Goal: Task Accomplishment & Management: Use online tool/utility

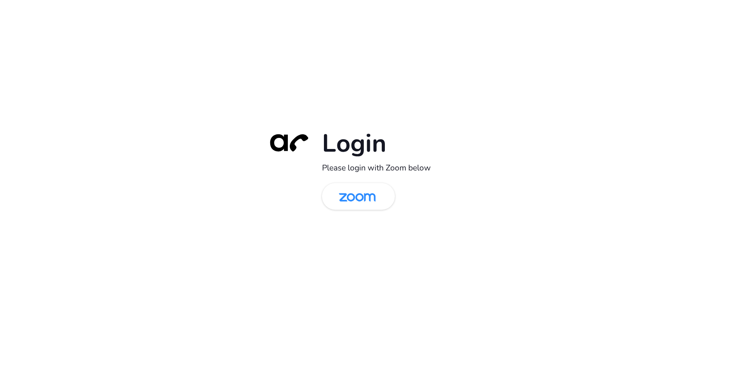
click at [294, 75] on div "Login Please login with Zoom below" at bounding box center [368, 182] width 736 height 365
click at [347, 209] on img at bounding box center [357, 197] width 53 height 25
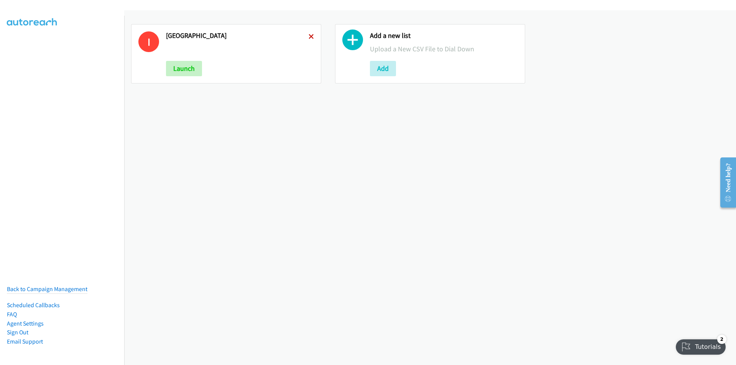
click at [310, 35] on icon at bounding box center [311, 36] width 5 height 5
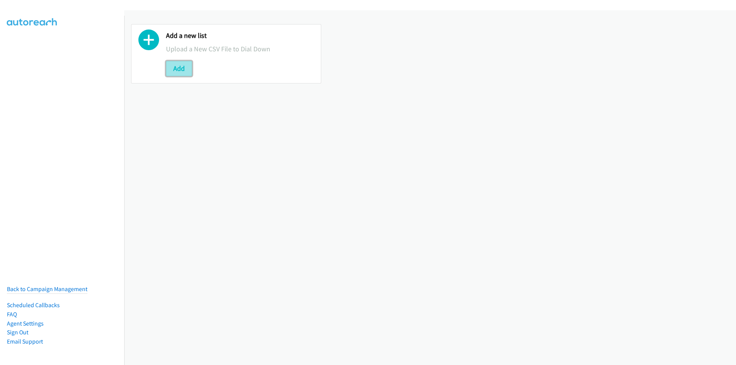
click at [178, 64] on button "Add" at bounding box center [179, 68] width 26 height 15
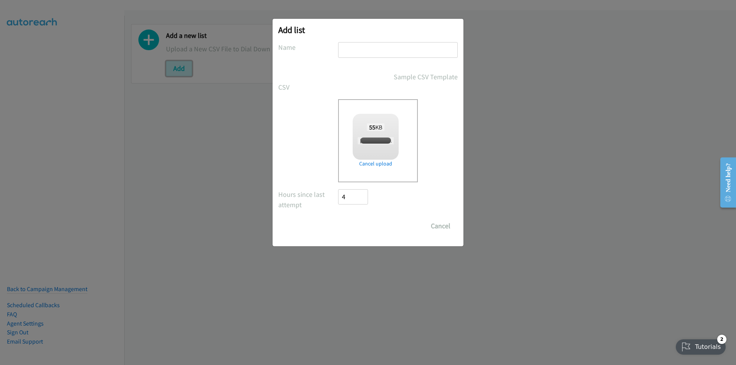
checkbox input "true"
click at [379, 53] on input "text" at bounding box center [398, 50] width 120 height 16
type input "HK"
click at [360, 225] on input "Save List" at bounding box center [358, 225] width 40 height 15
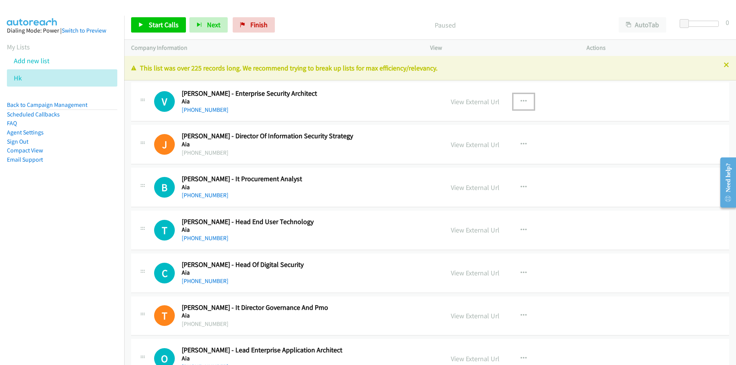
click at [523, 99] on icon "button" at bounding box center [524, 102] width 6 height 6
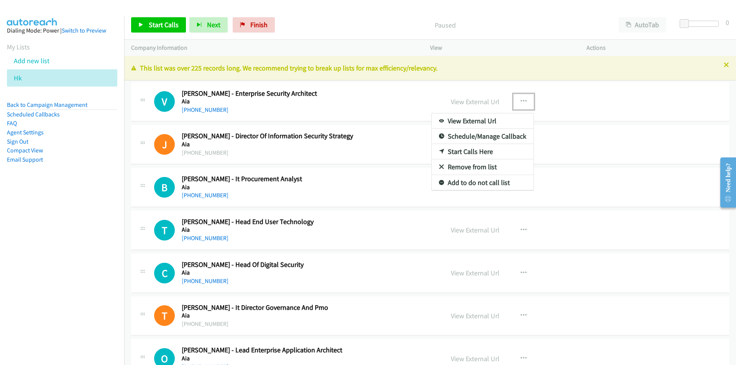
click at [478, 165] on link "Remove from list" at bounding box center [483, 166] width 102 height 15
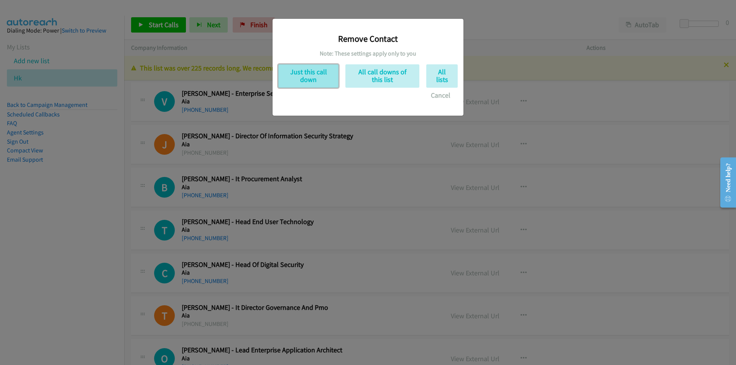
click at [303, 75] on button "Just this call down" at bounding box center [308, 75] width 60 height 23
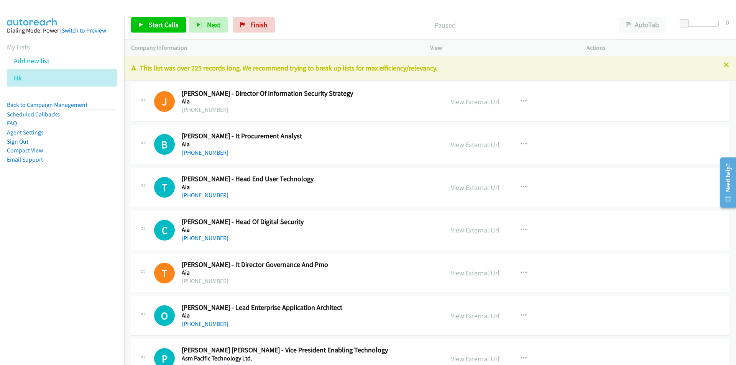
scroll to position [38, 0]
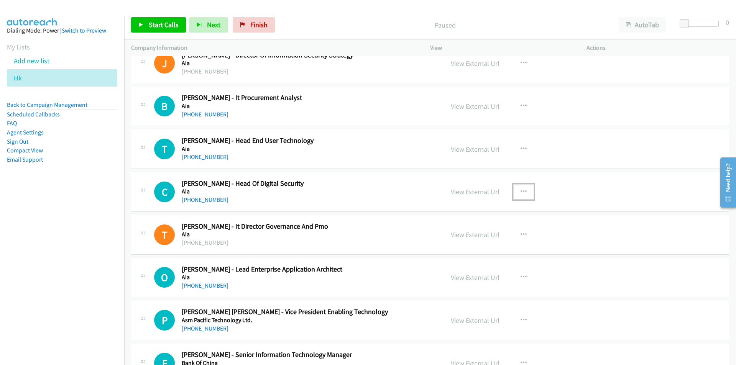
click at [521, 191] on icon "button" at bounding box center [524, 192] width 6 height 6
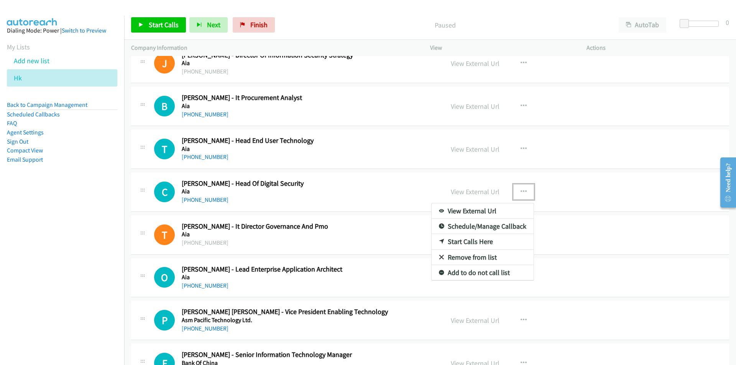
click at [482, 255] on link "Remove from list" at bounding box center [483, 257] width 102 height 15
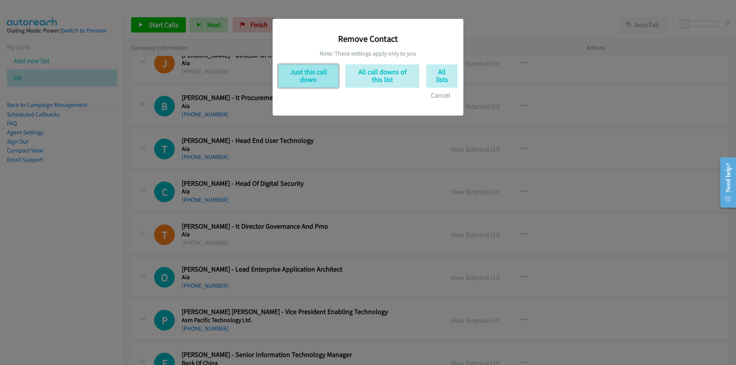
click at [315, 74] on button "Just this call down" at bounding box center [308, 75] width 60 height 23
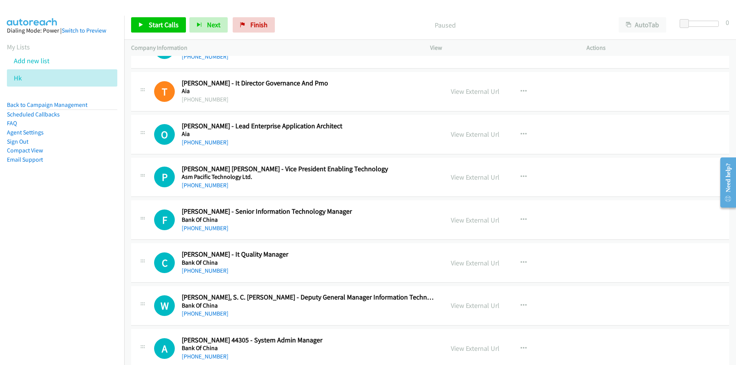
scroll to position [153, 0]
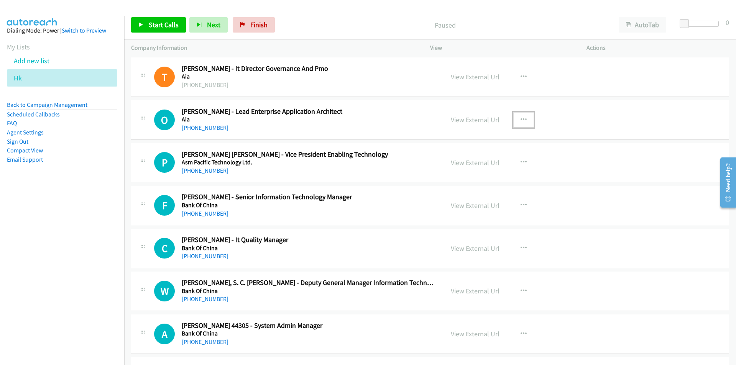
click at [522, 117] on icon "button" at bounding box center [524, 120] width 6 height 6
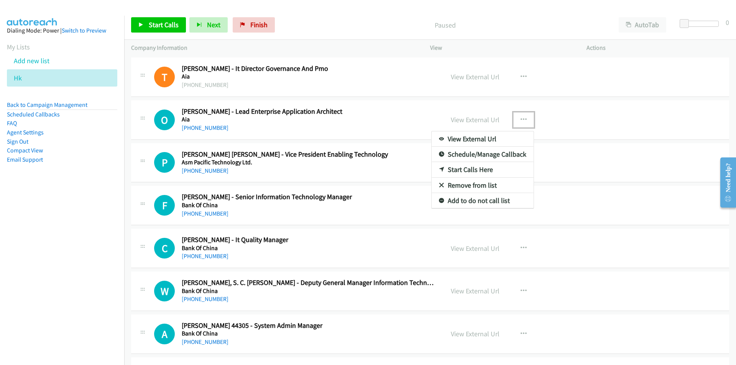
click at [473, 183] on link "Remove from list" at bounding box center [483, 185] width 102 height 15
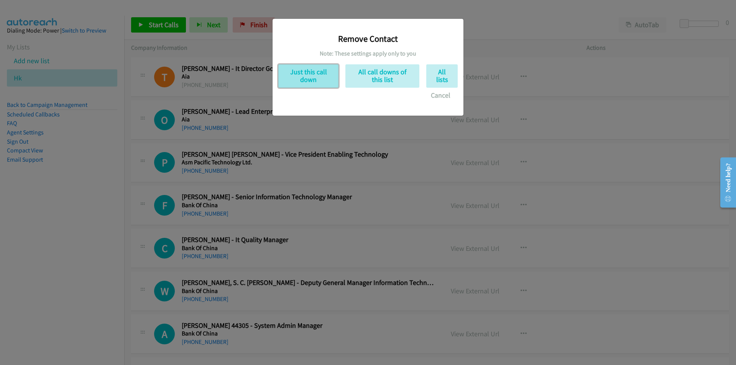
click at [315, 67] on button "Just this call down" at bounding box center [308, 75] width 60 height 23
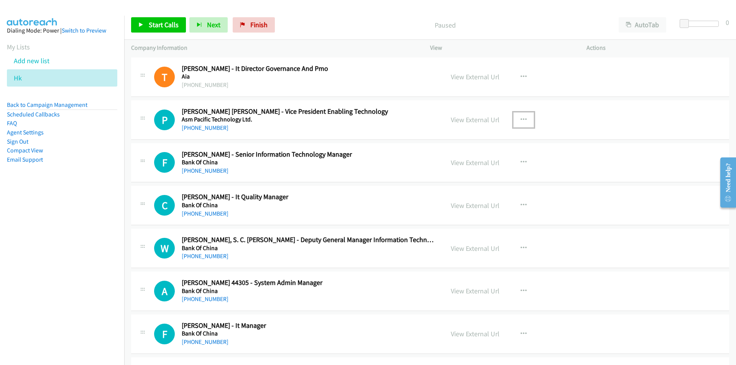
click at [521, 119] on icon "button" at bounding box center [524, 120] width 6 height 6
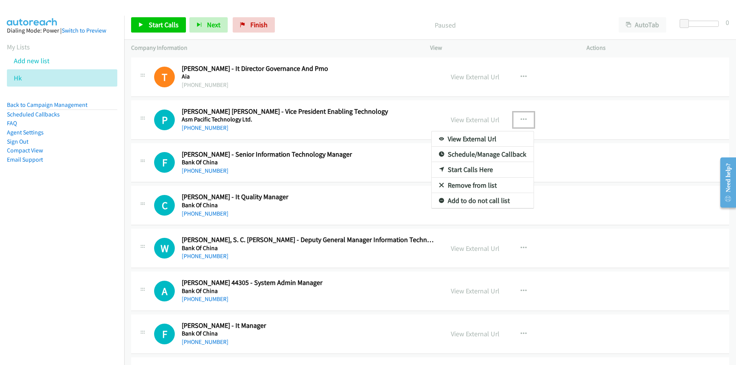
click at [471, 183] on link "Remove from list" at bounding box center [483, 185] width 102 height 15
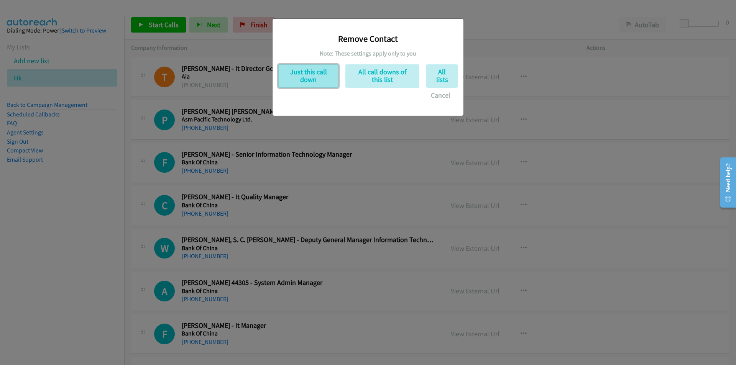
click at [299, 73] on button "Just this call down" at bounding box center [308, 75] width 60 height 23
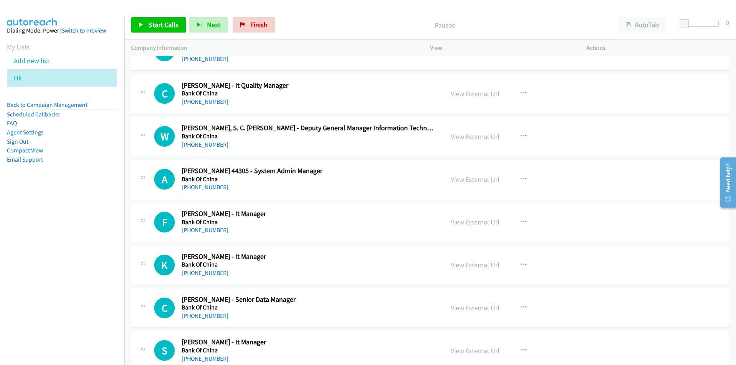
scroll to position [230, 0]
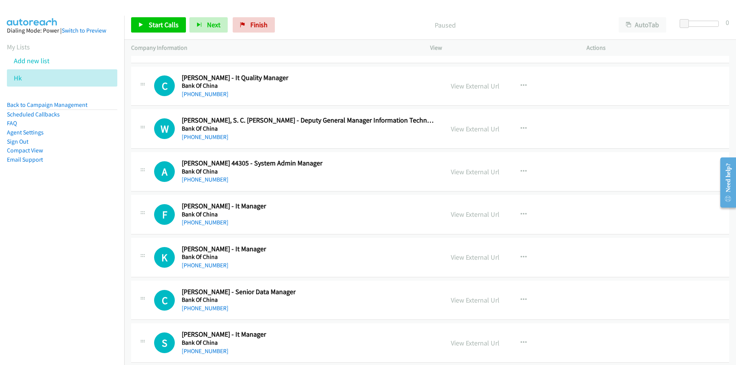
click at [90, 242] on nav "Dialing Mode: Power | Switch to Preview My Lists Add new list Hk Back to Campai…" at bounding box center [62, 198] width 125 height 365
click at [521, 170] on icon "button" at bounding box center [524, 172] width 6 height 6
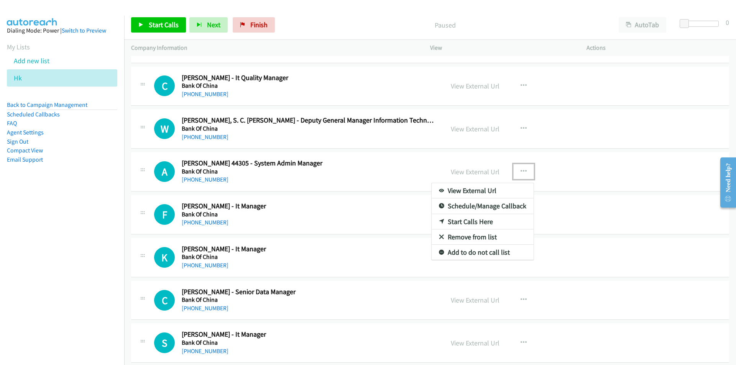
click at [456, 239] on link "Remove from list" at bounding box center [483, 237] width 102 height 15
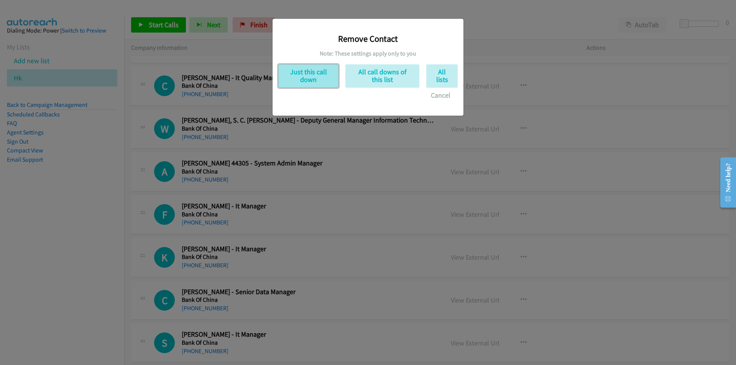
click at [317, 77] on button "Just this call down" at bounding box center [308, 75] width 60 height 23
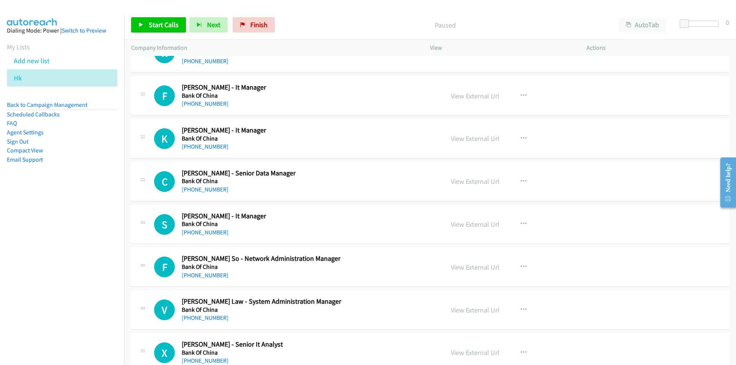
scroll to position [307, 0]
click at [521, 180] on icon "button" at bounding box center [524, 181] width 6 height 6
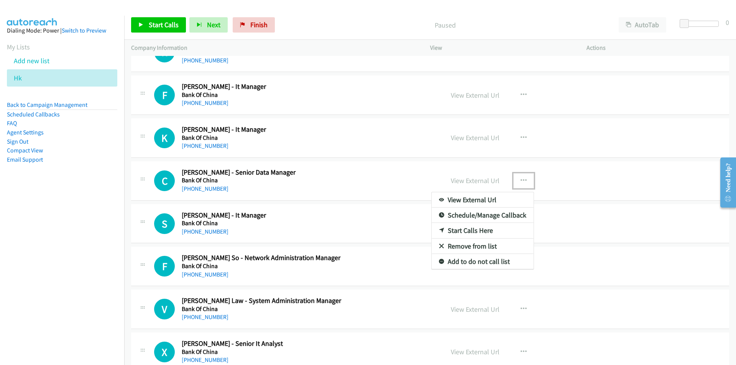
click at [463, 249] on link "Remove from list" at bounding box center [483, 246] width 102 height 15
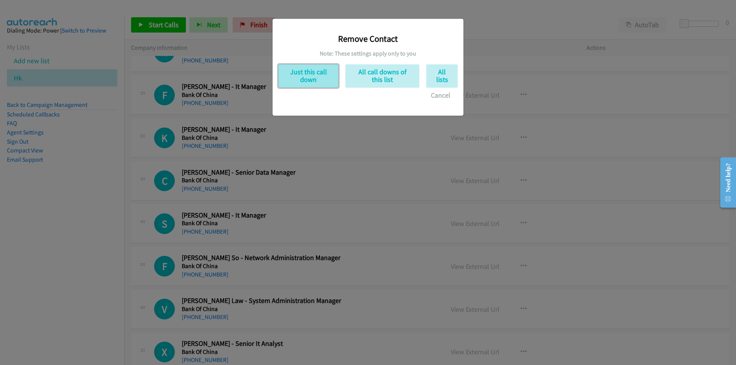
click at [304, 75] on button "Just this call down" at bounding box center [308, 75] width 60 height 23
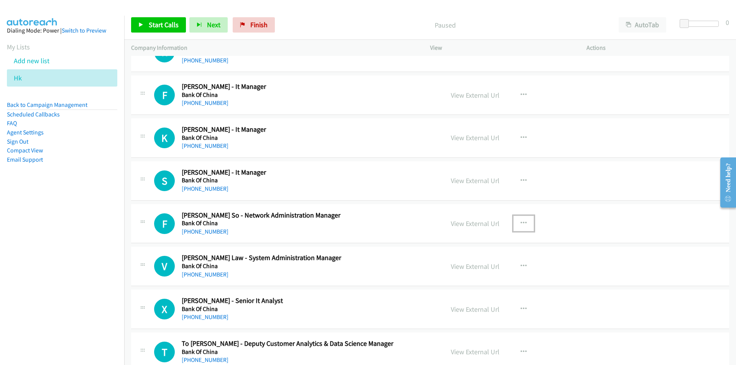
click at [521, 222] on icon "button" at bounding box center [524, 223] width 6 height 6
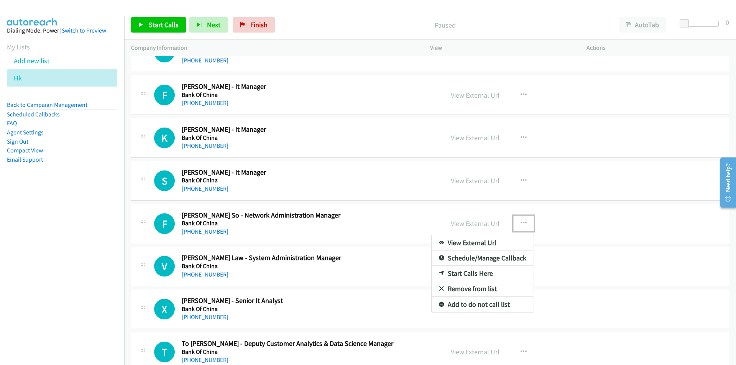
click at [463, 287] on link "Remove from list" at bounding box center [483, 288] width 102 height 15
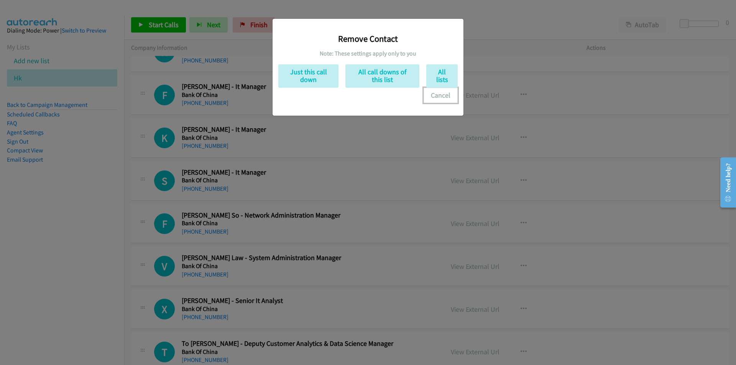
click at [440, 95] on button "Cancel" at bounding box center [441, 95] width 34 height 15
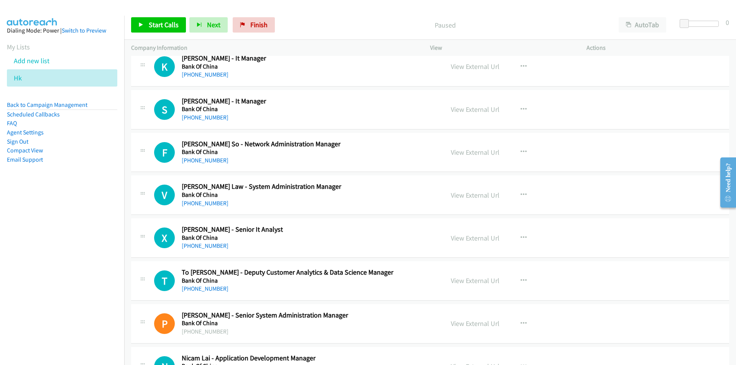
scroll to position [383, 0]
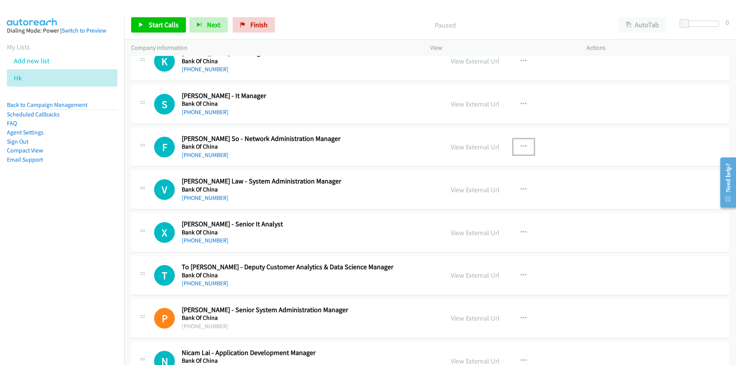
click at [522, 144] on icon "button" at bounding box center [524, 147] width 6 height 6
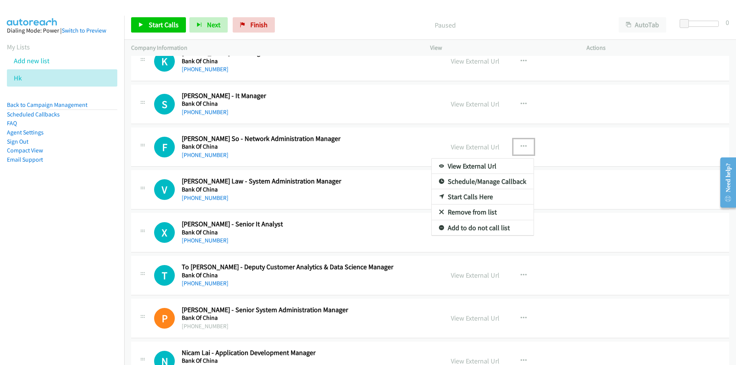
click at [460, 214] on link "Remove from list" at bounding box center [483, 212] width 102 height 15
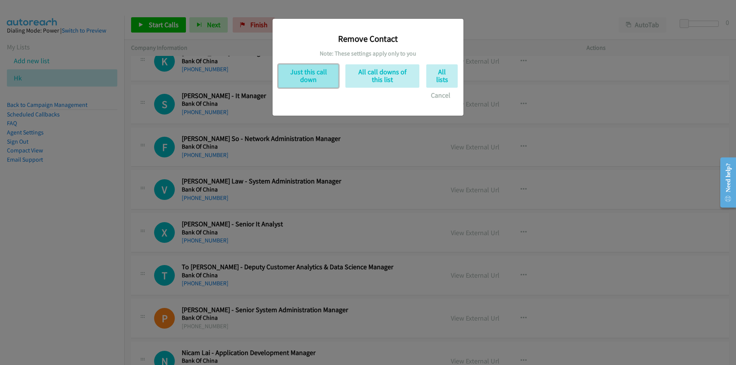
click at [312, 73] on button "Just this call down" at bounding box center [308, 75] width 60 height 23
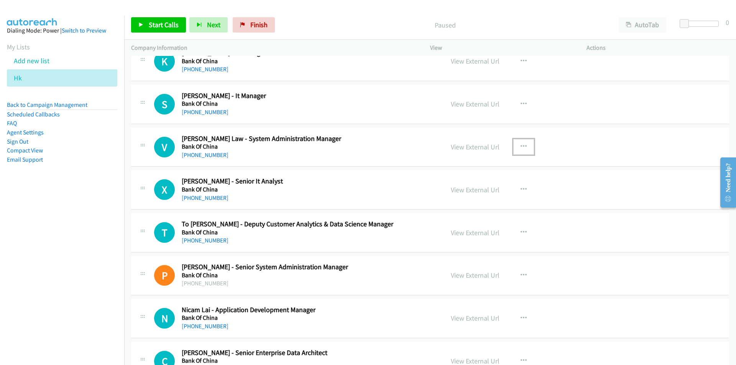
click at [521, 144] on icon "button" at bounding box center [524, 147] width 6 height 6
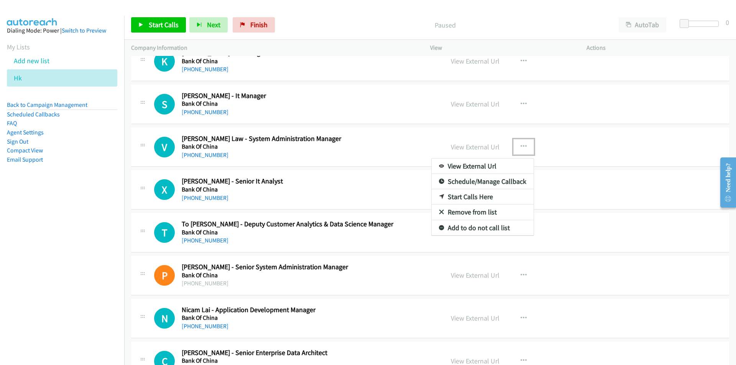
click at [461, 215] on link "Remove from list" at bounding box center [483, 212] width 102 height 15
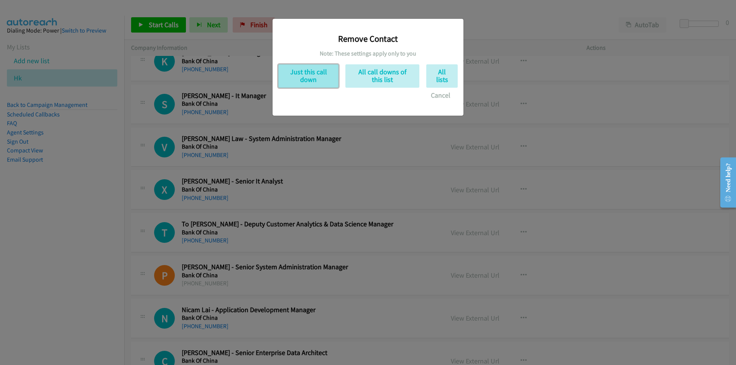
click at [306, 75] on button "Just this call down" at bounding box center [308, 75] width 60 height 23
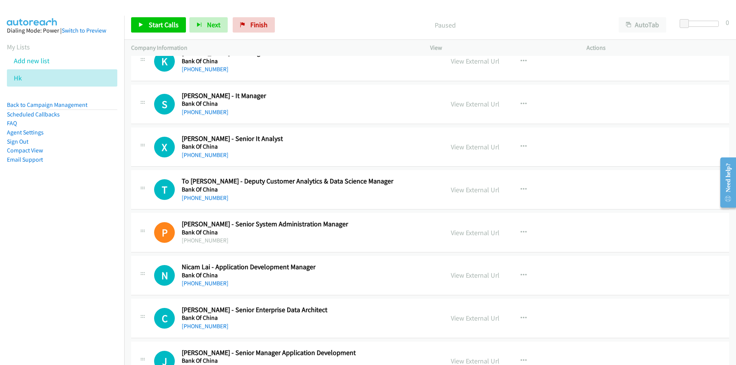
click at [39, 338] on nav "Dialing Mode: Power | Switch to Preview My Lists Add new list Hk Back to Campai…" at bounding box center [62, 198] width 125 height 365
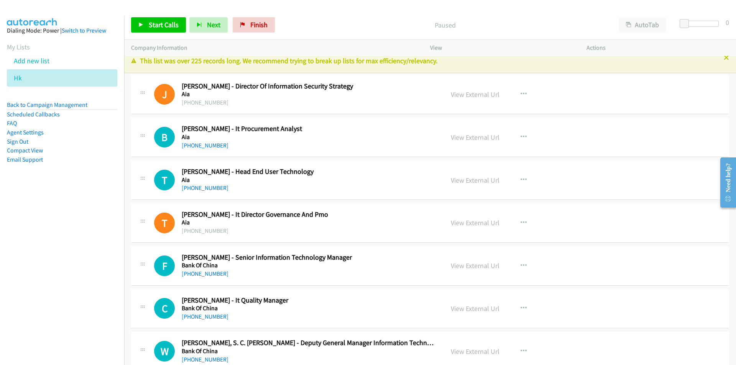
scroll to position [0, 0]
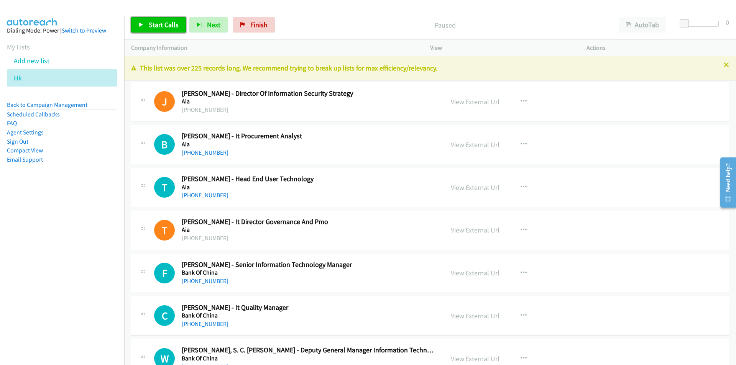
click at [151, 20] on link "Start Calls" at bounding box center [158, 24] width 55 height 15
click at [56, 261] on nav "Dialing Mode: Power | Switch to Preview My Lists Add new list Hk Back to Campai…" at bounding box center [62, 198] width 125 height 365
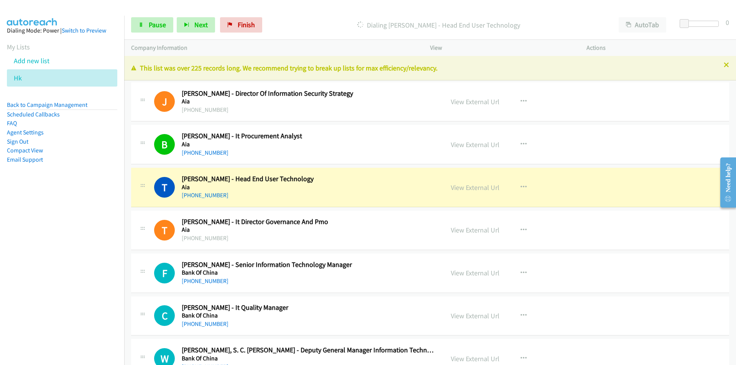
click at [43, 271] on nav "Dialing Mode: Power | Switch to Preview My Lists Add new list Hk Back to Campai…" at bounding box center [62, 198] width 125 height 365
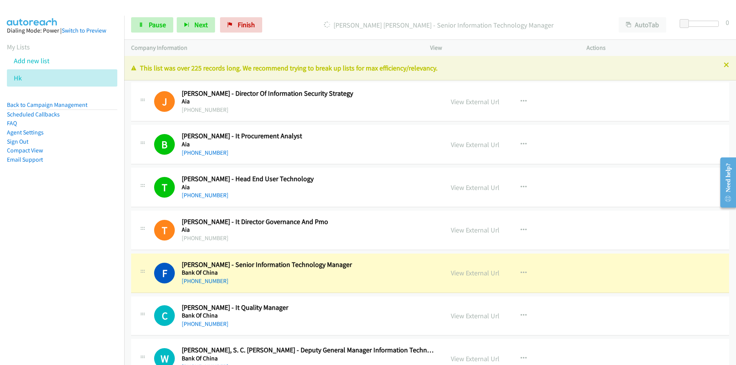
click at [102, 301] on nav "Dialing Mode: Power | Switch to Preview My Lists Add new list Hk Back to Campai…" at bounding box center [62, 198] width 125 height 365
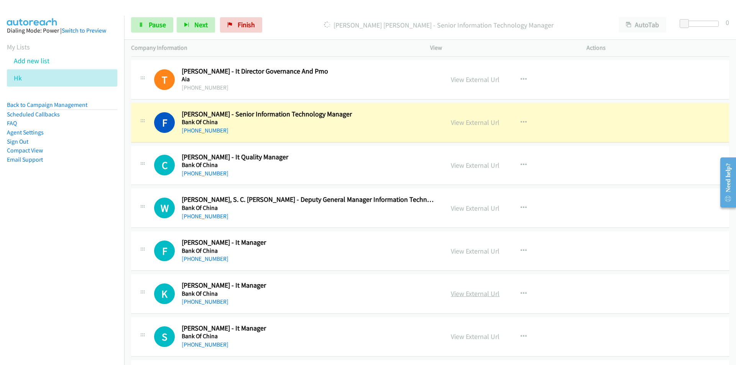
scroll to position [153, 0]
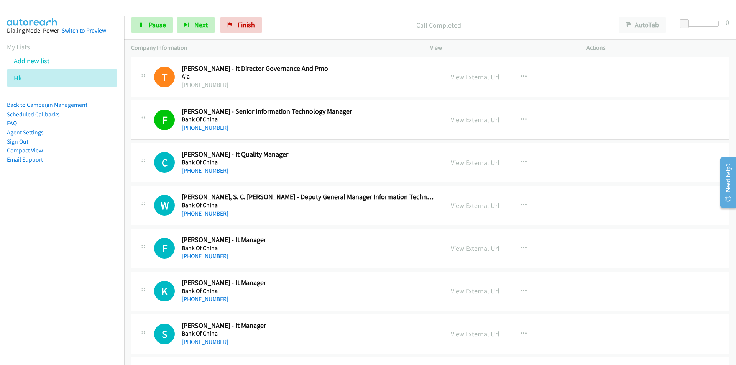
click at [116, 249] on nav "Dialing Mode: Power | Switch to Preview My Lists Add new list Hk Back to Campai…" at bounding box center [62, 198] width 125 height 365
click at [148, 25] on link "Pause" at bounding box center [152, 24] width 42 height 15
click at [462, 209] on link "View External Url" at bounding box center [475, 205] width 49 height 9
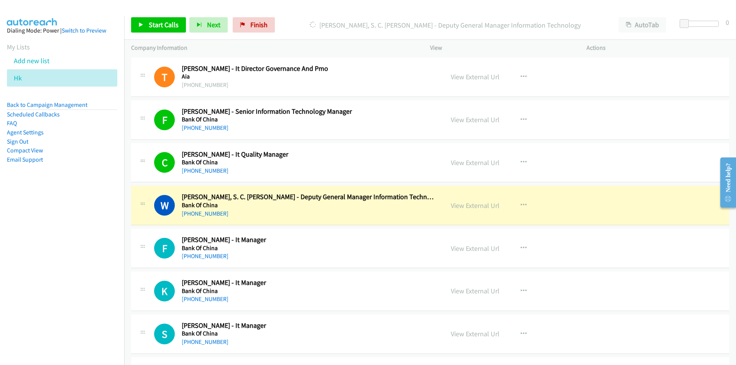
click at [109, 284] on nav "Dialing Mode: Power | Switch to Preview My Lists Add new list Hk Back to Campai…" at bounding box center [62, 198] width 125 height 365
click at [38, 291] on nav "Dialing Mode: Power | Switch to Preview My Lists Add new list Hk Back to Campai…" at bounding box center [62, 198] width 125 height 365
click at [483, 206] on link "View External Url" at bounding box center [475, 205] width 49 height 9
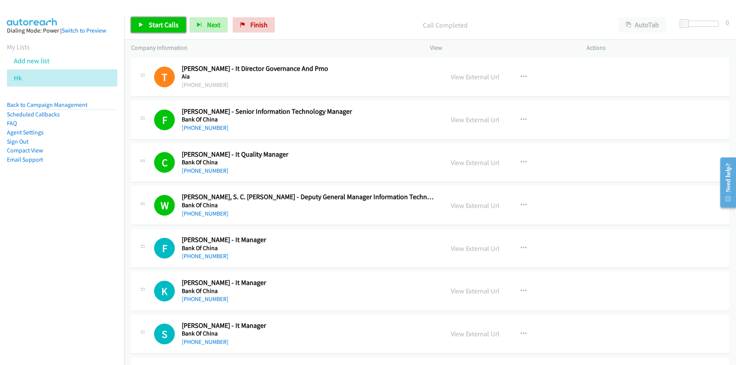
click at [151, 28] on span "Start Calls" at bounding box center [164, 24] width 30 height 9
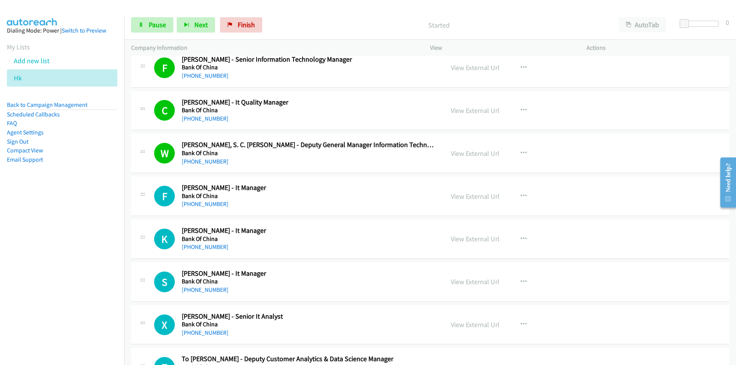
scroll to position [230, 0]
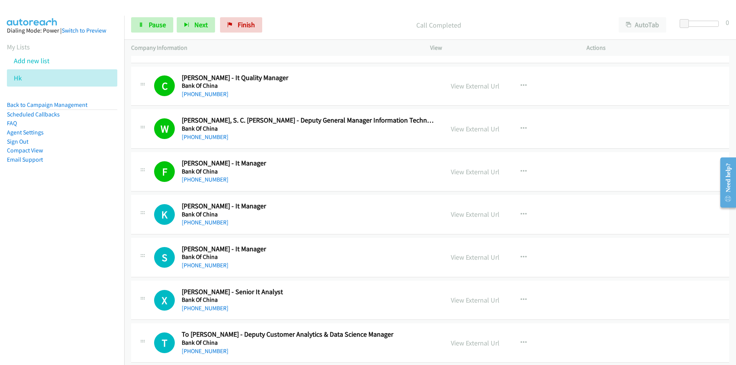
click at [101, 213] on nav "Dialing Mode: Power | Switch to Preview My Lists Add new list Hk Back to Campai…" at bounding box center [62, 198] width 125 height 365
click at [470, 212] on link "View External Url" at bounding box center [475, 214] width 49 height 9
click at [33, 299] on nav "Dialing Mode: Power | Switch to Preview My Lists Add new list Hk Back to Campai…" at bounding box center [62, 198] width 125 height 365
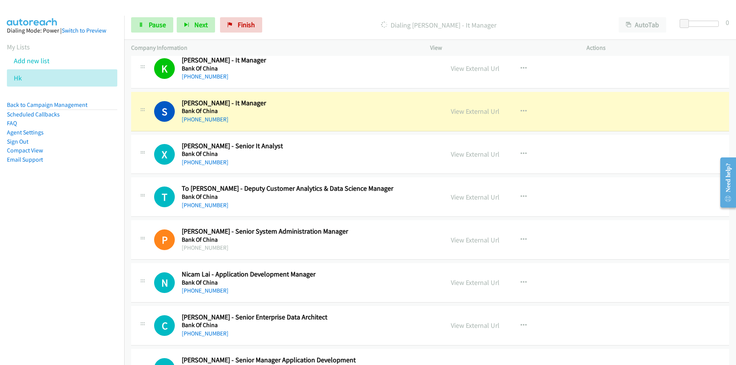
scroll to position [383, 0]
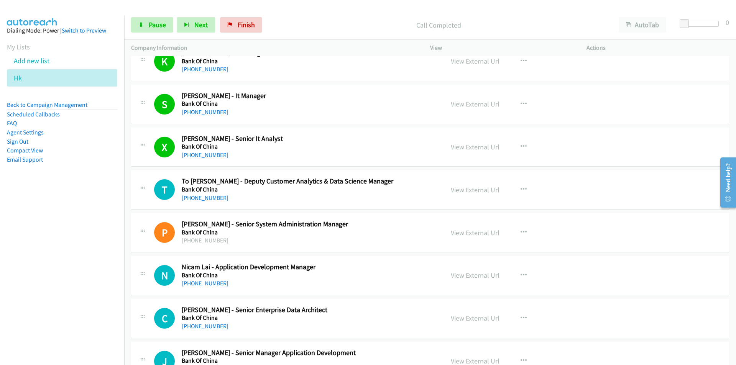
click at [107, 235] on nav "Dialing Mode: Power | Switch to Preview My Lists Add new list Hk Back to Campai…" at bounding box center [62, 198] width 125 height 365
click at [154, 26] on span "Pause" at bounding box center [157, 24] width 17 height 9
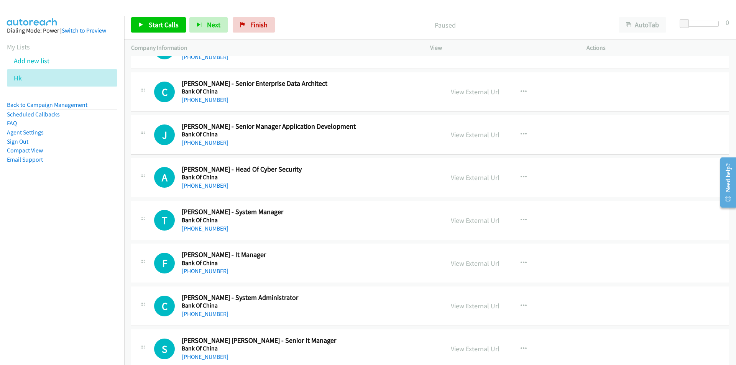
scroll to position [613, 0]
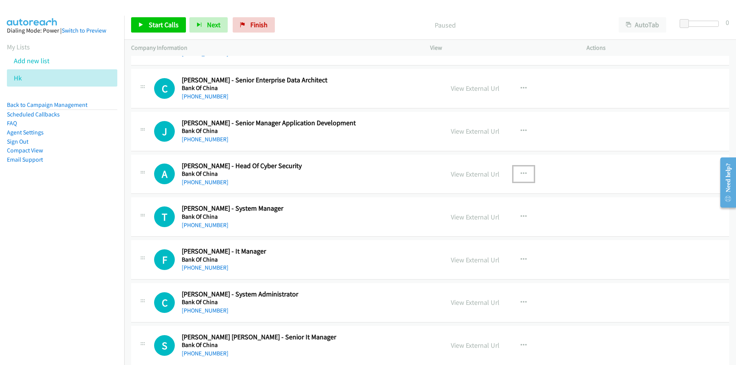
click at [524, 173] on button "button" at bounding box center [523, 173] width 21 height 15
click at [478, 223] on link "Start Calls Here" at bounding box center [483, 224] width 102 height 15
click at [153, 25] on span "Start Calls" at bounding box center [164, 24] width 30 height 9
click at [63, 230] on nav "Dialing Mode: Power | Switch to Preview My Lists Add new list Hk Back to Campai…" at bounding box center [62, 198] width 125 height 365
click at [470, 216] on link "View External Url" at bounding box center [475, 217] width 49 height 9
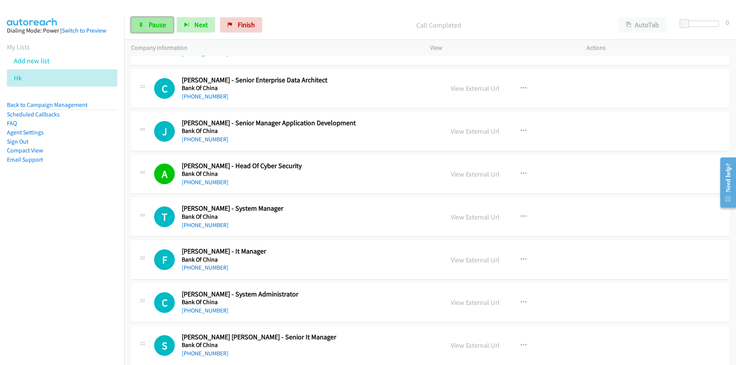
click at [151, 30] on link "Pause" at bounding box center [152, 24] width 42 height 15
click at [148, 24] on link "Start Calls" at bounding box center [158, 24] width 55 height 15
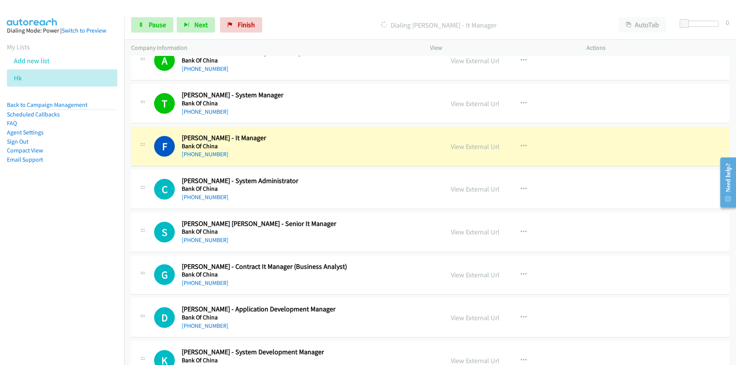
scroll to position [728, 0]
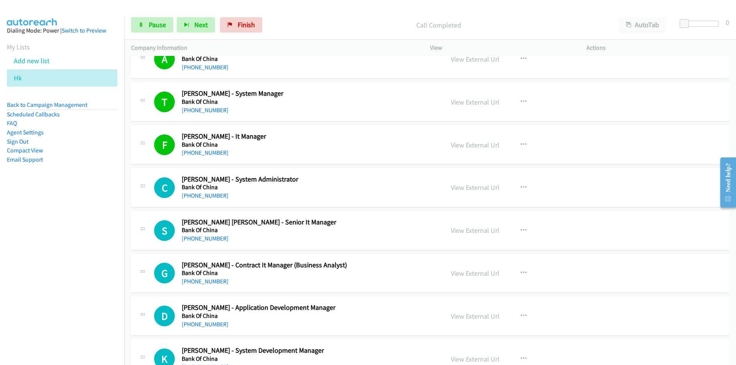
drag, startPoint x: 101, startPoint y: 233, endPoint x: 106, endPoint y: 233, distance: 4.6
click at [101, 233] on nav "Dialing Mode: Power | Switch to Preview My Lists Add new list Hk Back to Campai…" at bounding box center [62, 198] width 125 height 365
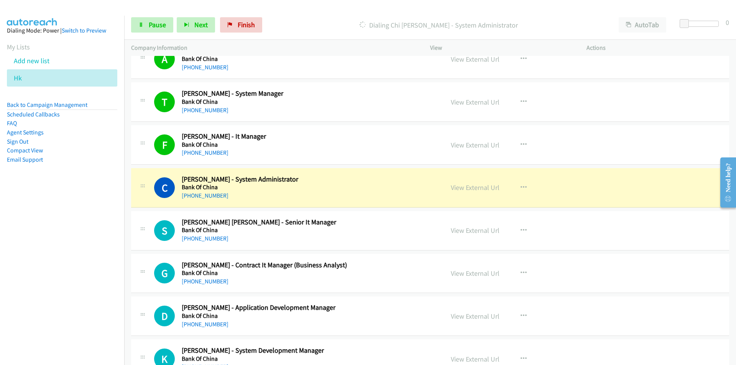
click at [50, 249] on nav "Dialing Mode: Power | Switch to Preview My Lists Add new list Hk Back to Campai…" at bounding box center [62, 198] width 125 height 365
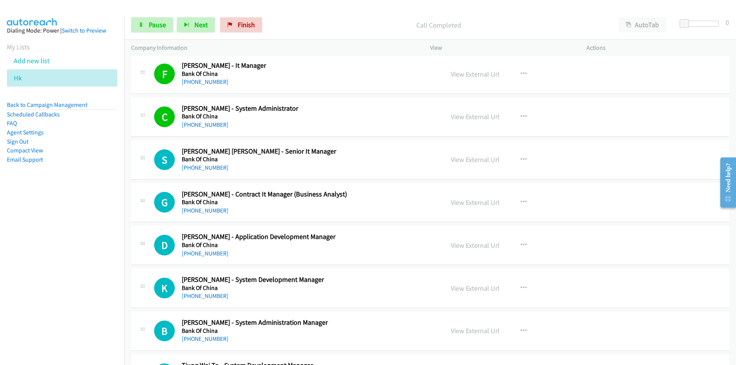
scroll to position [805, 0]
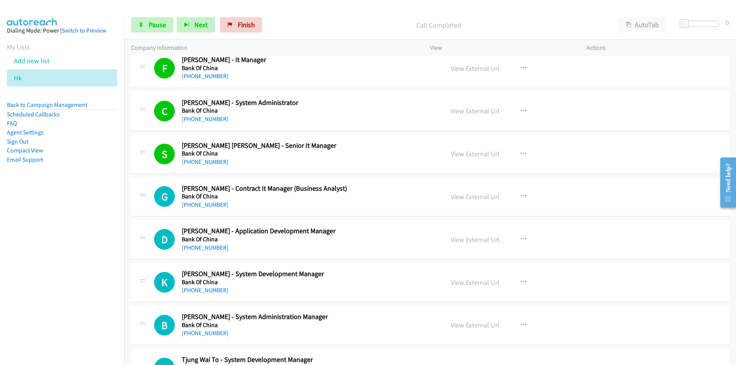
click at [58, 235] on nav "Dialing Mode: Power | Switch to Preview My Lists Add new list Hk Back to Campai…" at bounding box center [62, 198] width 125 height 365
click at [452, 196] on link "View External Url" at bounding box center [475, 196] width 49 height 9
click at [149, 26] on span "Pause" at bounding box center [157, 24] width 17 height 9
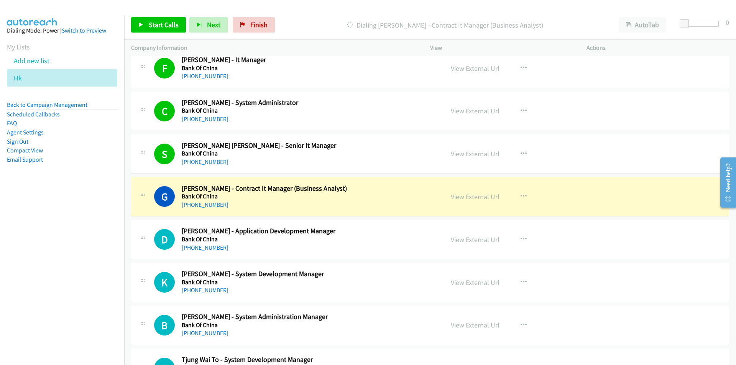
click at [40, 291] on nav "Dialing Mode: Power | Switch to Preview My Lists Add new list Hk Back to Campai…" at bounding box center [62, 198] width 125 height 365
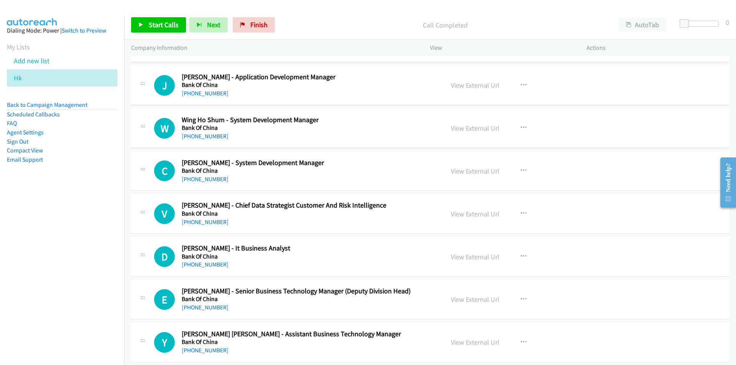
scroll to position [1303, 0]
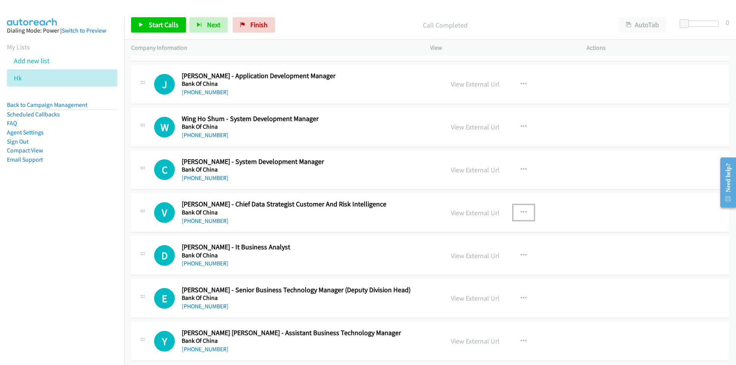
click at [523, 213] on icon "button" at bounding box center [524, 213] width 6 height 6
click at [472, 267] on link "Start Calls Here" at bounding box center [483, 262] width 102 height 15
click at [158, 27] on span "Start Calls" at bounding box center [164, 24] width 30 height 9
click at [96, 296] on nav "Dialing Mode: Power | Switch to Preview My Lists Add new list Hk Back to Campai…" at bounding box center [62, 198] width 125 height 365
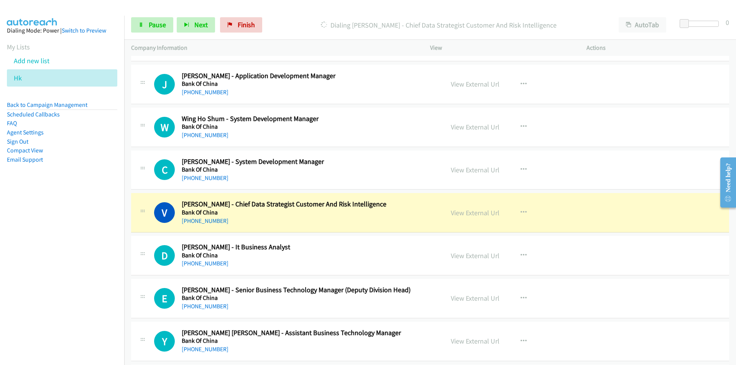
scroll to position [1342, 0]
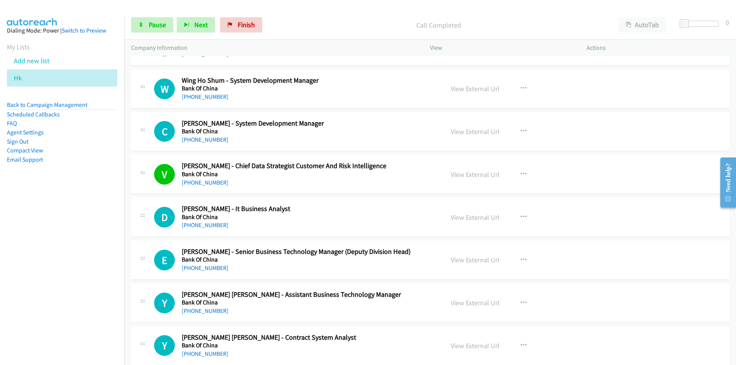
click at [74, 276] on nav "Dialing Mode: Power | Switch to Preview My Lists Add new list Hk Back to Campai…" at bounding box center [62, 198] width 125 height 365
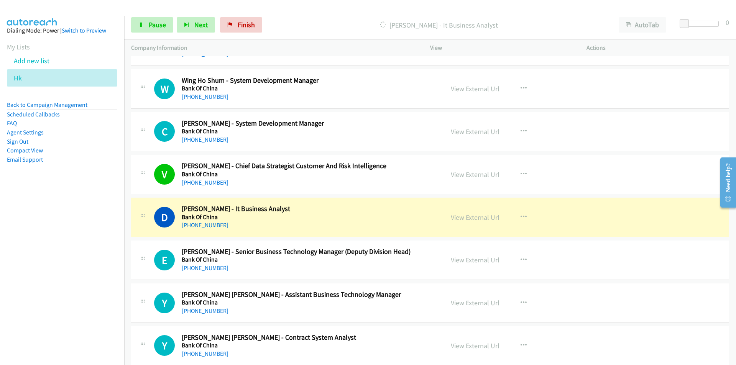
click at [90, 296] on nav "Dialing Mode: Power | Switch to Preview My Lists Add new list Hk Back to Campai…" at bounding box center [62, 198] width 125 height 365
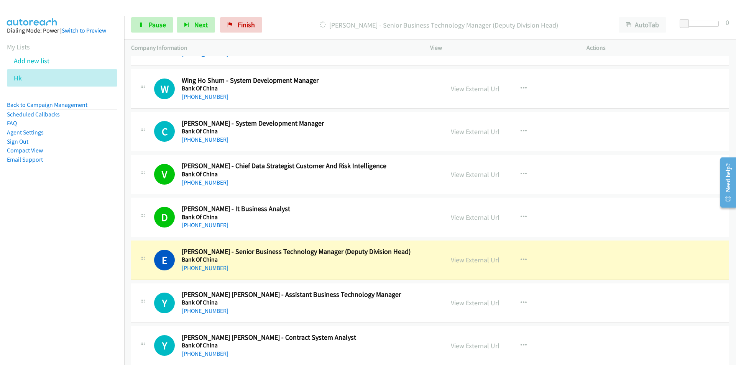
click at [94, 304] on nav "Dialing Mode: Power | Switch to Preview My Lists Add new list Hk Back to Campai…" at bounding box center [62, 198] width 125 height 365
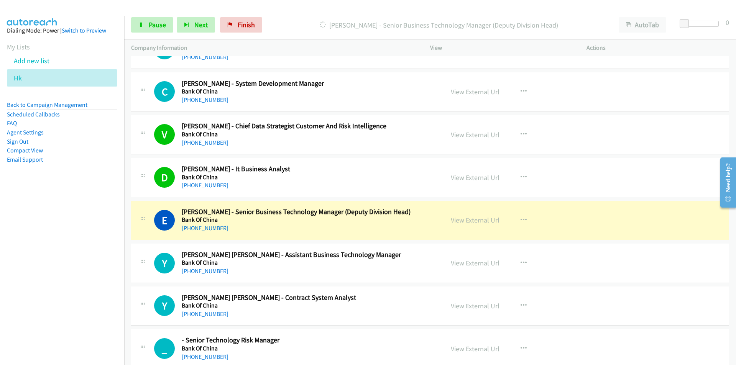
scroll to position [1418, 0]
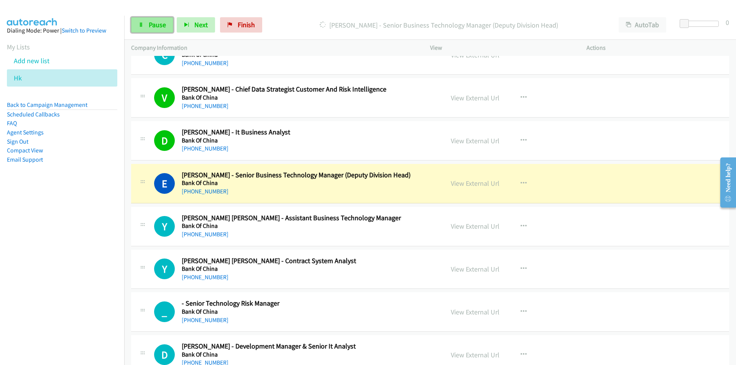
click at [156, 24] on span "Pause" at bounding box center [157, 24] width 17 height 9
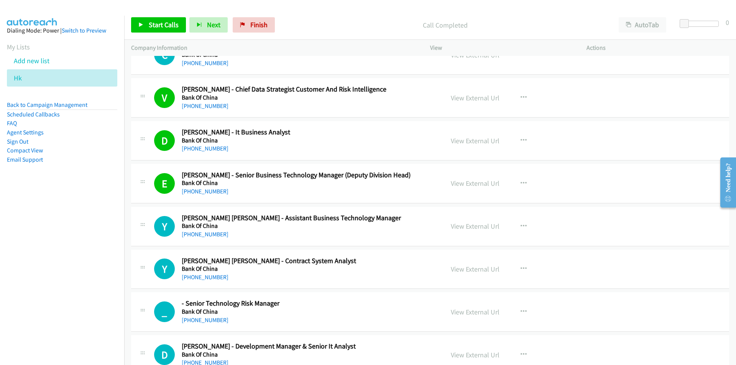
drag, startPoint x: 473, startPoint y: 185, endPoint x: 487, endPoint y: 197, distance: 18.2
click at [153, 25] on span "Start Calls" at bounding box center [164, 24] width 30 height 9
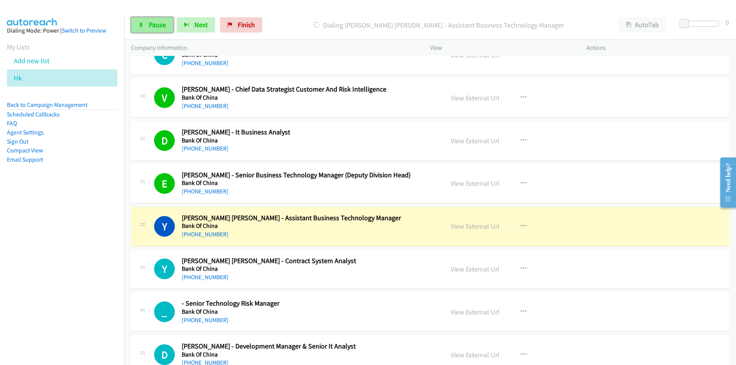
click at [155, 28] on span "Pause" at bounding box center [157, 24] width 17 height 9
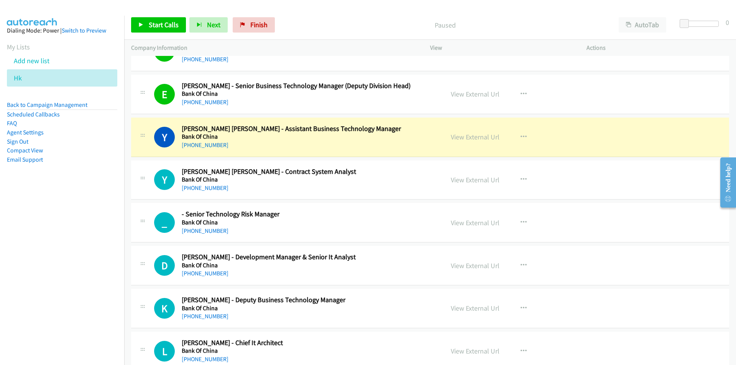
scroll to position [1533, 0]
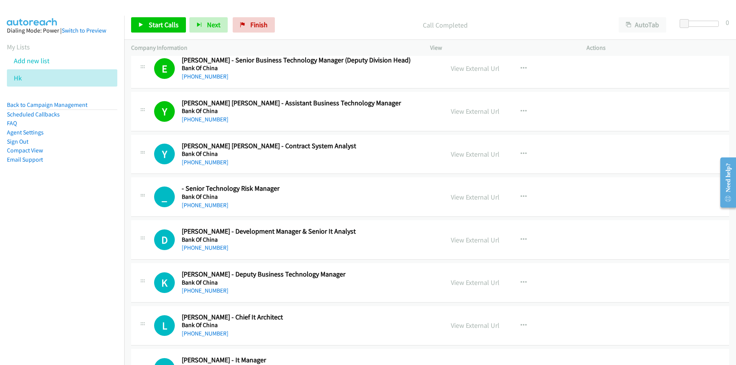
click at [82, 270] on nav "Dialing Mode: Power | Switch to Preview My Lists Add new list Hk Back to Campai…" at bounding box center [62, 198] width 125 height 365
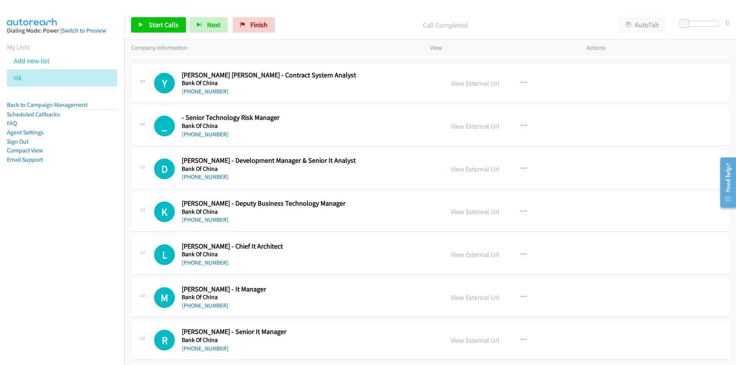
scroll to position [1610, 0]
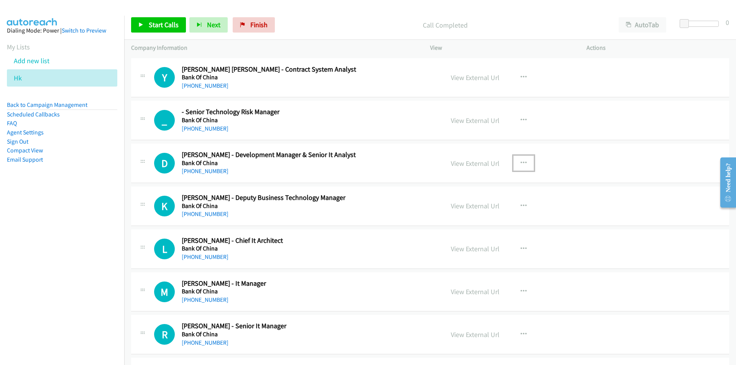
click at [525, 164] on button "button" at bounding box center [523, 163] width 21 height 15
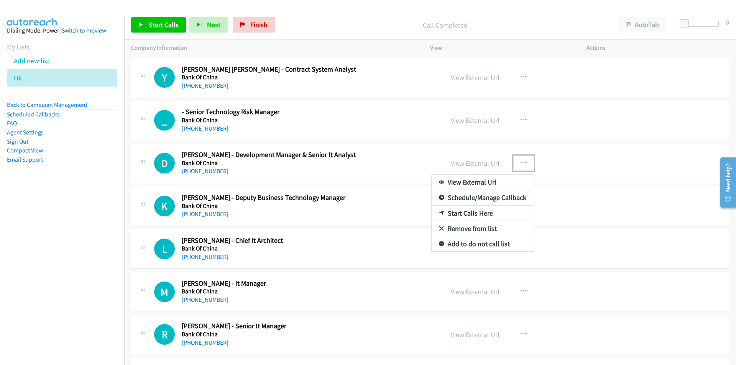
click at [478, 215] on link "Start Calls Here" at bounding box center [483, 213] width 102 height 15
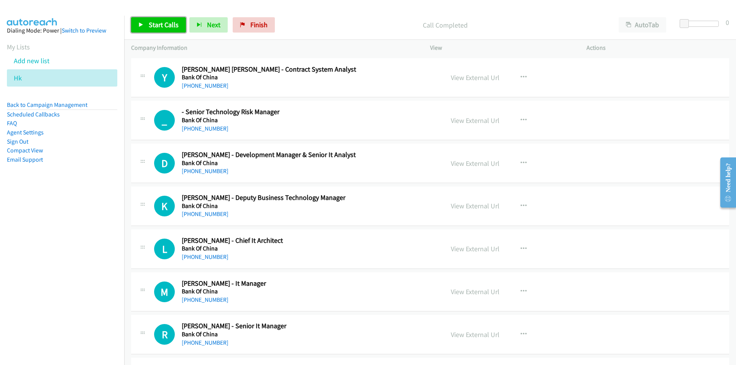
click at [143, 21] on link "Start Calls" at bounding box center [158, 24] width 55 height 15
click at [61, 249] on nav "Dialing Mode: Power | Switch to Preview My Lists Add new list Hk Back to Campai…" at bounding box center [62, 198] width 125 height 365
click at [465, 209] on link "View External Url" at bounding box center [475, 206] width 49 height 9
click at [126, 25] on div "Start Calls Pause Next Finish Call Completed AutoTab AutoTab 0" at bounding box center [430, 25] width 612 height 30
click at [158, 25] on span "Pause" at bounding box center [157, 24] width 17 height 9
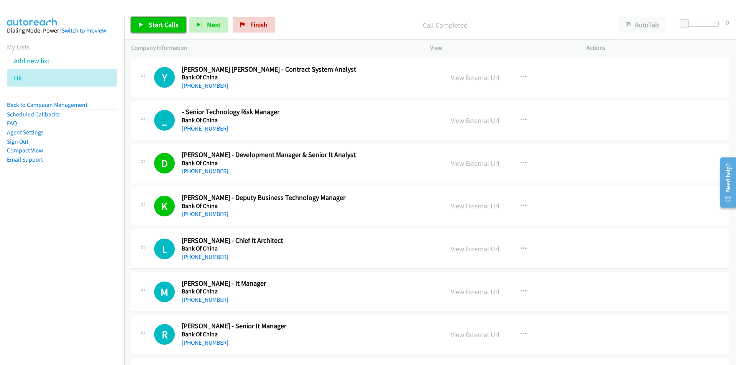
click at [157, 21] on span "Start Calls" at bounding box center [164, 24] width 30 height 9
click at [74, 291] on nav "Dialing Mode: Power | Switch to Preview My Lists Add new list Hk Back to Campai…" at bounding box center [62, 198] width 125 height 365
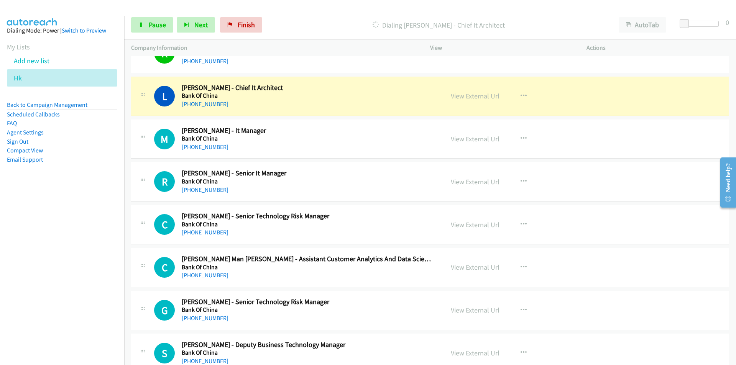
scroll to position [1763, 0]
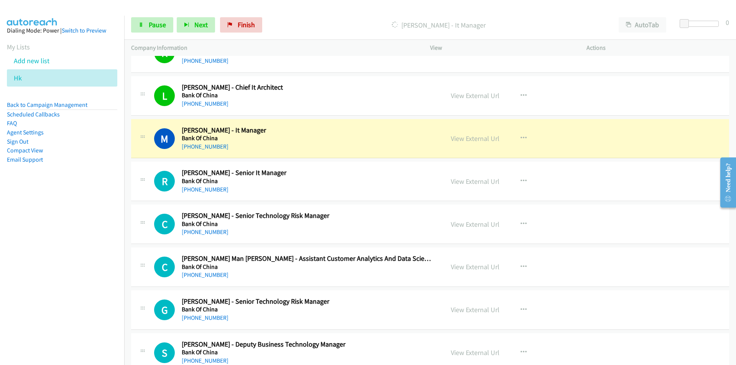
drag, startPoint x: 69, startPoint y: 216, endPoint x: 86, endPoint y: 209, distance: 18.2
click at [69, 216] on nav "Dialing Mode: Power | Switch to Preview My Lists Add new list Hk Back to Campai…" at bounding box center [62, 198] width 125 height 365
click at [479, 136] on link "View External Url" at bounding box center [475, 138] width 49 height 9
click at [156, 25] on span "Pause" at bounding box center [157, 24] width 17 height 9
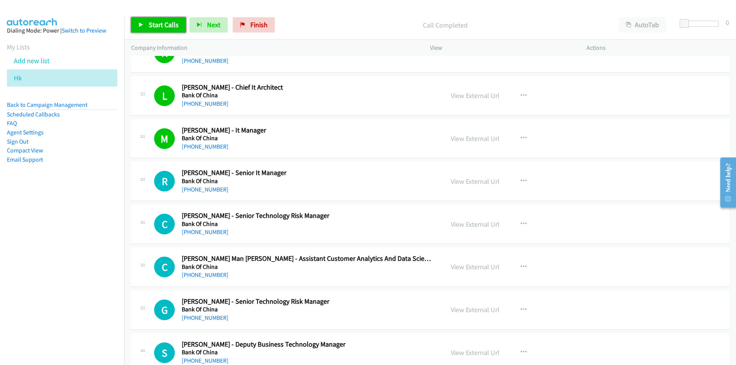
click at [148, 26] on link "Start Calls" at bounding box center [158, 24] width 55 height 15
click at [107, 267] on nav "Dialing Mode: Power | Switch to Preview My Lists Add new list Hk Back to Campai…" at bounding box center [62, 198] width 125 height 365
click at [470, 225] on link "View External Url" at bounding box center [475, 224] width 49 height 9
click at [148, 25] on link "Pause" at bounding box center [152, 24] width 42 height 15
click at [154, 23] on span "Start Calls" at bounding box center [164, 24] width 30 height 9
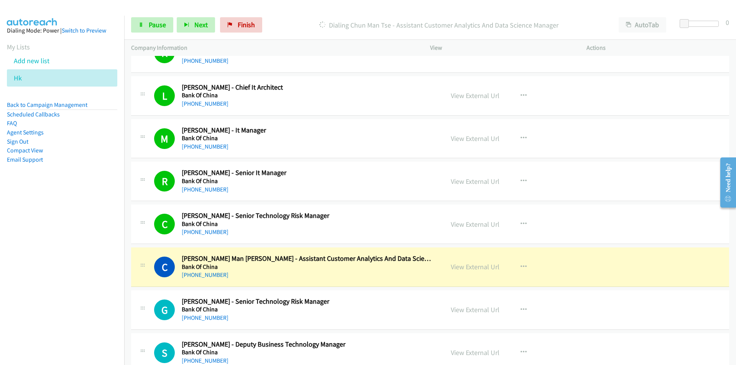
click at [78, 311] on nav "Dialing Mode: Power | Switch to Preview My Lists Add new list Hk Back to Campai…" at bounding box center [62, 198] width 125 height 365
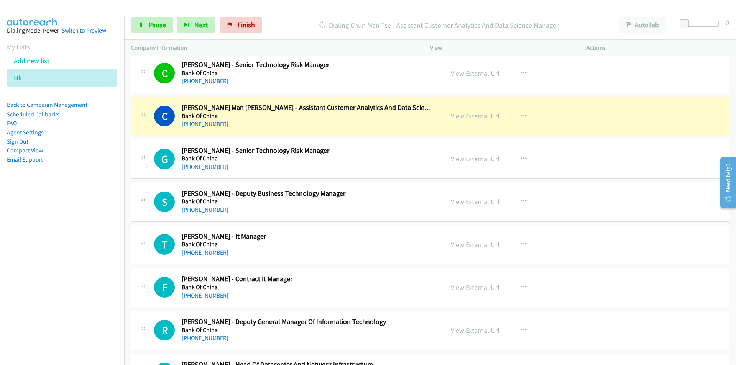
scroll to position [1917, 0]
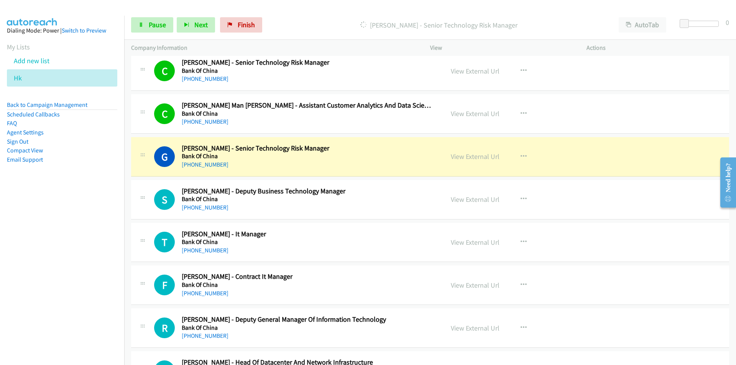
click at [62, 269] on nav "Dialing Mode: Power | Switch to Preview My Lists Add new list Hk Back to Campai…" at bounding box center [62, 198] width 125 height 365
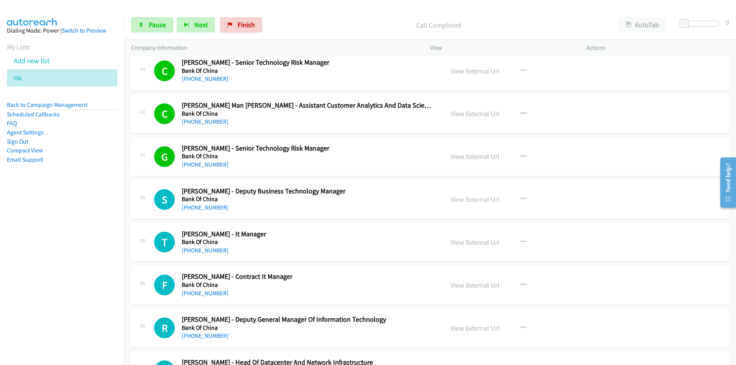
scroll to position [1955, 0]
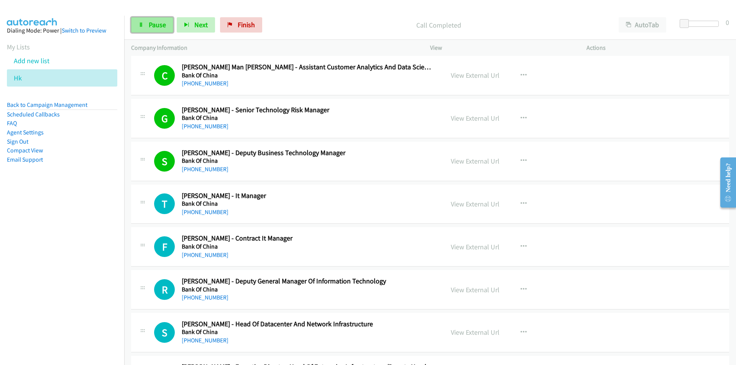
click at [146, 23] on link "Pause" at bounding box center [152, 24] width 42 height 15
click at [474, 207] on link "View External Url" at bounding box center [475, 204] width 49 height 9
click at [163, 26] on span "Start Calls" at bounding box center [164, 24] width 30 height 9
click at [115, 294] on nav "Dialing Mode: Power | Switch to Preview My Lists Add new list Hk Back to Campai…" at bounding box center [62, 198] width 125 height 365
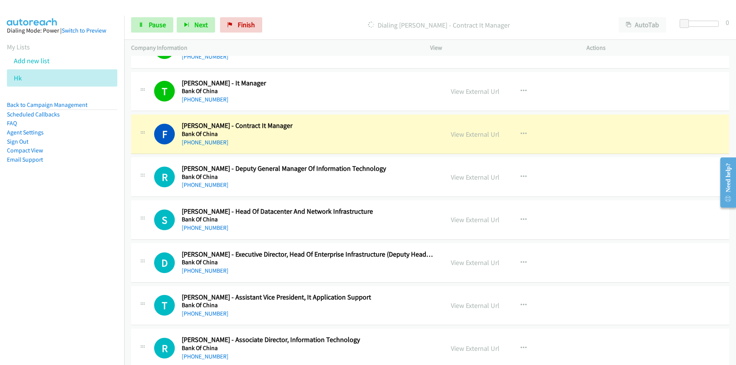
scroll to position [2070, 0]
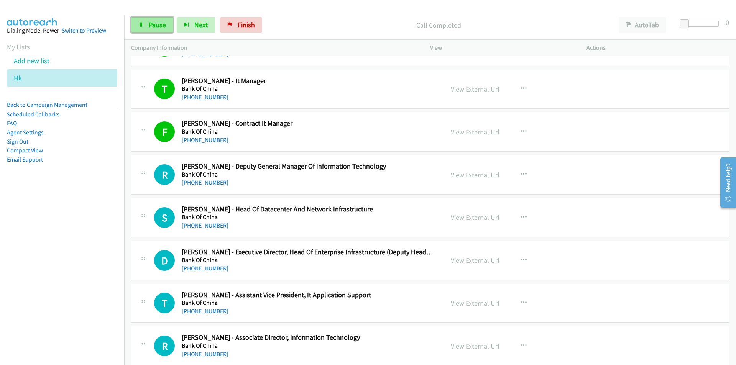
click at [156, 24] on span "Pause" at bounding box center [157, 24] width 17 height 9
click at [158, 21] on span "Start Calls" at bounding box center [164, 24] width 30 height 9
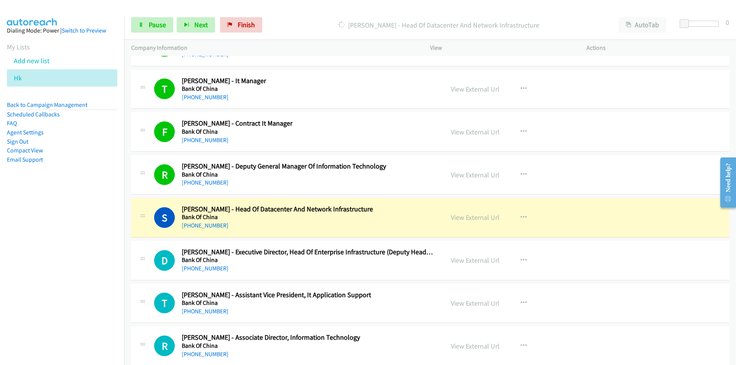
click at [69, 311] on nav "Dialing Mode: Power | Switch to Preview My Lists Add new list Hk Back to Campai…" at bounding box center [62, 198] width 125 height 365
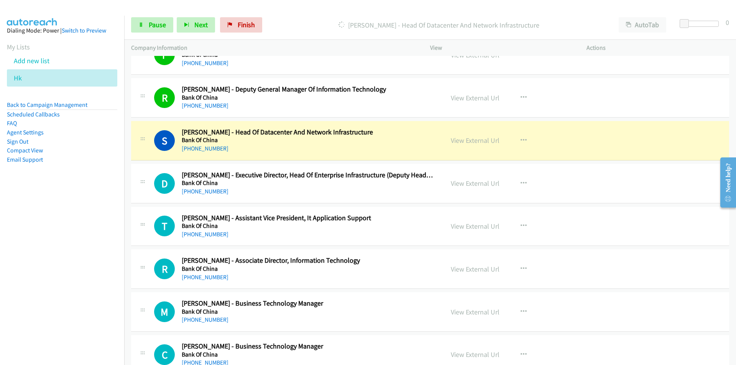
scroll to position [2185, 0]
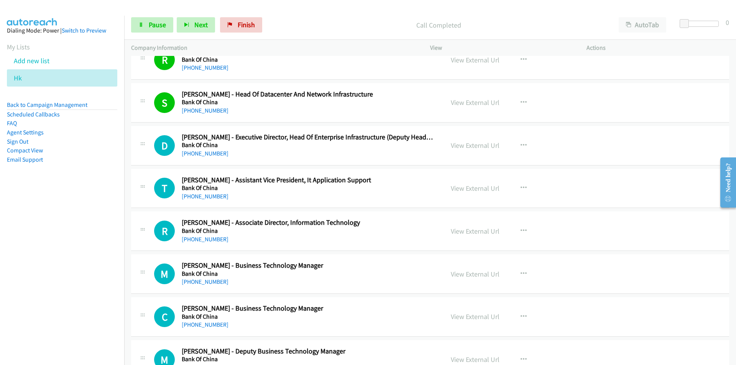
click at [87, 237] on nav "Dialing Mode: Power | Switch to Preview My Lists Add new list Hk Back to Campai…" at bounding box center [62, 198] width 125 height 365
click at [53, 252] on nav "Dialing Mode: Power | Switch to Preview My Lists Add new list Hk Back to Campai…" at bounding box center [62, 198] width 125 height 365
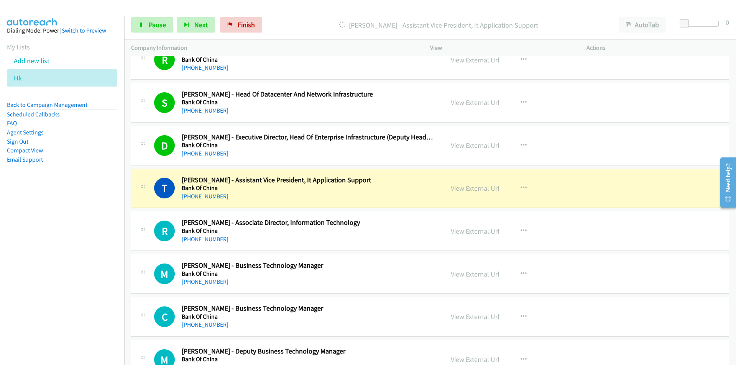
click at [98, 254] on nav "Dialing Mode: Power | Switch to Preview My Lists Add new list Hk Back to Campai…" at bounding box center [62, 198] width 125 height 365
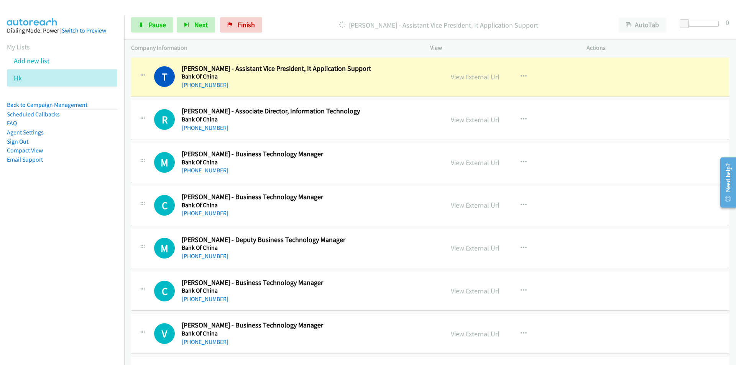
scroll to position [2300, 0]
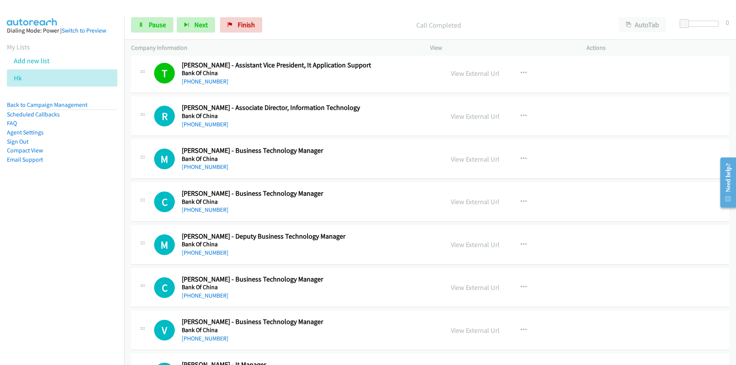
drag, startPoint x: 72, startPoint y: 276, endPoint x: 76, endPoint y: 273, distance: 5.3
click at [72, 276] on nav "Dialing Mode: Power | Switch to Preview My Lists Add new list Hk Back to Campai…" at bounding box center [62, 198] width 125 height 365
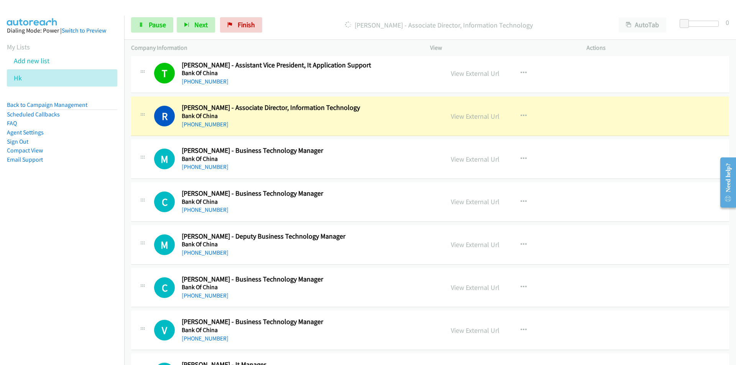
click at [95, 264] on nav "Dialing Mode: Power | Switch to Preview My Lists Add new list Hk Back to Campai…" at bounding box center [62, 198] width 125 height 365
click at [159, 26] on span "Pause" at bounding box center [157, 24] width 17 height 9
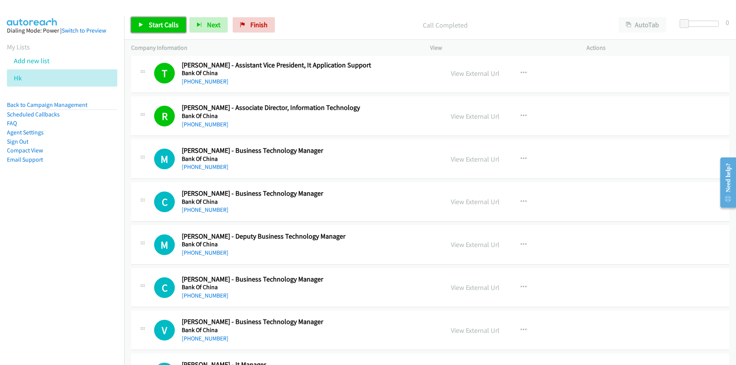
click at [152, 27] on span "Start Calls" at bounding box center [164, 24] width 30 height 9
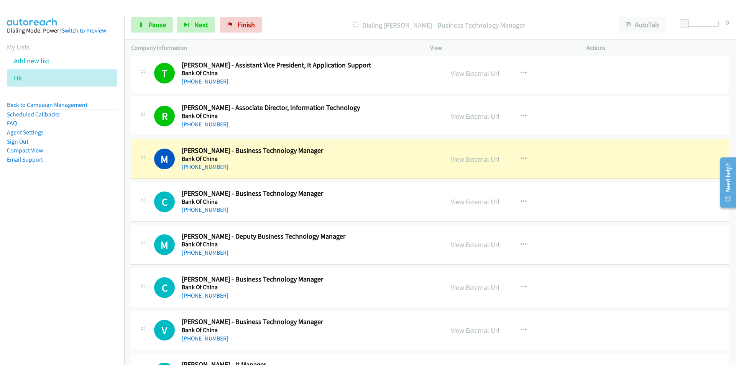
click at [82, 297] on nav "Dialing Mode: Power | Switch to Preview My Lists Add new list Hk Back to Campai…" at bounding box center [62, 198] width 125 height 365
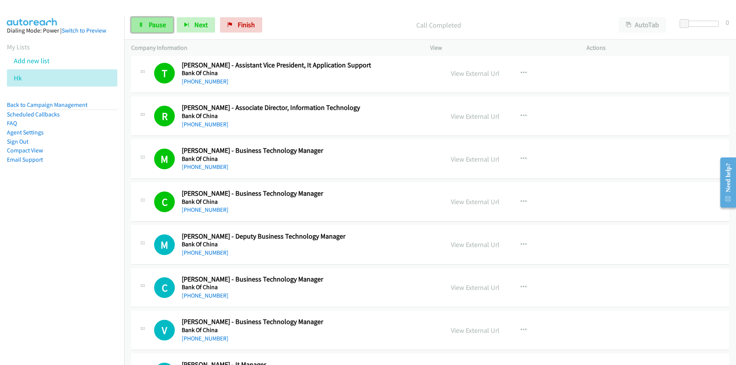
click at [156, 26] on span "Pause" at bounding box center [157, 24] width 17 height 9
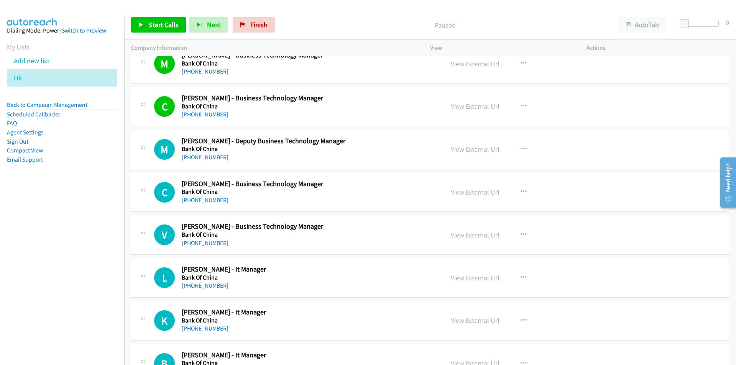
scroll to position [2415, 0]
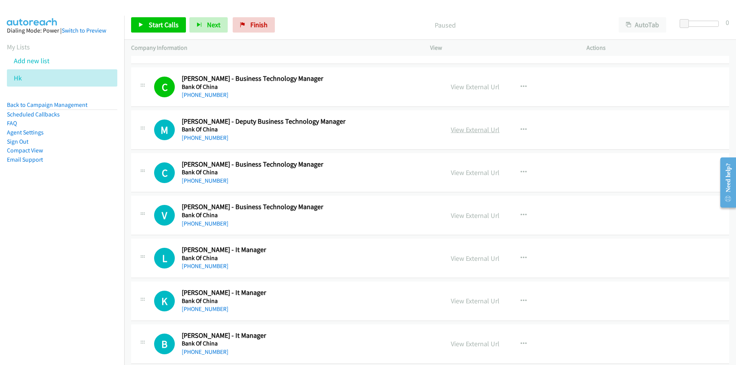
click at [481, 133] on link "View External Url" at bounding box center [475, 129] width 49 height 9
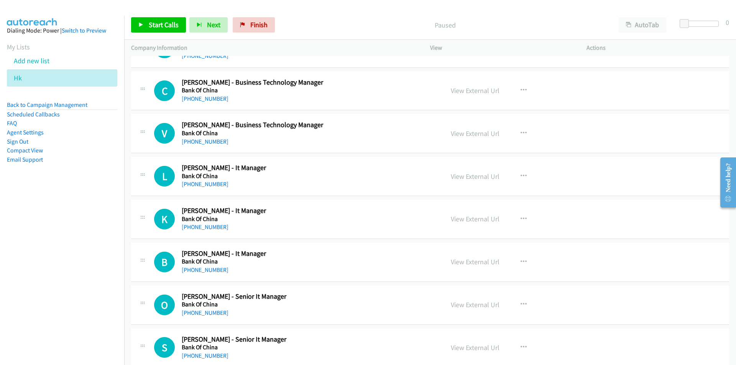
scroll to position [2530, 0]
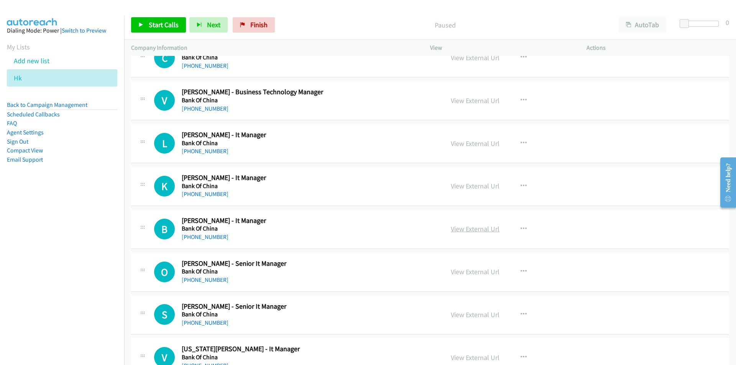
click at [458, 228] on link "View External Url" at bounding box center [475, 229] width 49 height 9
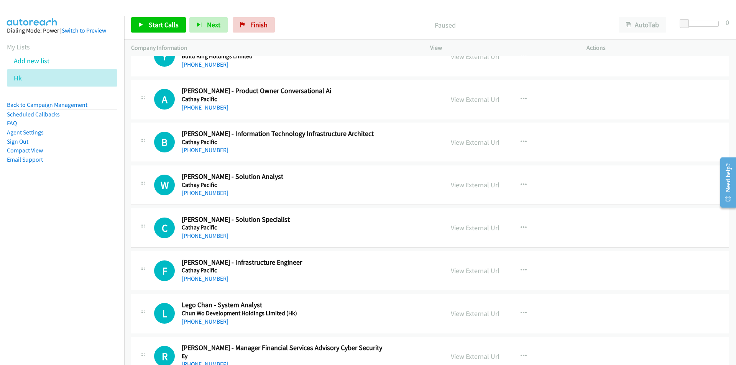
scroll to position [4868, 0]
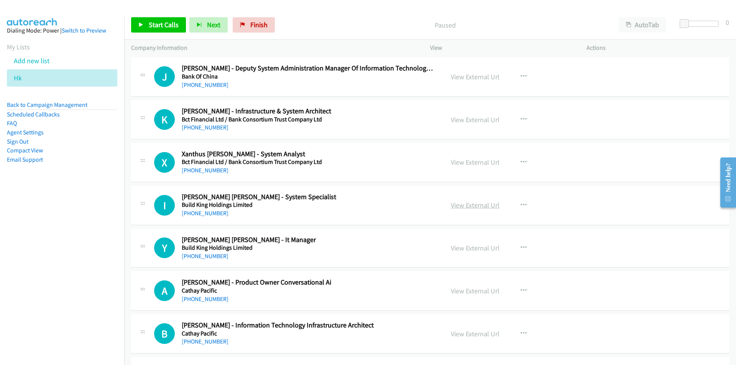
click at [486, 204] on link "View External Url" at bounding box center [475, 205] width 49 height 9
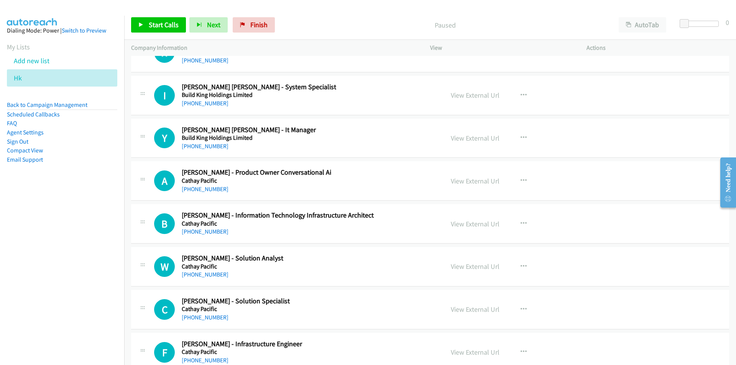
scroll to position [4983, 0]
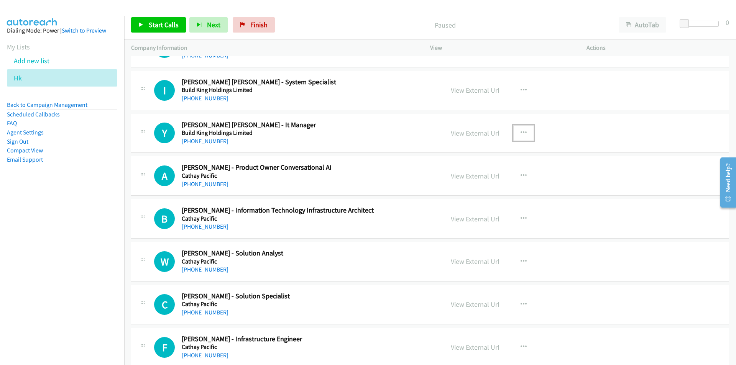
click at [521, 132] on icon "button" at bounding box center [524, 133] width 6 height 6
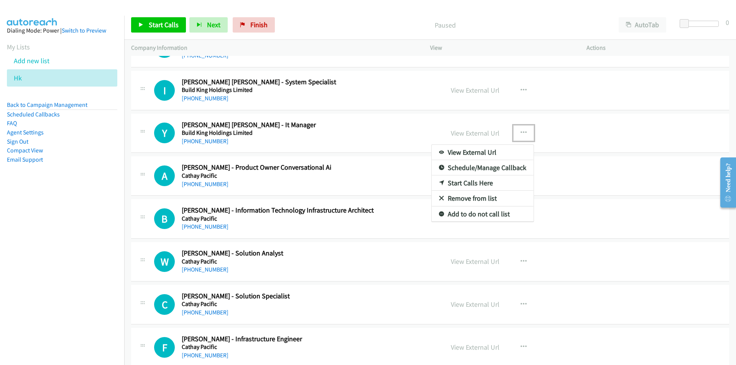
click at [471, 183] on link "Start Calls Here" at bounding box center [483, 183] width 102 height 15
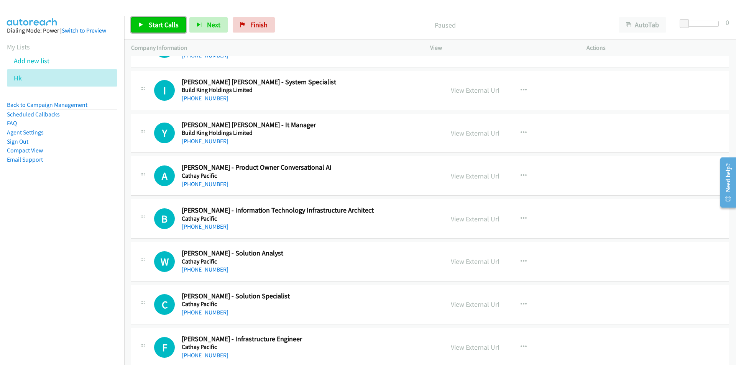
click at [162, 23] on span "Start Calls" at bounding box center [164, 24] width 30 height 9
click at [151, 27] on span "Pause" at bounding box center [157, 24] width 17 height 9
click at [484, 217] on link "View External Url" at bounding box center [475, 219] width 49 height 9
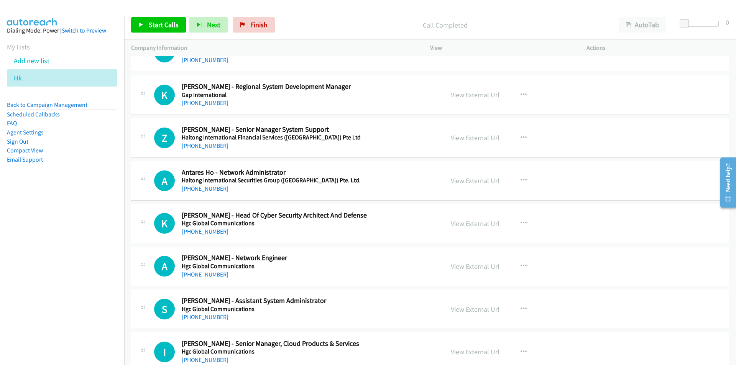
scroll to position [5367, 0]
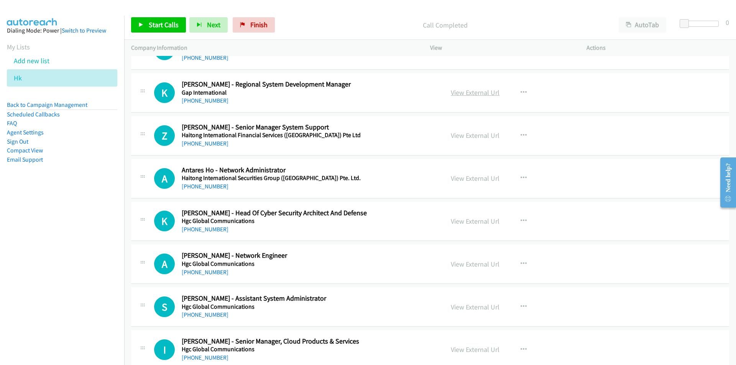
click at [482, 94] on link "View External Url" at bounding box center [475, 92] width 49 height 9
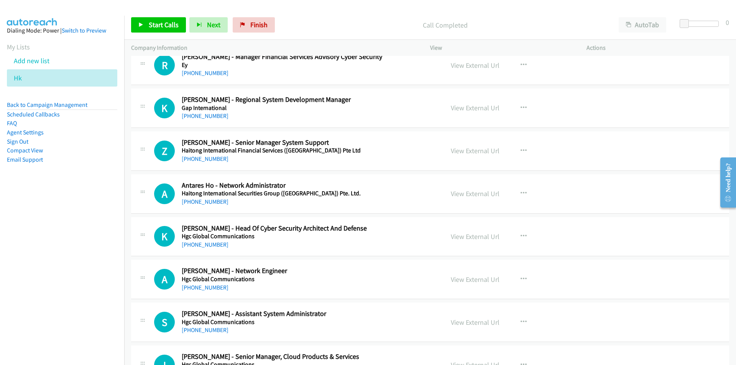
scroll to position [5328, 0]
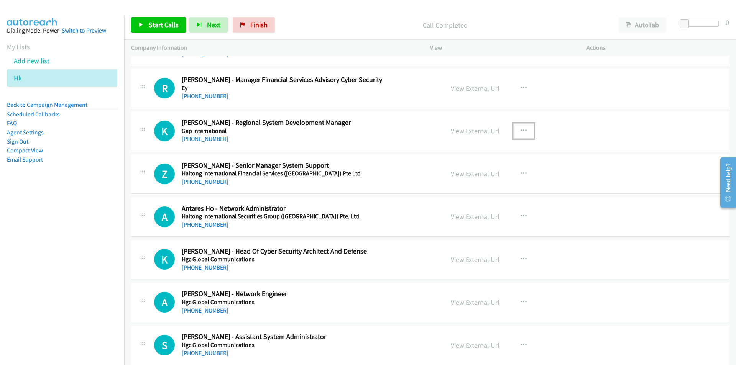
click at [524, 129] on button "button" at bounding box center [523, 130] width 21 height 15
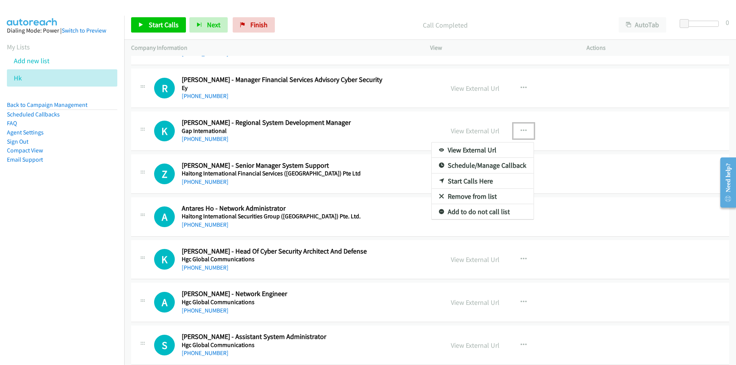
click at [471, 182] on link "Start Calls Here" at bounding box center [483, 181] width 102 height 15
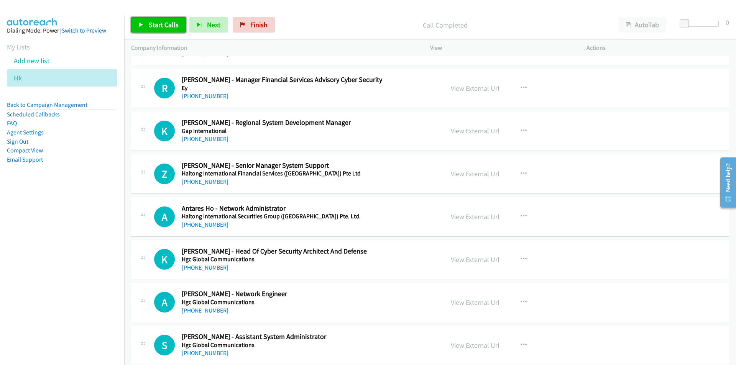
click at [153, 25] on span "Start Calls" at bounding box center [164, 24] width 30 height 9
click at [164, 26] on span "Pause" at bounding box center [157, 24] width 17 height 9
click at [479, 176] on link "View External Url" at bounding box center [475, 173] width 49 height 9
click at [154, 20] on link "Start Calls" at bounding box center [158, 24] width 55 height 15
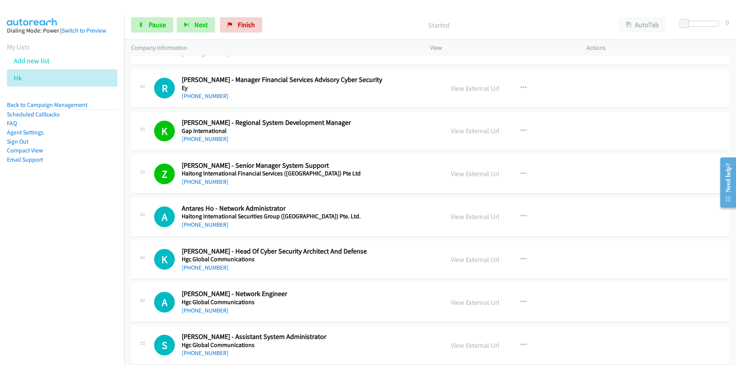
click at [68, 274] on nav "Dialing Mode: Power | Switch to Preview My Lists Add new list Hk Back to Campai…" at bounding box center [62, 198] width 125 height 365
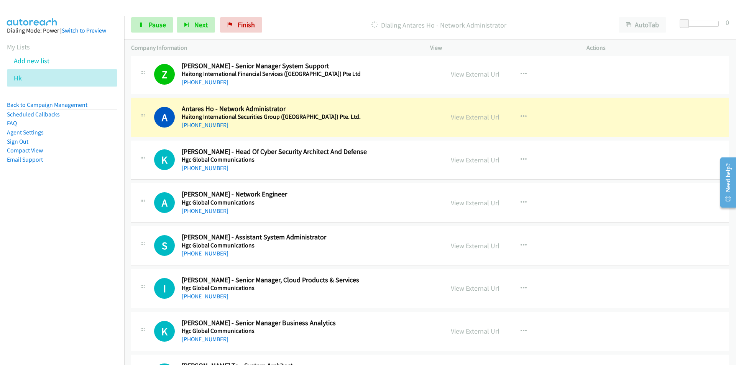
scroll to position [5443, 0]
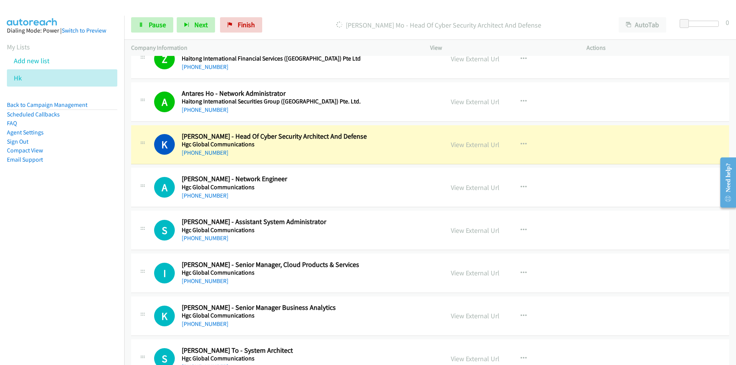
click at [102, 261] on nav "Dialing Mode: Power | Switch to Preview My Lists Add new list Hk Back to Campai…" at bounding box center [62, 198] width 125 height 365
click at [154, 23] on span "Pause" at bounding box center [157, 24] width 17 height 9
click at [77, 259] on nav "Dialing Mode: Power | Switch to Preview My Lists Add new list Hk Back to Campai…" at bounding box center [62, 198] width 125 height 365
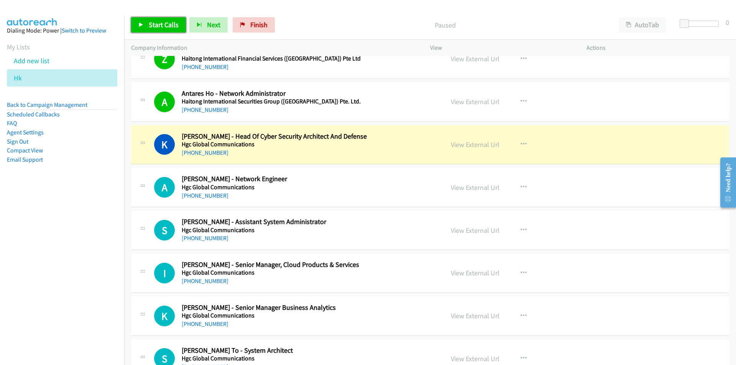
click at [146, 25] on link "Start Calls" at bounding box center [158, 24] width 55 height 15
drag, startPoint x: 69, startPoint y: 259, endPoint x: 118, endPoint y: 248, distance: 49.8
click at [69, 259] on nav "Dialing Mode: Power | Switch to Preview My Lists Add new list Hk Back to Campai…" at bounding box center [62, 198] width 125 height 365
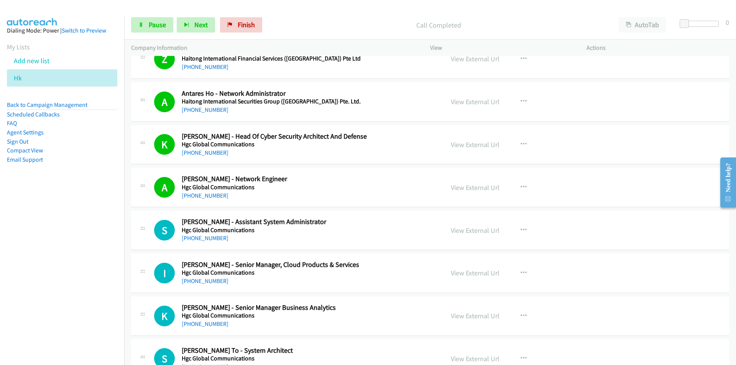
click at [56, 291] on nav "Dialing Mode: Power | Switch to Preview My Lists Add new list Hk Back to Campai…" at bounding box center [62, 198] width 125 height 365
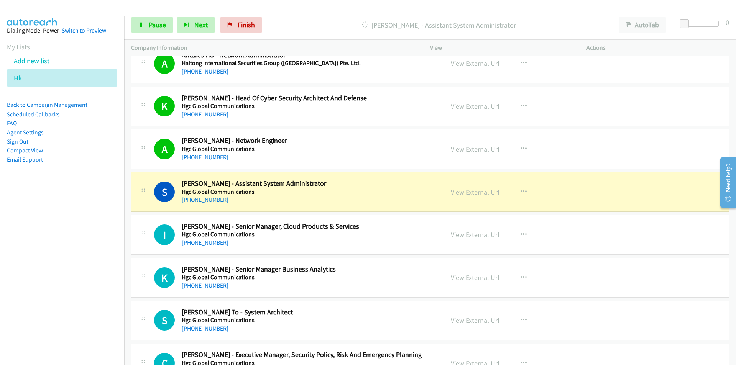
click at [49, 281] on nav "Dialing Mode: Power | Switch to Preview My Lists Add new list Hk Back to Campai…" at bounding box center [62, 198] width 125 height 365
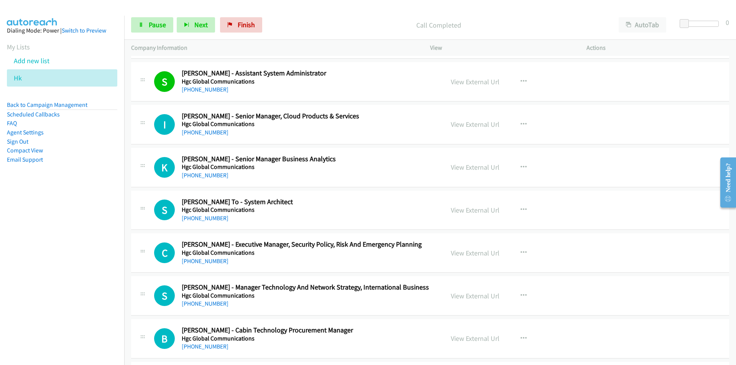
scroll to position [5597, 0]
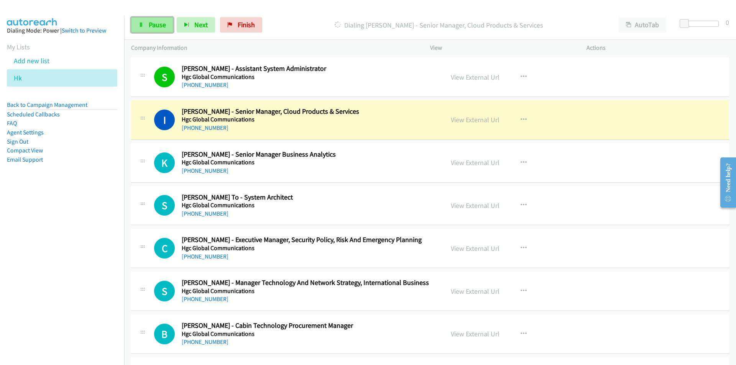
click at [140, 27] on icon at bounding box center [140, 25] width 5 height 5
click at [78, 281] on nav "Dialing Mode: Power | Switch to Preview My Lists Add new list Hk Back to Campai…" at bounding box center [62, 198] width 125 height 365
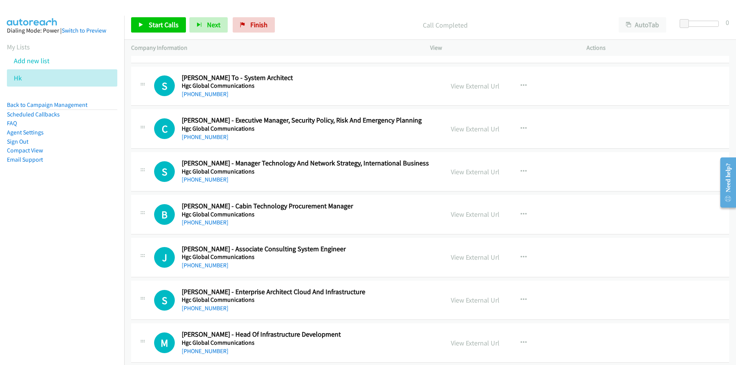
scroll to position [5750, 0]
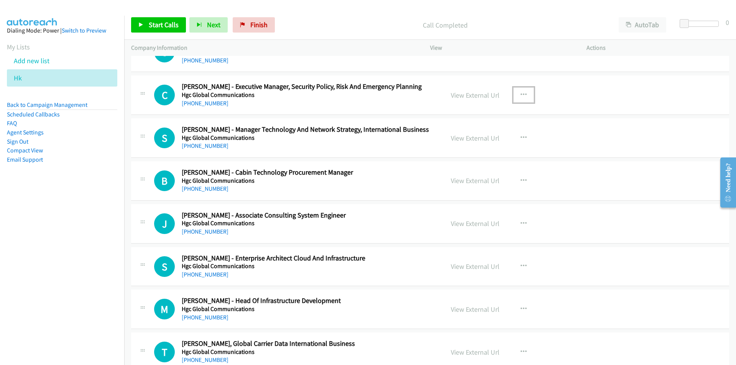
click at [524, 91] on button "button" at bounding box center [523, 94] width 21 height 15
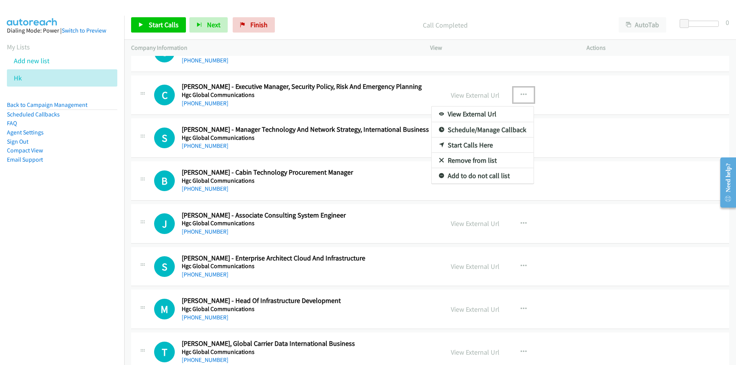
click at [453, 146] on link "Start Calls Here" at bounding box center [483, 145] width 102 height 15
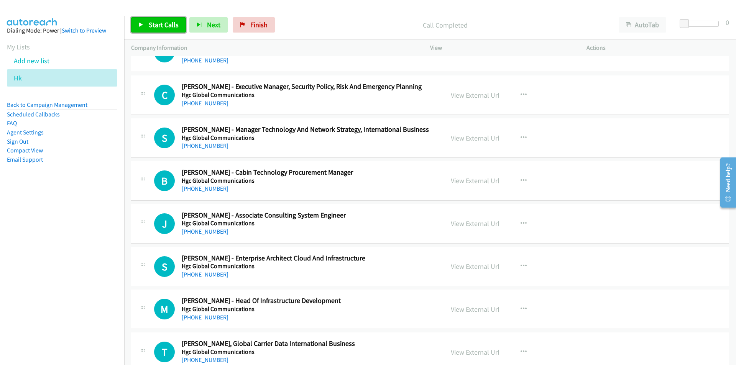
click at [163, 25] on span "Start Calls" at bounding box center [164, 24] width 30 height 9
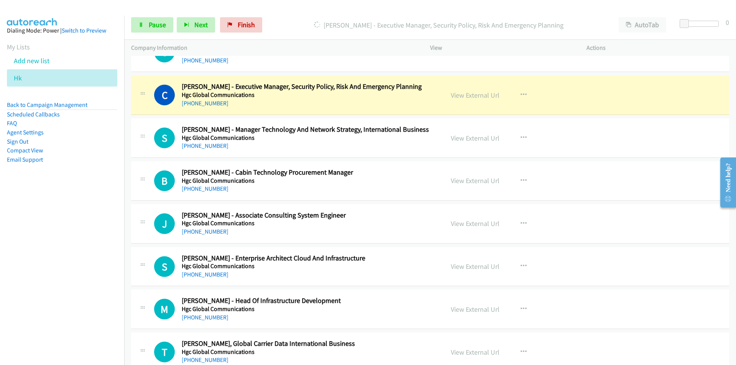
click at [83, 251] on nav "Dialing Mode: Power | Switch to Preview My Lists Add new list Hk Back to Campai…" at bounding box center [62, 198] width 125 height 365
click at [462, 93] on link "View External Url" at bounding box center [475, 95] width 49 height 9
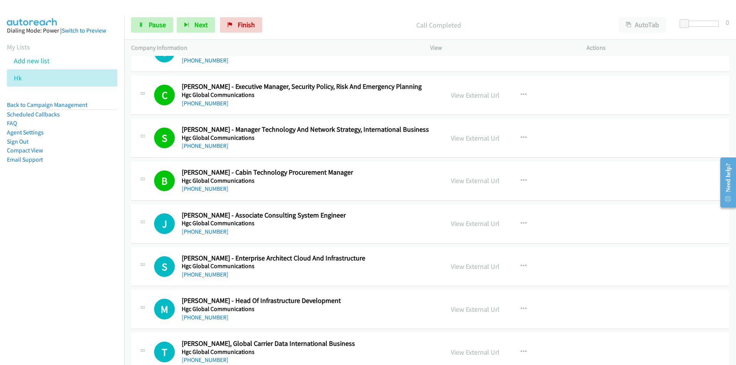
drag, startPoint x: 92, startPoint y: 209, endPoint x: 106, endPoint y: 196, distance: 18.7
click at [94, 207] on nav "Dialing Mode: Power | Switch to Preview My Lists Add new list Hk Back to Campai…" at bounding box center [62, 198] width 125 height 365
click at [143, 23] on icon at bounding box center [140, 25] width 5 height 5
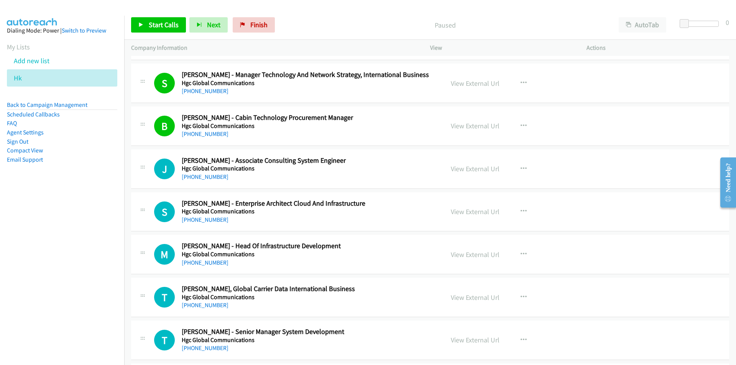
scroll to position [5827, 0]
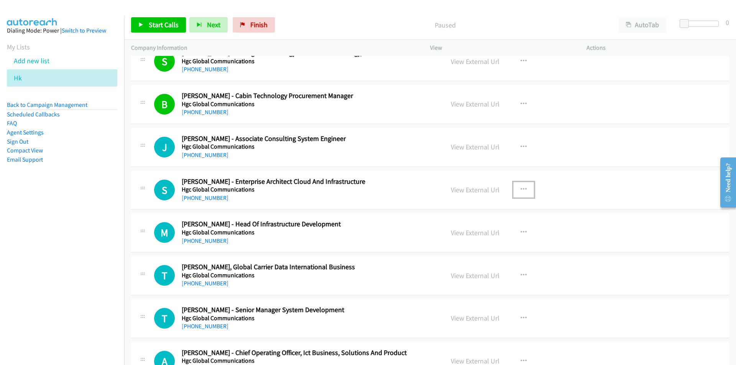
click at [521, 189] on icon "button" at bounding box center [524, 190] width 6 height 6
click at [474, 239] on link "Start Calls Here" at bounding box center [483, 239] width 102 height 15
click at [151, 24] on span "Start Calls" at bounding box center [164, 24] width 30 height 9
click at [90, 255] on nav "Dialing Mode: Power | Switch to Preview My Lists Add new list Hk Back to Campai…" at bounding box center [62, 198] width 125 height 365
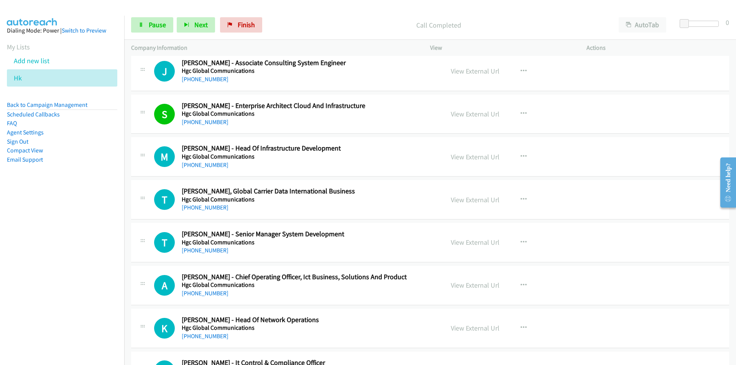
scroll to position [5903, 0]
click at [141, 25] on icon at bounding box center [140, 25] width 5 height 5
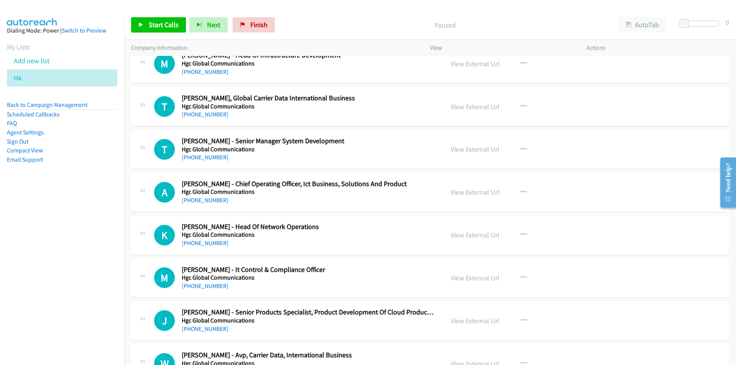
scroll to position [6018, 0]
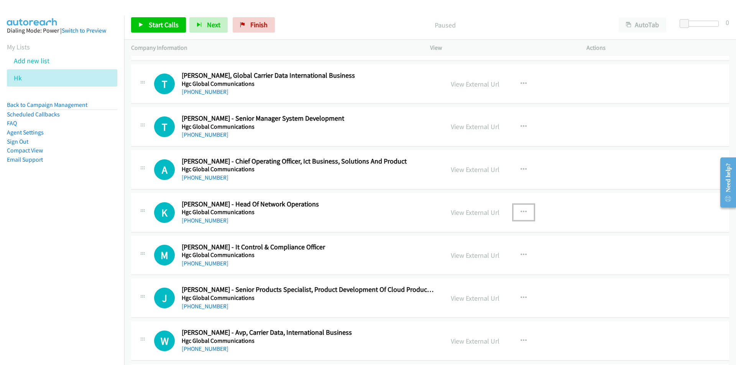
click at [517, 209] on button "button" at bounding box center [523, 212] width 21 height 15
click at [471, 263] on link "Start Calls Here" at bounding box center [483, 262] width 102 height 15
click at [160, 26] on span "Start Calls" at bounding box center [164, 24] width 30 height 9
click at [87, 315] on nav "Dialing Mode: Power | Switch to Preview My Lists Add new list Hk Back to Campai…" at bounding box center [62, 198] width 125 height 365
click at [460, 255] on link "View External Url" at bounding box center [475, 255] width 49 height 9
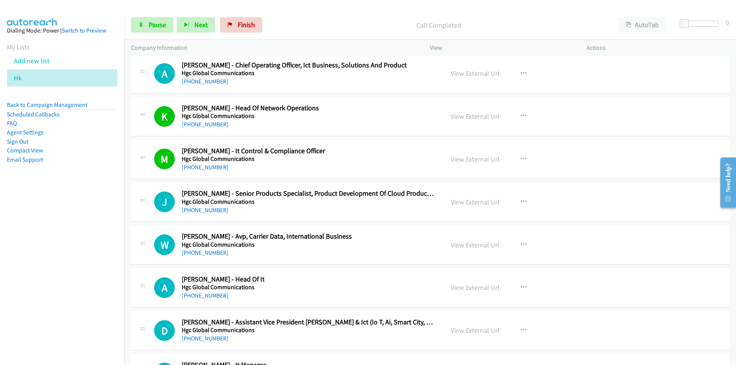
scroll to position [6133, 0]
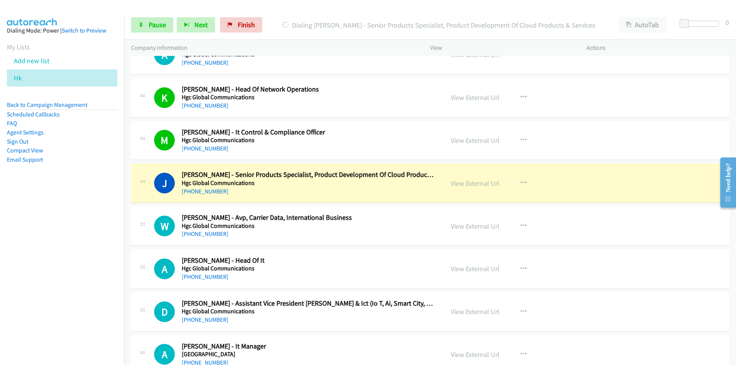
drag, startPoint x: 71, startPoint y: 286, endPoint x: 97, endPoint y: 279, distance: 27.1
click at [71, 286] on nav "Dialing Mode: Power | Switch to Preview My Lists Add new list Hk Back to Campai…" at bounding box center [62, 198] width 125 height 365
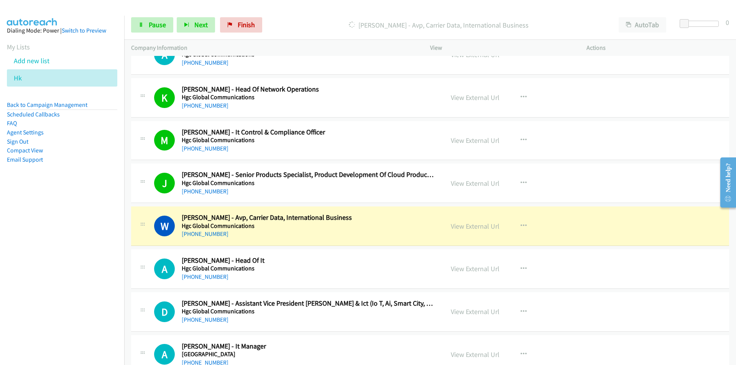
click at [95, 296] on nav "Dialing Mode: Power | Switch to Preview My Lists Add new list Hk Back to Campai…" at bounding box center [62, 198] width 125 height 365
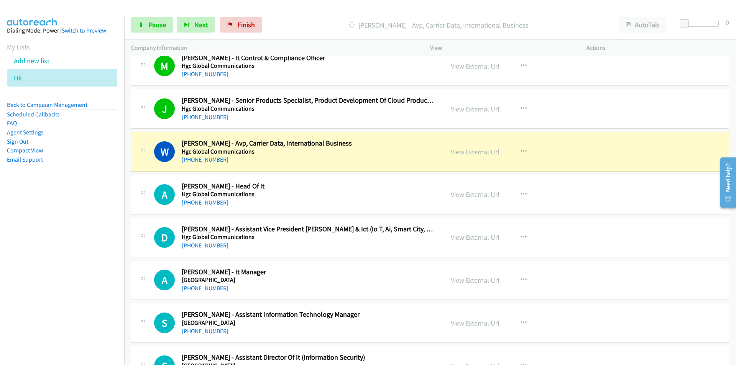
scroll to position [6210, 0]
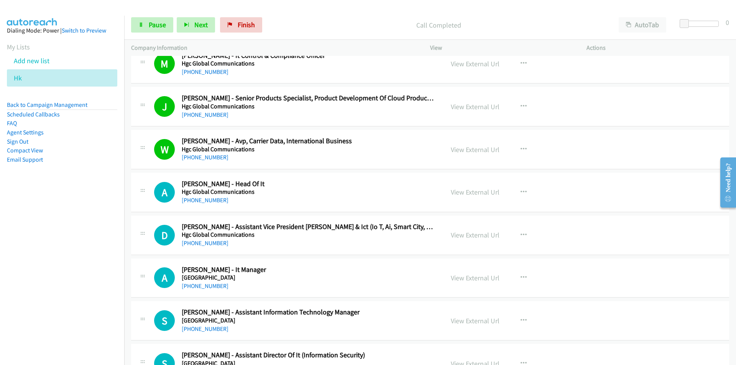
click at [94, 258] on nav "Dialing Mode: Power | Switch to Preview My Lists Add new list Hk Back to Campai…" at bounding box center [62, 198] width 125 height 365
click at [118, 248] on nav "Dialing Mode: Power | Switch to Preview My Lists Add new list Hk Back to Campai…" at bounding box center [62, 198] width 125 height 365
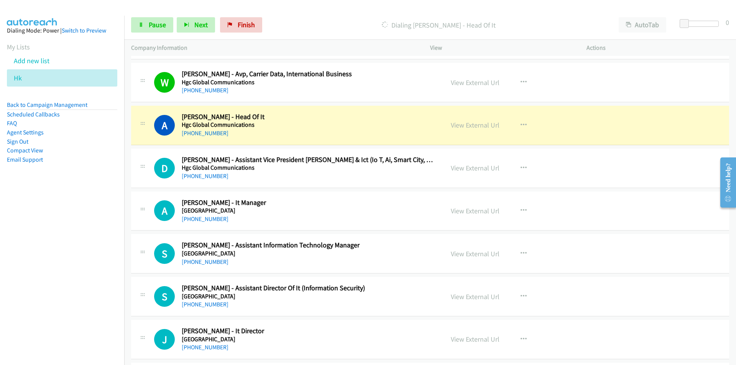
scroll to position [6287, 0]
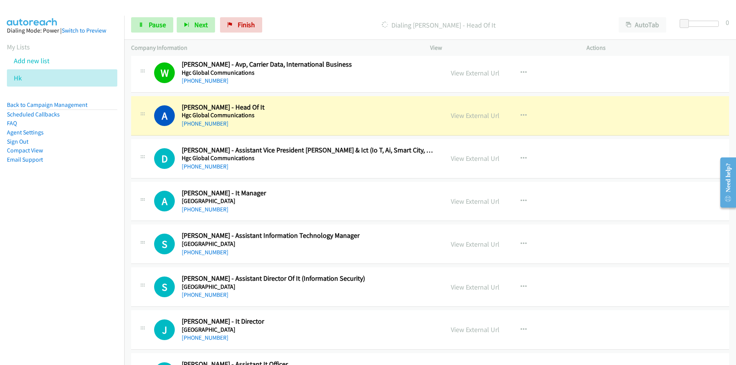
click at [41, 267] on nav "Dialing Mode: Power | Switch to Preview My Lists Add new list Hk Back to Campai…" at bounding box center [62, 198] width 125 height 365
click at [478, 114] on link "View External Url" at bounding box center [475, 115] width 49 height 9
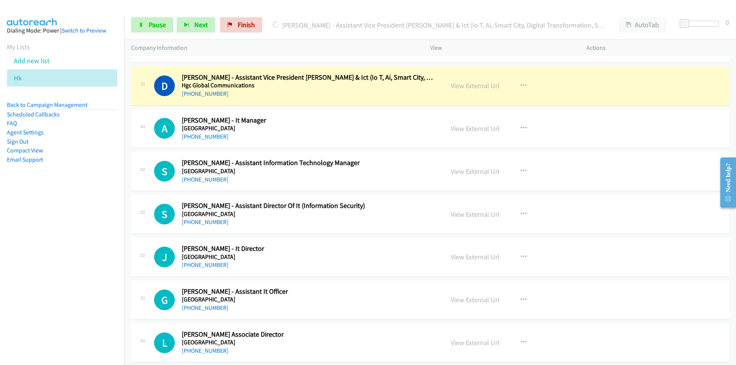
scroll to position [6363, 0]
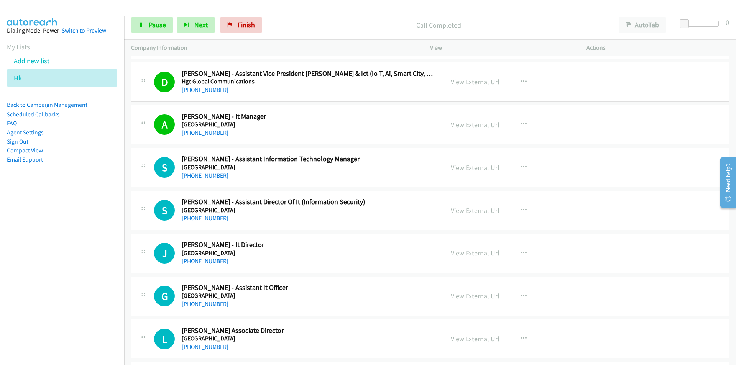
click at [79, 255] on nav "Dialing Mode: Power | Switch to Preview My Lists Add new list Hk Back to Campai…" at bounding box center [62, 198] width 125 height 365
click at [463, 170] on link "View External Url" at bounding box center [475, 167] width 49 height 9
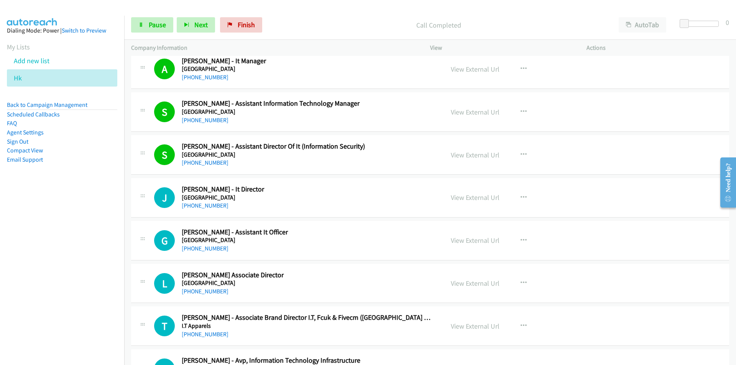
scroll to position [6478, 0]
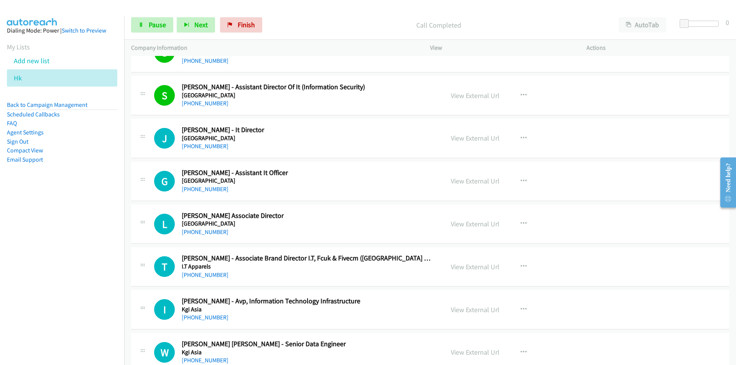
click at [70, 256] on nav "Dialing Mode: Power | Switch to Preview My Lists Add new list Hk Back to Campai…" at bounding box center [62, 198] width 125 height 365
click at [485, 138] on link "View External Url" at bounding box center [475, 138] width 49 height 9
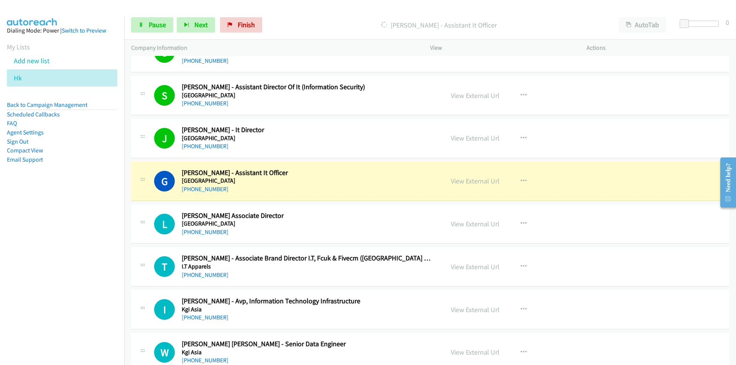
click at [97, 258] on nav "Dialing Mode: Power | Switch to Preview My Lists Add new list Hk Back to Campai…" at bounding box center [62, 198] width 125 height 365
click at [472, 182] on link "View External Url" at bounding box center [475, 181] width 49 height 9
click at [154, 23] on span "Pause" at bounding box center [157, 24] width 17 height 9
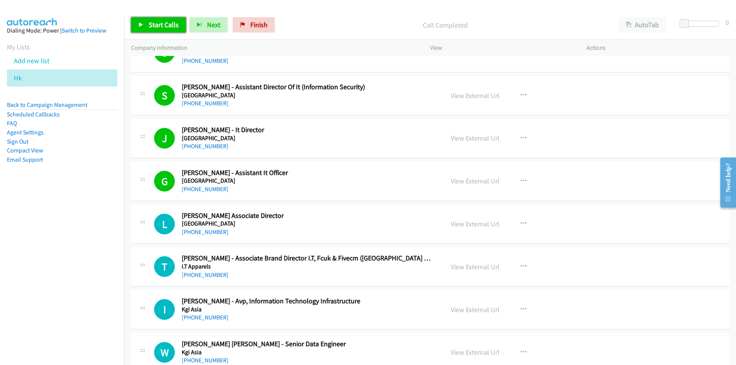
click at [172, 24] on span "Start Calls" at bounding box center [164, 24] width 30 height 9
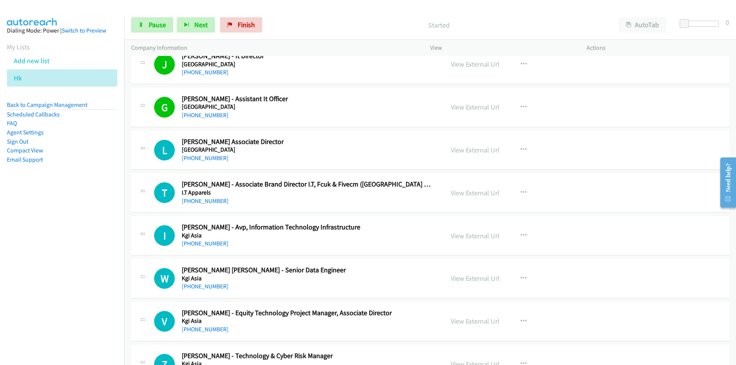
scroll to position [6555, 0]
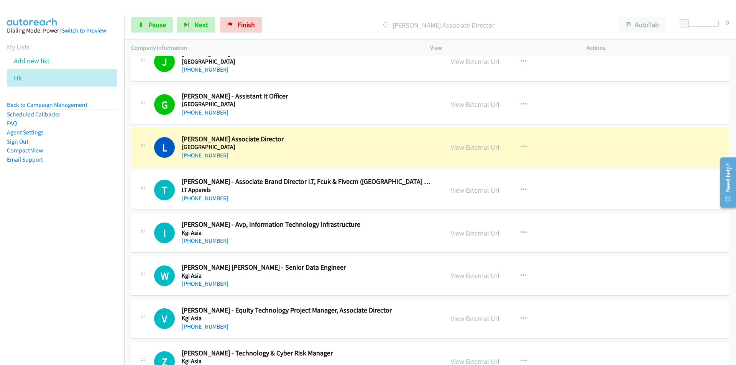
click at [71, 231] on nav "Dialing Mode: Power | Switch to Preview My Lists Add new list Hk Back to Campai…" at bounding box center [62, 198] width 125 height 365
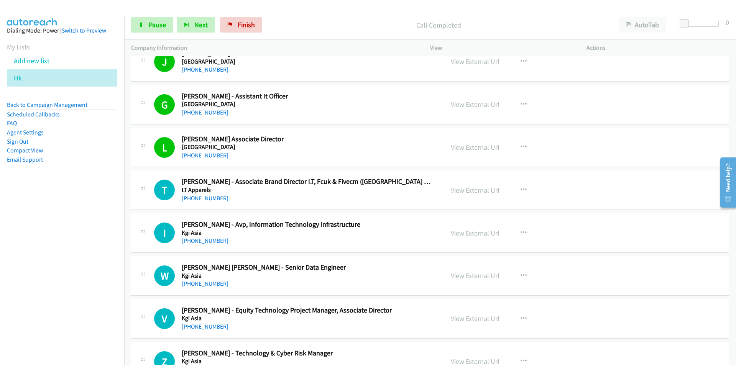
click at [93, 259] on nav "Dialing Mode: Power | Switch to Preview My Lists Add new list Hk Back to Campai…" at bounding box center [62, 198] width 125 height 365
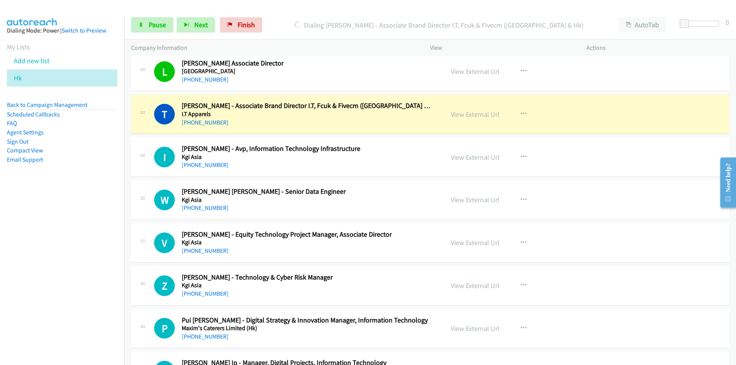
scroll to position [6632, 0]
click at [68, 215] on nav "Dialing Mode: Power | Switch to Preview My Lists Add new list Hk Back to Campai…" at bounding box center [62, 198] width 125 height 365
click at [462, 111] on link "View External Url" at bounding box center [475, 113] width 49 height 9
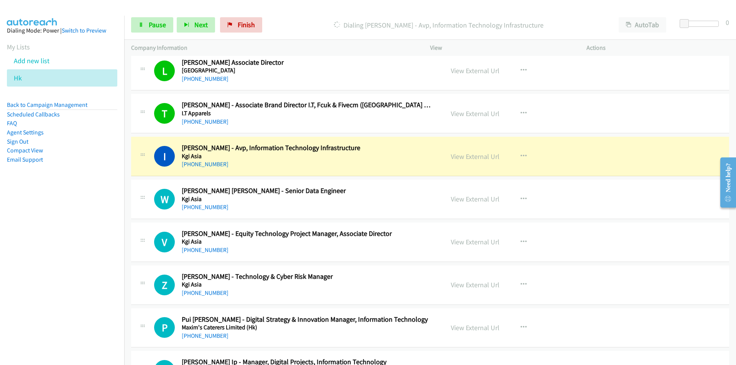
click at [69, 240] on nav "Dialing Mode: Power | Switch to Preview My Lists Add new list Hk Back to Campai…" at bounding box center [62, 198] width 125 height 365
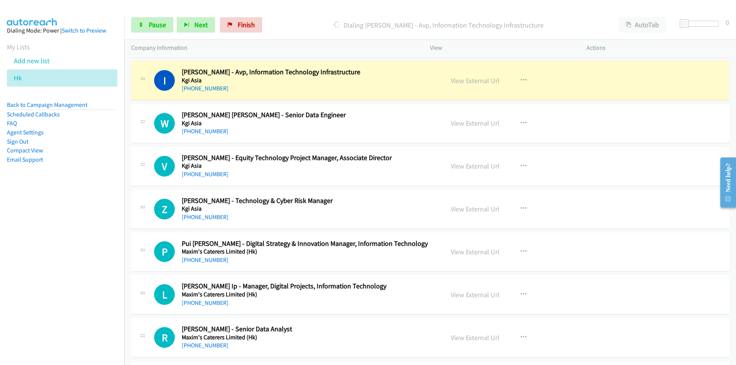
scroll to position [6708, 0]
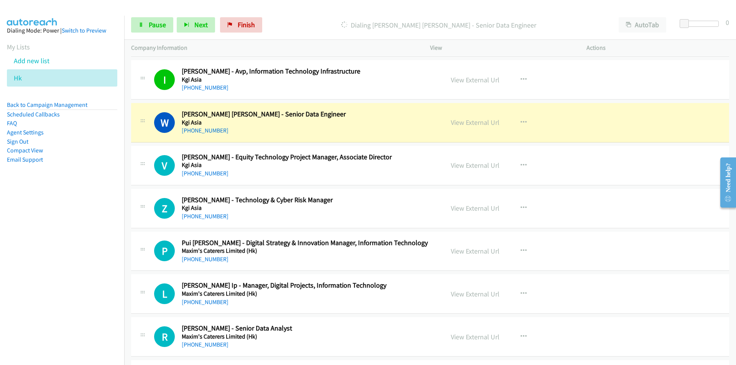
drag, startPoint x: 99, startPoint y: 227, endPoint x: 383, endPoint y: 148, distance: 294.7
click at [98, 227] on nav "Dialing Mode: Power | Switch to Preview My Lists Add new list Hk Back to Campai…" at bounding box center [62, 198] width 125 height 365
click at [473, 126] on link "View External Url" at bounding box center [475, 122] width 49 height 9
click at [85, 253] on nav "Dialing Mode: Power | Switch to Preview My Lists Add new list Hk Back to Campai…" at bounding box center [62, 198] width 125 height 365
click at [483, 123] on link "View External Url" at bounding box center [475, 122] width 49 height 9
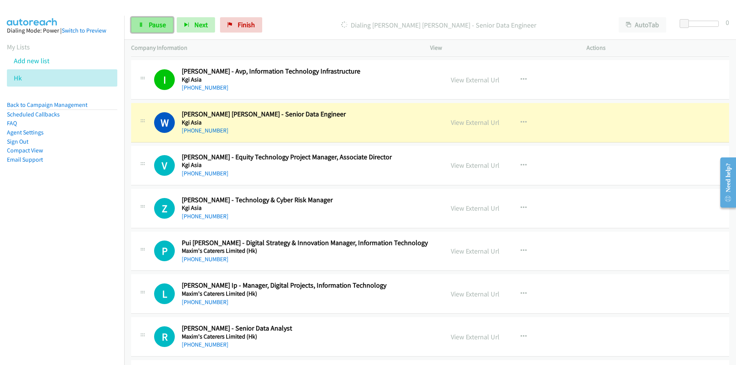
click at [140, 26] on icon at bounding box center [140, 25] width 5 height 5
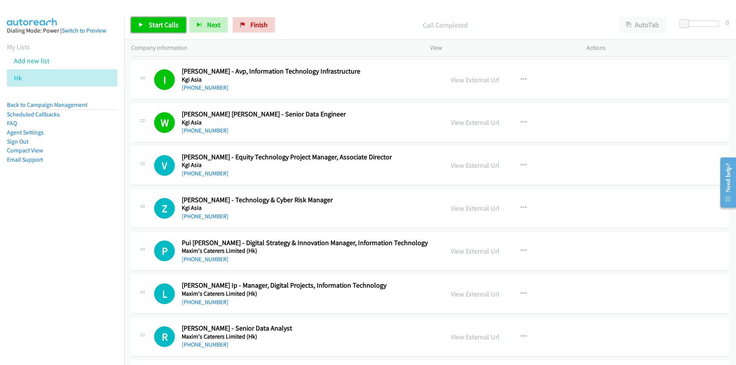
click at [151, 27] on span "Start Calls" at bounding box center [164, 24] width 30 height 9
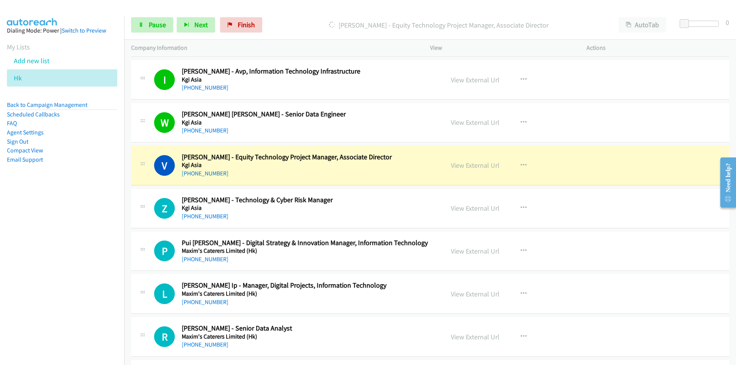
click at [88, 283] on nav "Dialing Mode: Power | Switch to Preview My Lists Add new list Hk Back to Campai…" at bounding box center [62, 198] width 125 height 365
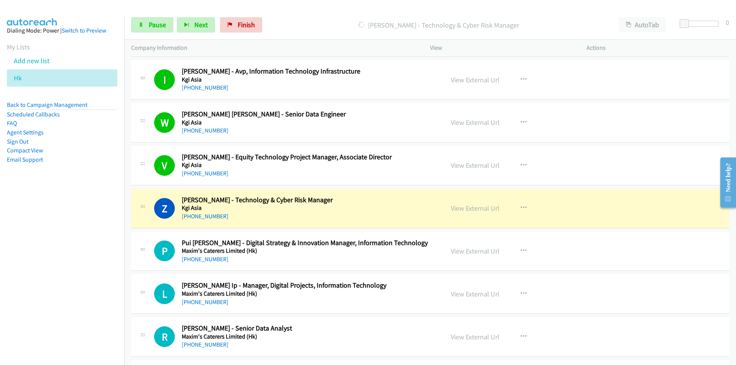
click at [114, 271] on nav "Dialing Mode: Power | Switch to Preview My Lists Add new list Hk Back to Campai…" at bounding box center [62, 198] width 125 height 365
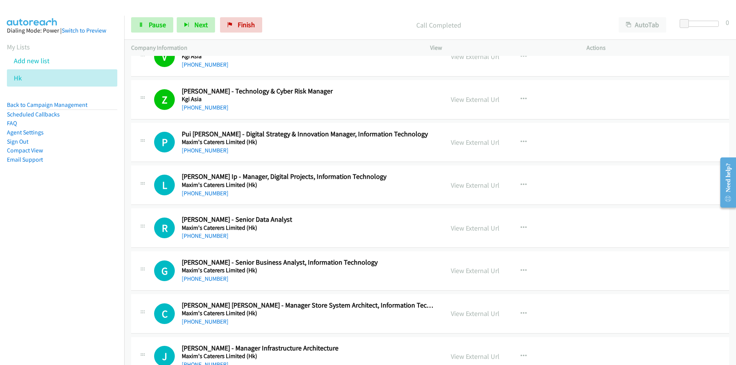
scroll to position [6823, 0]
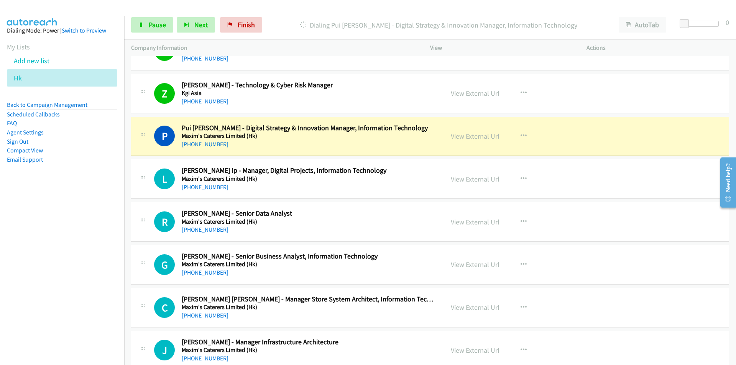
click at [89, 246] on nav "Dialing Mode: Power | Switch to Preview My Lists Add new list Hk Back to Campai…" at bounding box center [62, 198] width 125 height 365
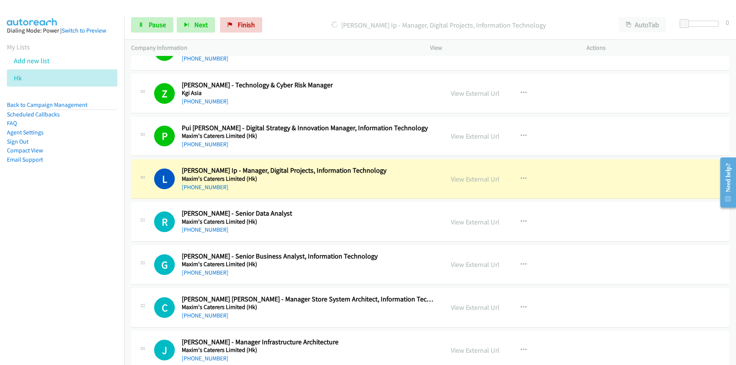
click at [105, 268] on nav "Dialing Mode: Power | Switch to Preview My Lists Add new list Hk Back to Campai…" at bounding box center [62, 198] width 125 height 365
click at [62, 272] on nav "Dialing Mode: Power | Switch to Preview My Lists Add new list Hk Back to Campai…" at bounding box center [62, 198] width 125 height 365
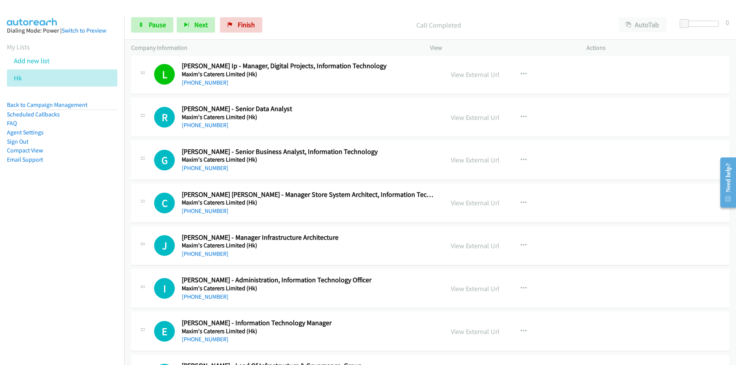
scroll to position [6938, 0]
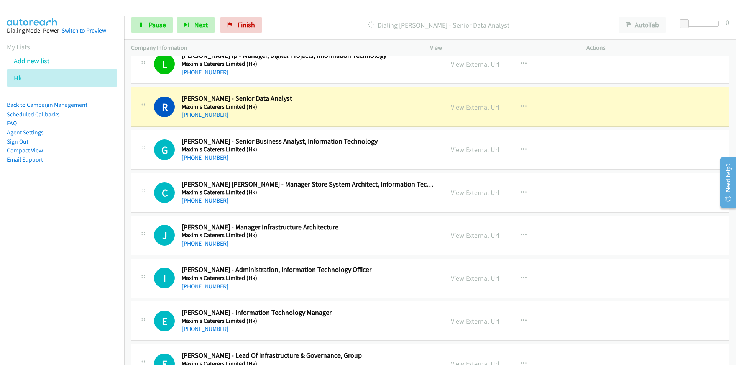
click at [37, 256] on nav "Dialing Mode: Power | Switch to Preview My Lists Add new list Hk Back to Campai…" at bounding box center [62, 198] width 125 height 365
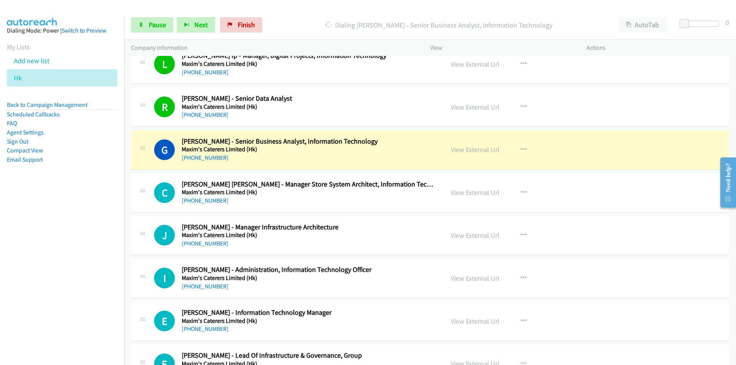
click at [107, 280] on nav "Dialing Mode: Power | Switch to Preview My Lists Add new list Hk Back to Campai…" at bounding box center [62, 198] width 125 height 365
drag, startPoint x: 48, startPoint y: 274, endPoint x: 70, endPoint y: 260, distance: 25.5
click at [48, 274] on nav "Dialing Mode: Power | Switch to Preview My Lists Add new list Hk Back to Campai…" at bounding box center [62, 198] width 125 height 365
click at [451, 149] on link "View External Url" at bounding box center [475, 149] width 49 height 9
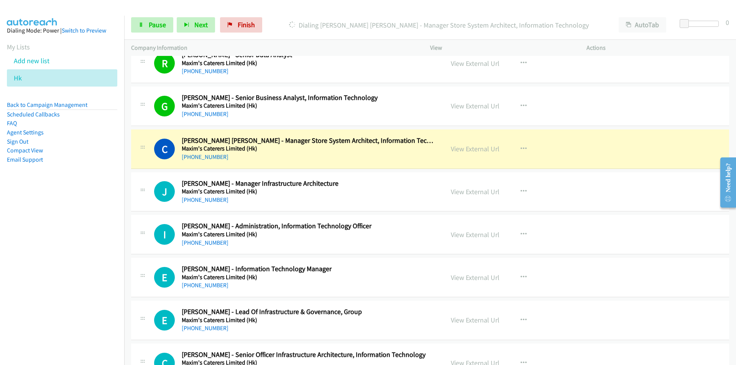
scroll to position [7015, 0]
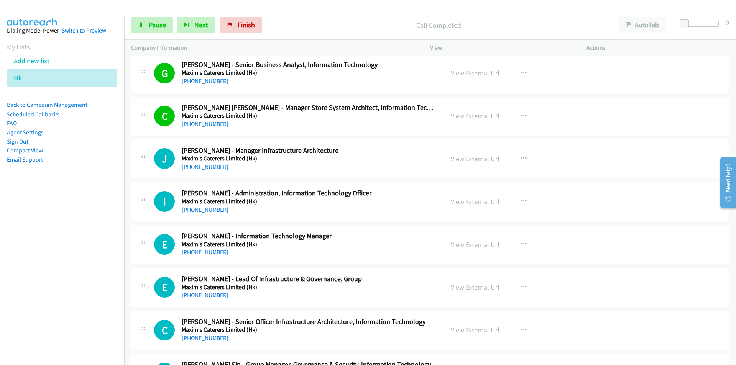
click at [69, 252] on nav "Dialing Mode: Power | Switch to Preview My Lists Add new list Hk Back to Campai…" at bounding box center [62, 198] width 125 height 365
click at [101, 263] on nav "Dialing Mode: Power | Switch to Preview My Lists Add new list Hk Back to Campai…" at bounding box center [62, 198] width 125 height 365
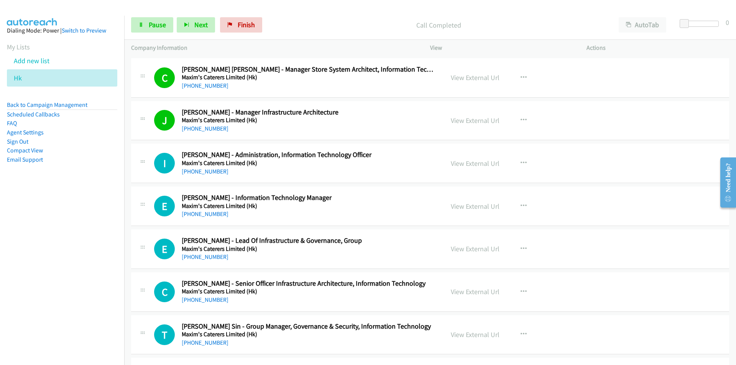
click at [91, 260] on nav "Dialing Mode: Power | Switch to Preview My Lists Add new list Hk Back to Campai…" at bounding box center [62, 198] width 125 height 365
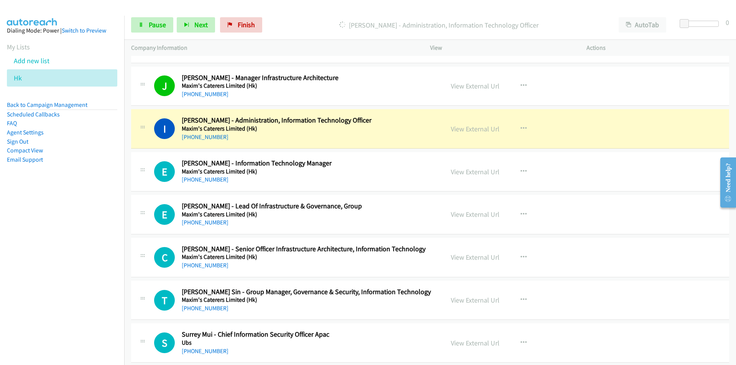
scroll to position [7092, 0]
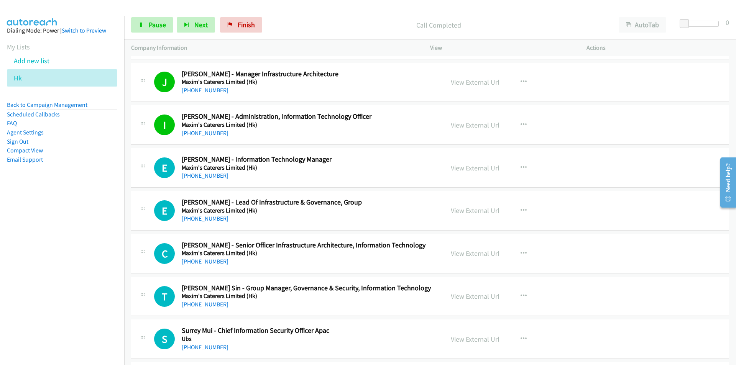
drag, startPoint x: 84, startPoint y: 234, endPoint x: 96, endPoint y: 232, distance: 12.0
click at [84, 234] on nav "Dialing Mode: Power | Switch to Preview My Lists Add new list Hk Back to Campai…" at bounding box center [62, 198] width 125 height 365
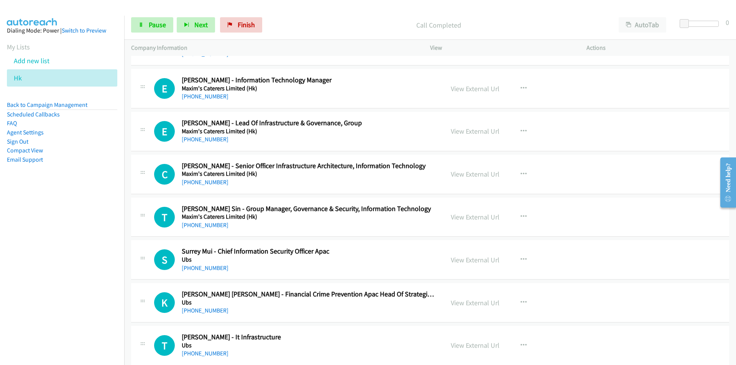
scroll to position [7168, 0]
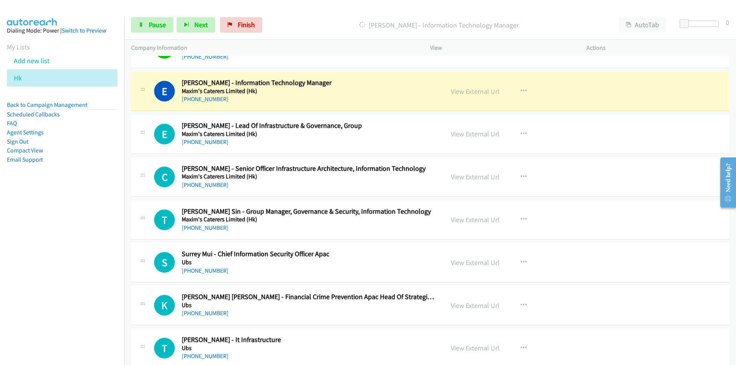
click at [97, 278] on nav "Dialing Mode: Power | Switch to Preview My Lists Add new list Hk Back to Campai…" at bounding box center [62, 198] width 125 height 365
click at [467, 90] on link "View External Url" at bounding box center [475, 91] width 49 height 9
click at [150, 24] on span "Pause" at bounding box center [157, 24] width 17 height 9
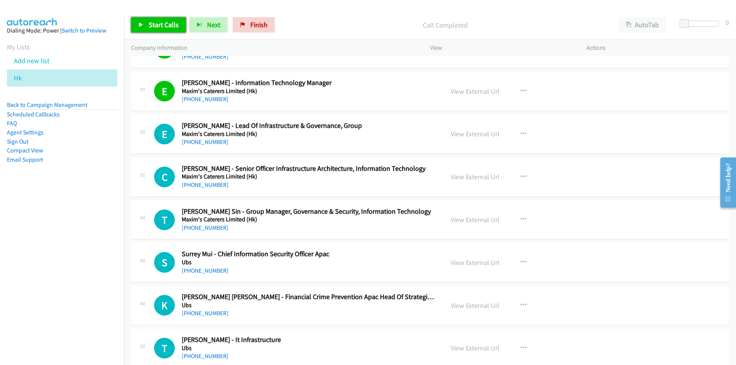
click at [153, 22] on span "Start Calls" at bounding box center [164, 24] width 30 height 9
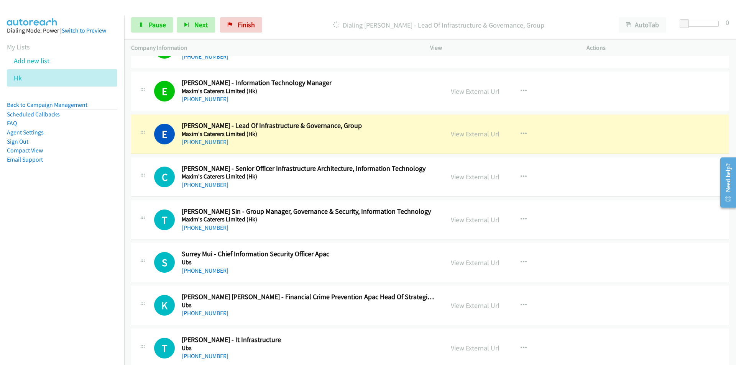
click at [59, 258] on nav "Dialing Mode: Power | Switch to Preview My Lists Add new list Hk Back to Campai…" at bounding box center [62, 198] width 125 height 365
click at [141, 23] on icon at bounding box center [140, 25] width 5 height 5
click at [81, 269] on nav "Dialing Mode: Power | Switch to Preview My Lists Add new list Hk Back to Campai…" at bounding box center [62, 198] width 125 height 365
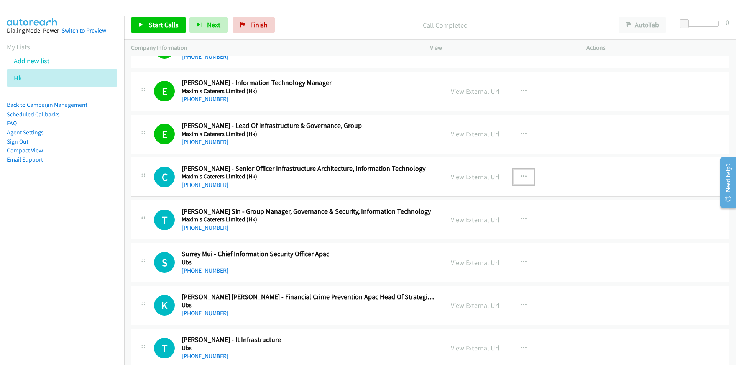
click at [521, 175] on icon "button" at bounding box center [524, 177] width 6 height 6
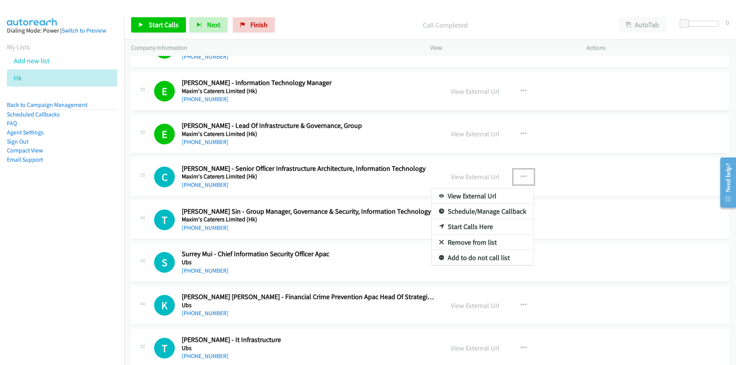
click at [460, 223] on link "Start Calls Here" at bounding box center [483, 226] width 102 height 15
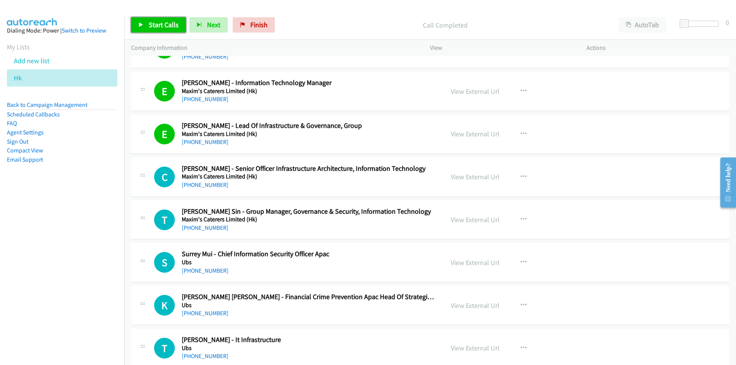
click at [162, 25] on span "Start Calls" at bounding box center [164, 24] width 30 height 9
click at [116, 279] on nav "Dialing Mode: Power | Switch to Preview My Lists Add new list Hk Back to Campai…" at bounding box center [62, 198] width 125 height 365
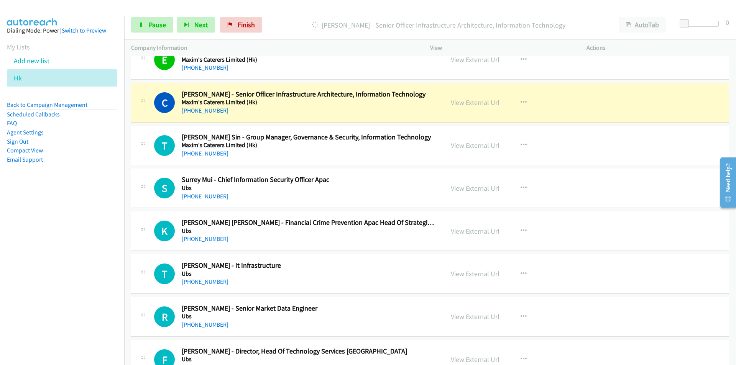
scroll to position [7245, 0]
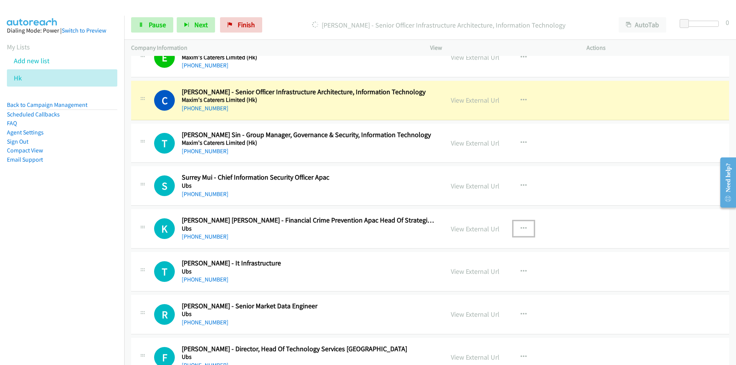
click at [525, 227] on button "button" at bounding box center [523, 228] width 21 height 15
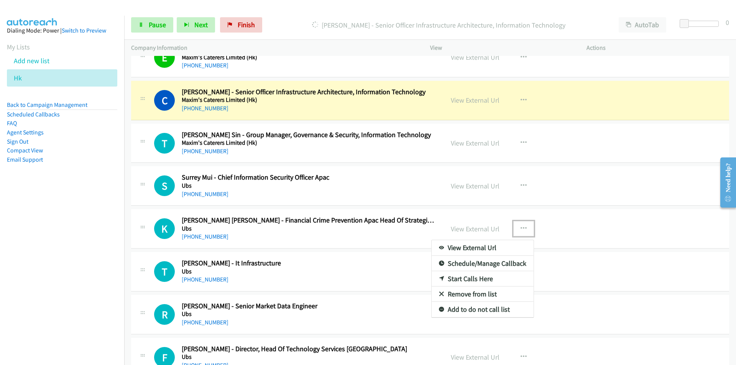
click at [458, 295] on link "Remove from list" at bounding box center [483, 294] width 102 height 15
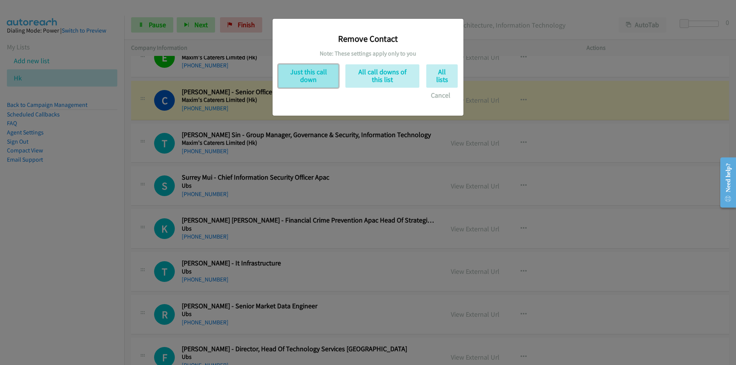
click at [309, 79] on button "Just this call down" at bounding box center [308, 75] width 60 height 23
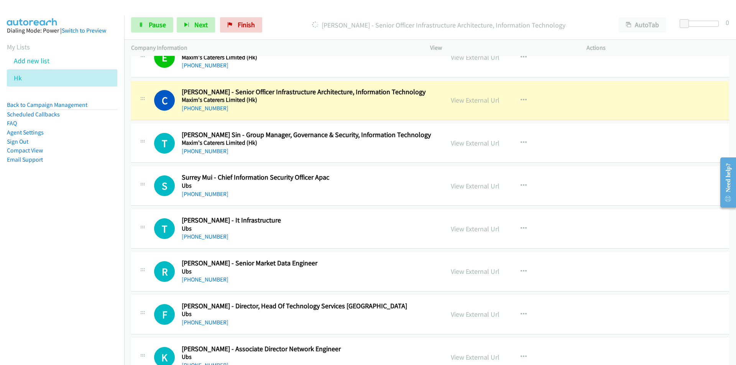
click at [77, 251] on nav "Dialing Mode: Power | Switch to Preview My Lists Add new list Hk Back to Campai…" at bounding box center [62, 198] width 125 height 365
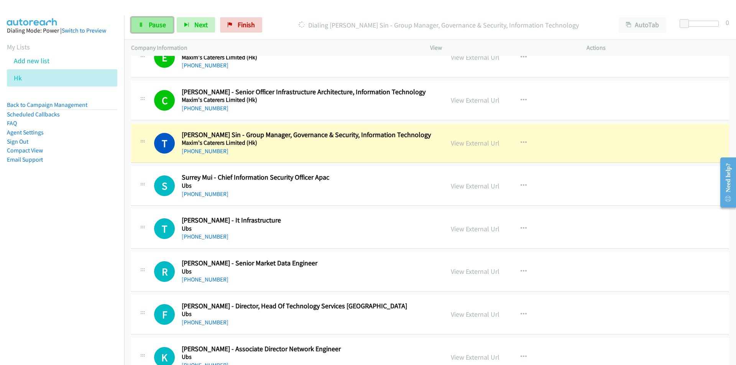
click at [151, 30] on link "Pause" at bounding box center [152, 24] width 42 height 15
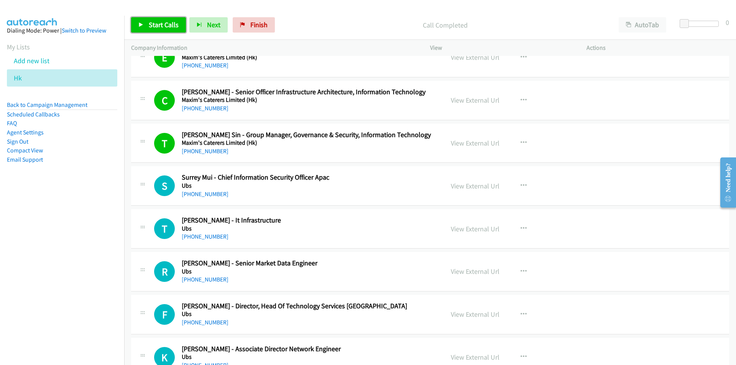
click at [156, 25] on span "Start Calls" at bounding box center [164, 24] width 30 height 9
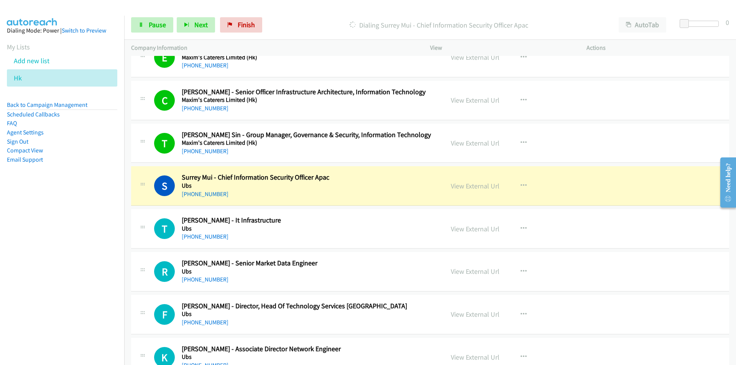
click at [47, 248] on nav "Dialing Mode: Power | Switch to Preview My Lists Add new list Hk Back to Campai…" at bounding box center [62, 198] width 125 height 365
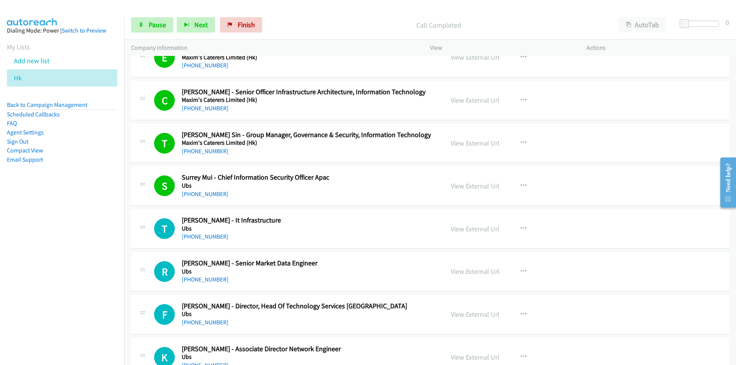
drag, startPoint x: 72, startPoint y: 261, endPoint x: 154, endPoint y: 246, distance: 83.4
click at [72, 261] on nav "Dialing Mode: Power | Switch to Preview My Lists Add new list Hk Back to Campai…" at bounding box center [62, 198] width 125 height 365
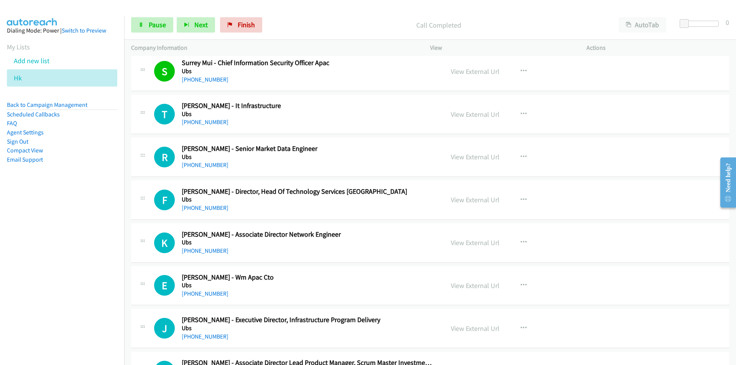
scroll to position [7360, 0]
click at [164, 29] on span "Pause" at bounding box center [157, 24] width 17 height 9
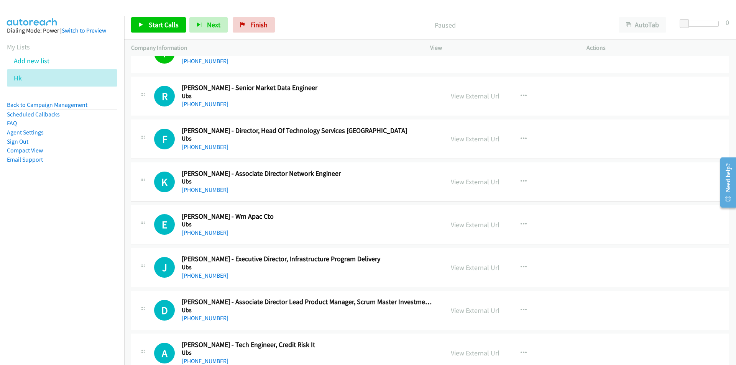
scroll to position [7437, 0]
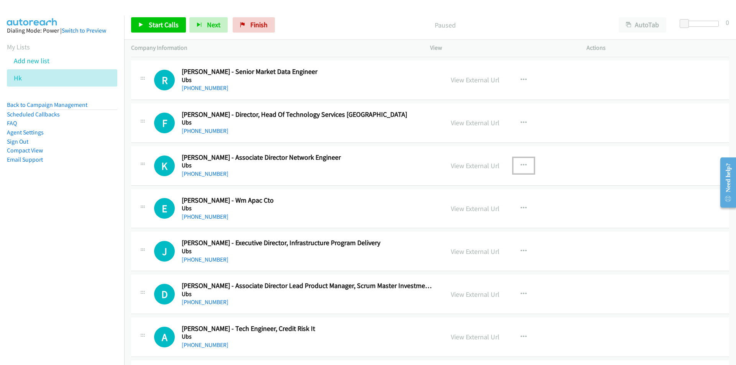
click at [516, 167] on button "button" at bounding box center [523, 165] width 21 height 15
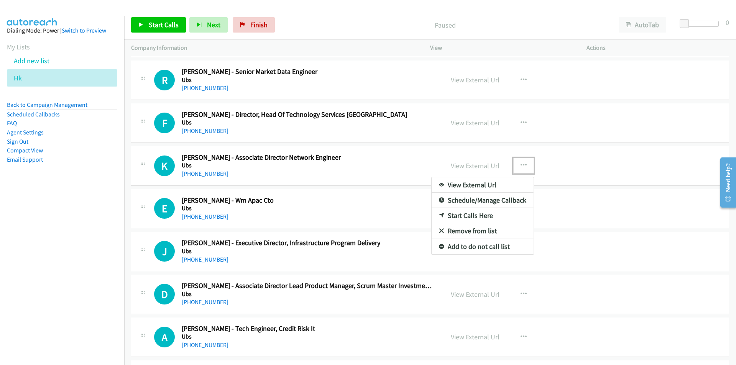
click at [462, 219] on link "Start Calls Here" at bounding box center [483, 215] width 102 height 15
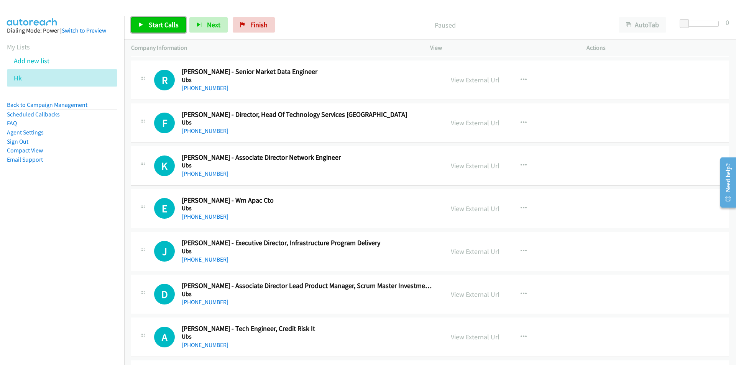
click at [169, 27] on span "Start Calls" at bounding box center [164, 24] width 30 height 9
click at [111, 222] on nav "Dialing Mode: Power | Switch to Preview My Lists Add new list Hk Back to Campai…" at bounding box center [62, 198] width 125 height 365
click at [486, 210] on link "View External Url" at bounding box center [475, 208] width 49 height 9
click at [85, 251] on nav "Dialing Mode: Power | Switch to Preview My Lists Add new list Hk Back to Campai…" at bounding box center [62, 198] width 125 height 365
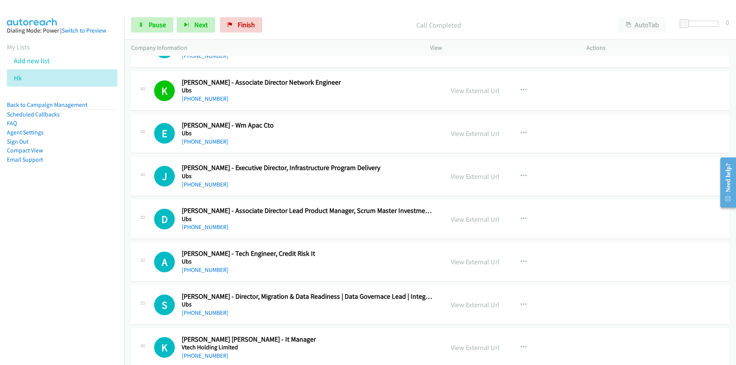
scroll to position [7513, 0]
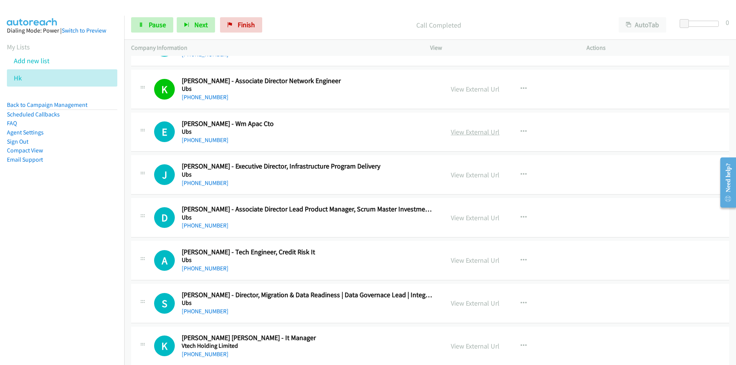
click at [483, 132] on link "View External Url" at bounding box center [475, 132] width 49 height 9
click at [145, 29] on link "Pause" at bounding box center [152, 24] width 42 height 15
click at [82, 269] on nav "Dialing Mode: Power | Switch to Preview My Lists Add new list Hk Back to Campai…" at bounding box center [62, 198] width 125 height 365
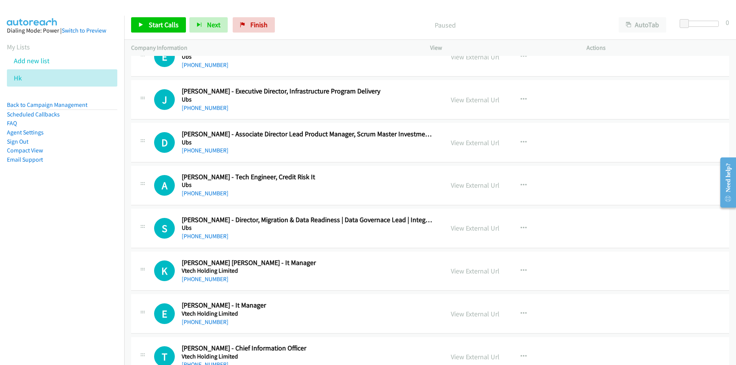
scroll to position [7590, 0]
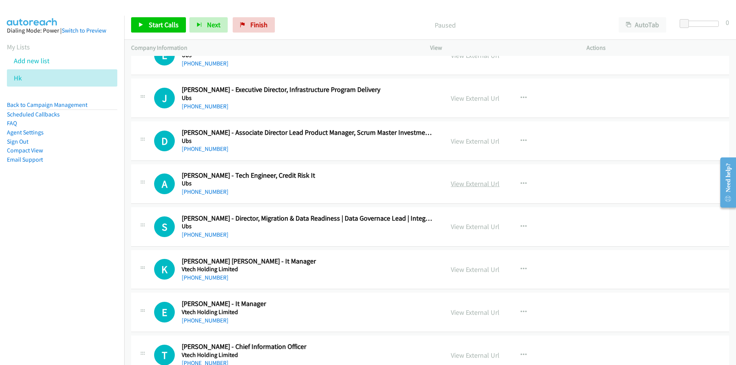
click at [481, 186] on link "View External Url" at bounding box center [475, 183] width 49 height 9
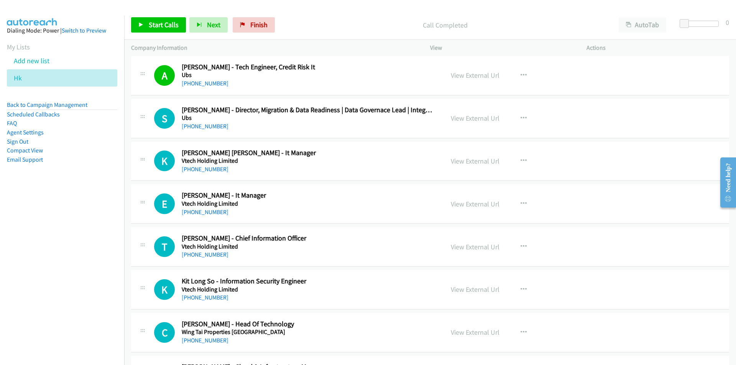
scroll to position [7705, 0]
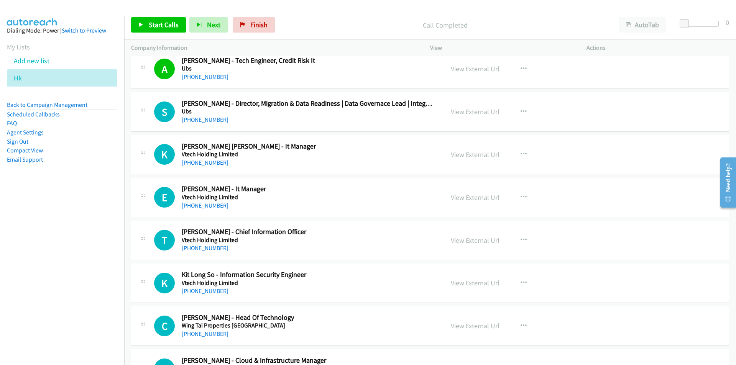
click at [57, 240] on nav "Dialing Mode: Power | Switch to Preview My Lists Add new list Hk Back to Campai…" at bounding box center [62, 198] width 125 height 365
click at [521, 153] on icon "button" at bounding box center [524, 154] width 6 height 6
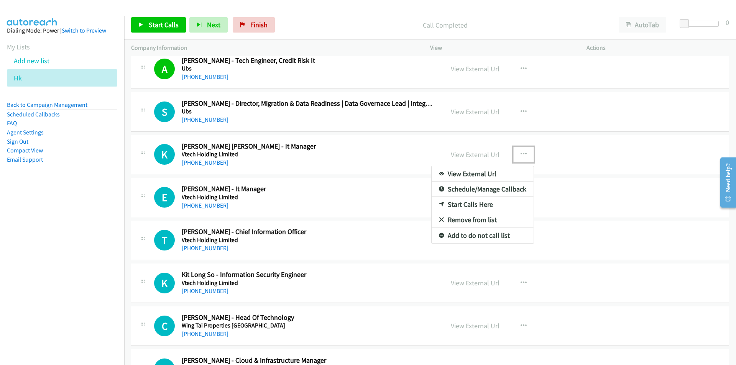
click at [471, 207] on link "Start Calls Here" at bounding box center [483, 204] width 102 height 15
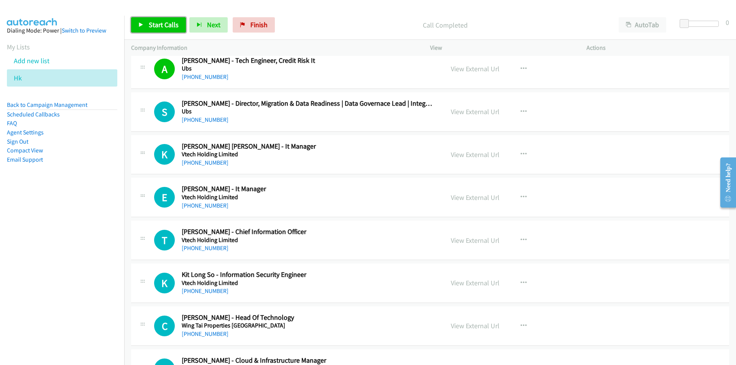
click at [148, 18] on link "Start Calls" at bounding box center [158, 24] width 55 height 15
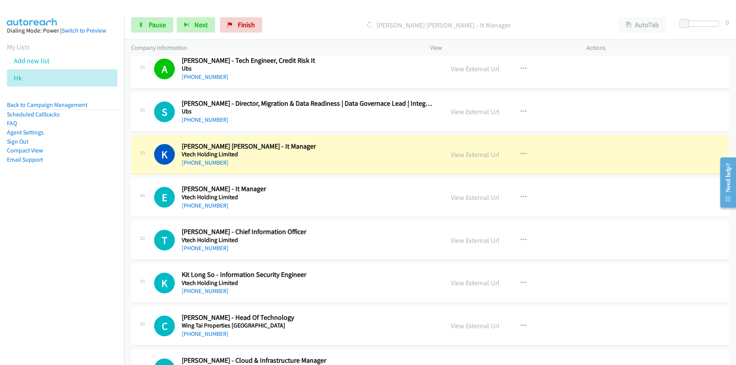
click at [49, 276] on nav "Dialing Mode: Power | Switch to Preview My Lists Add new list Hk Back to Campai…" at bounding box center [62, 198] width 125 height 365
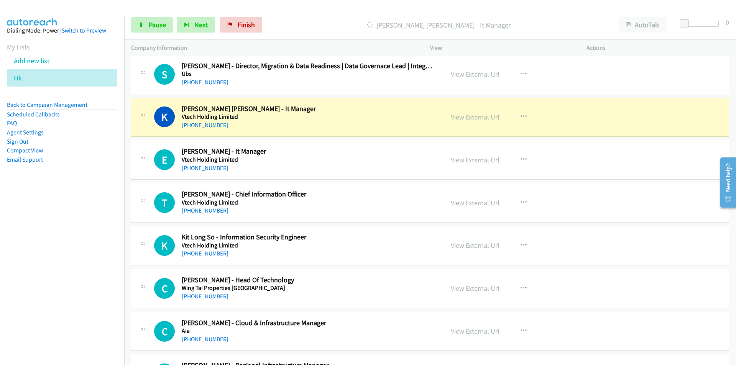
scroll to position [7743, 0]
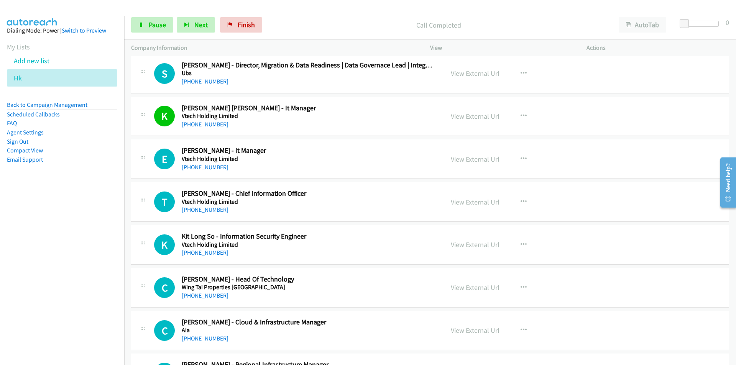
click at [90, 221] on nav "Dialing Mode: Power | Switch to Preview My Lists Add new list Hk Back to Campai…" at bounding box center [62, 198] width 125 height 365
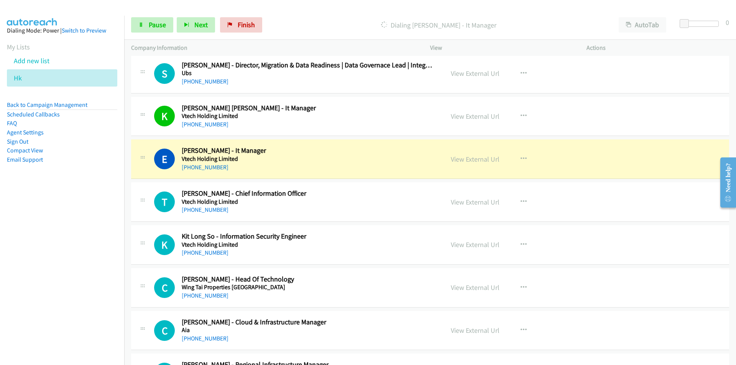
click at [68, 214] on nav "Dialing Mode: Power | Switch to Preview My Lists Add new list Hk Back to Campai…" at bounding box center [62, 198] width 125 height 365
click at [479, 161] on link "View External Url" at bounding box center [475, 159] width 49 height 9
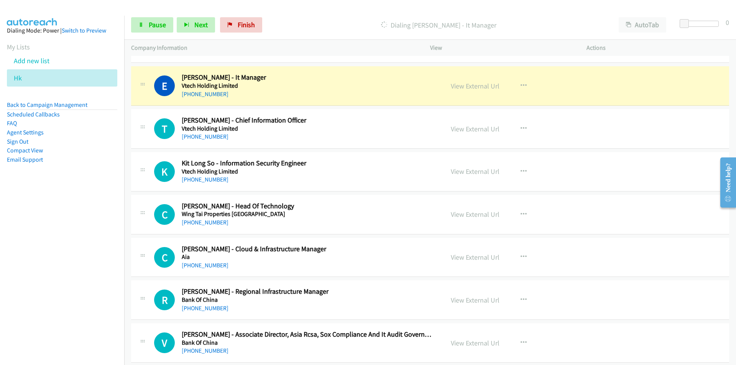
scroll to position [7820, 0]
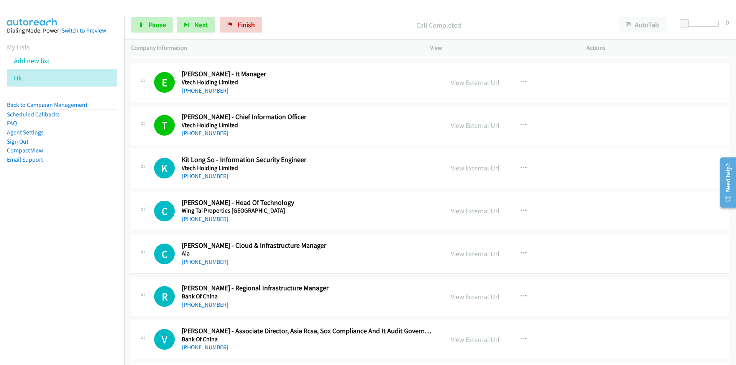
click at [76, 285] on nav "Dialing Mode: Power | Switch to Preview My Lists Add new list Hk Back to Campai…" at bounding box center [62, 198] width 125 height 365
click at [471, 166] on link "View External Url" at bounding box center [475, 168] width 49 height 9
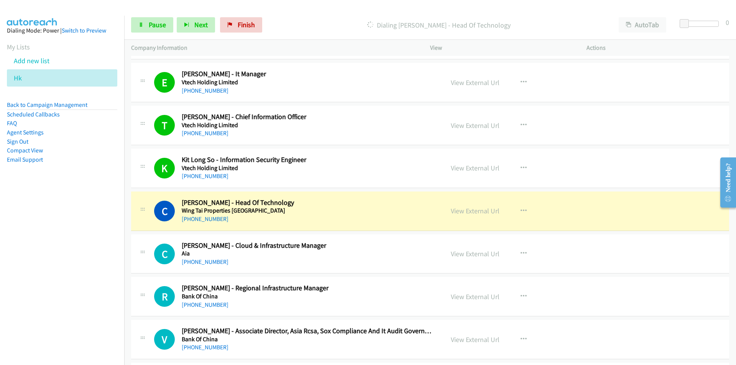
click at [79, 259] on nav "Dialing Mode: Power | Switch to Preview My Lists Add new list Hk Back to Campai…" at bounding box center [62, 198] width 125 height 365
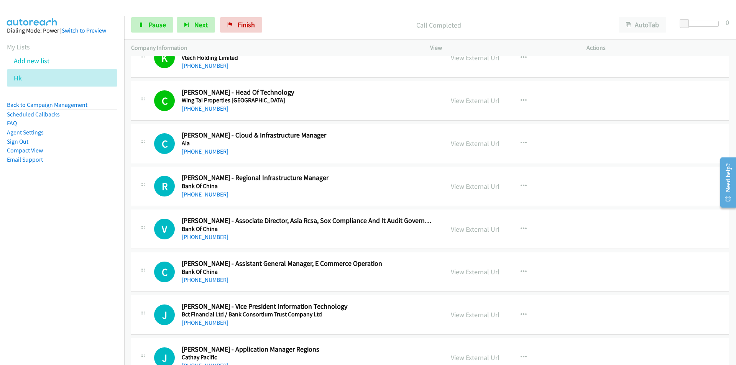
scroll to position [7935, 0]
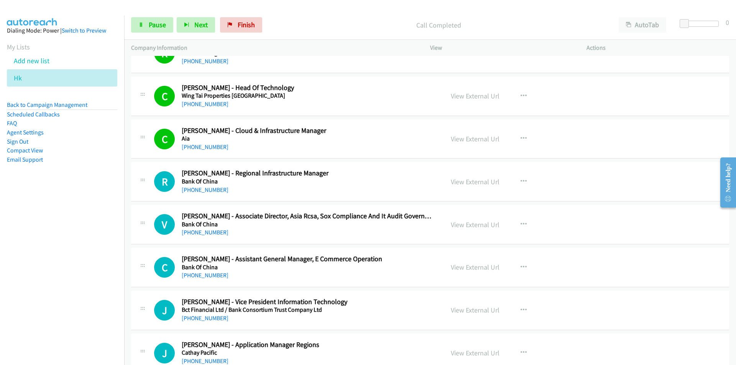
click at [108, 209] on nav "Dialing Mode: Power | Switch to Preview My Lists Add new list Hk Back to Campai…" at bounding box center [62, 198] width 125 height 365
click at [158, 29] on link "Pause" at bounding box center [152, 24] width 42 height 15
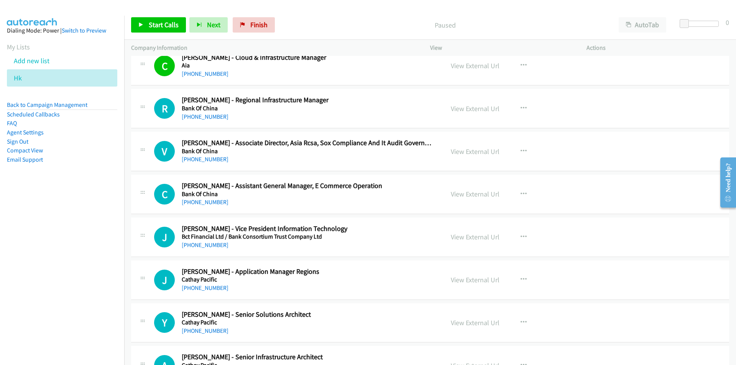
scroll to position [8012, 0]
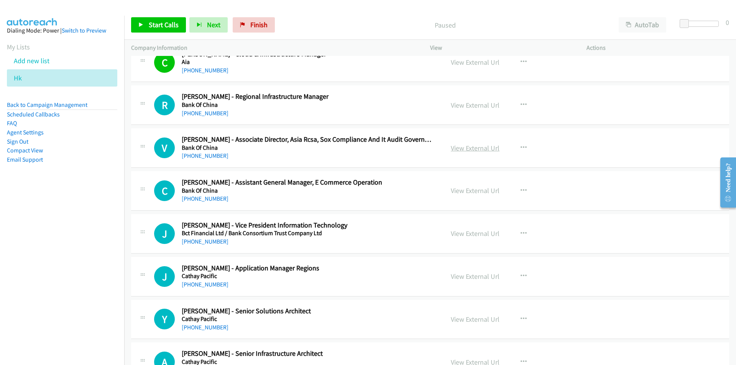
click at [480, 149] on link "View External Url" at bounding box center [475, 148] width 49 height 9
click at [164, 28] on span "Start Calls" at bounding box center [164, 24] width 30 height 9
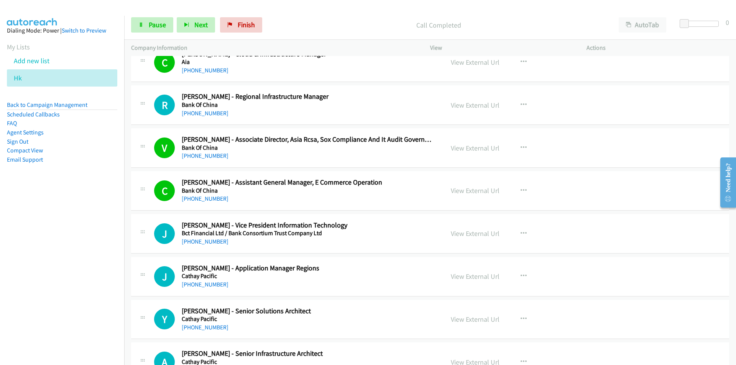
click at [68, 228] on nav "Dialing Mode: Power | Switch to Preview My Lists Add new list Hk Back to Campai…" at bounding box center [62, 198] width 125 height 365
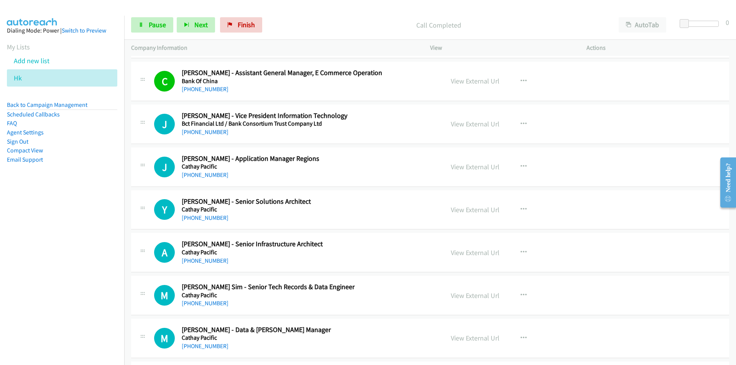
scroll to position [8127, 0]
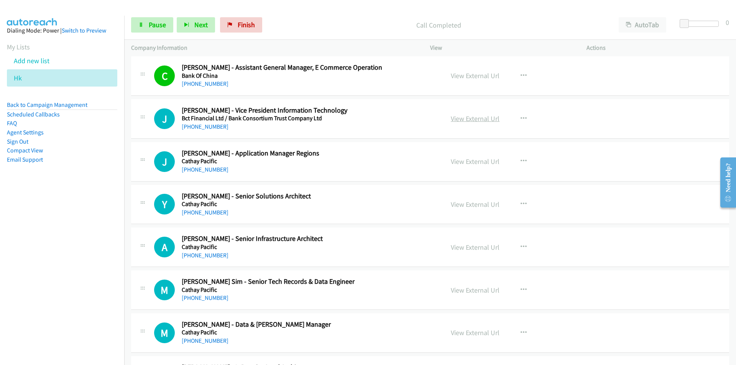
click at [457, 119] on link "View External Url" at bounding box center [475, 118] width 49 height 9
click at [159, 26] on span "Pause" at bounding box center [157, 24] width 17 height 9
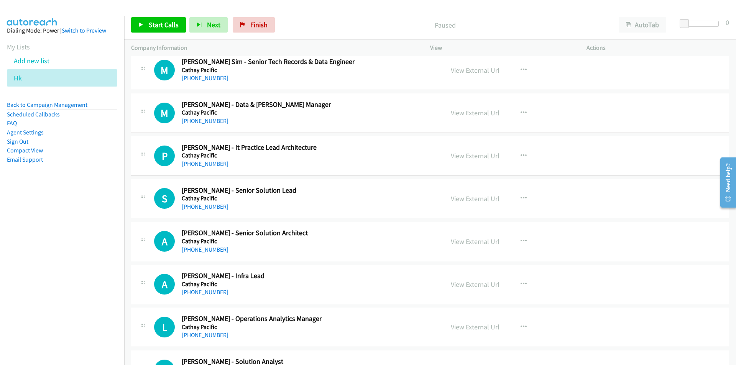
scroll to position [8357, 0]
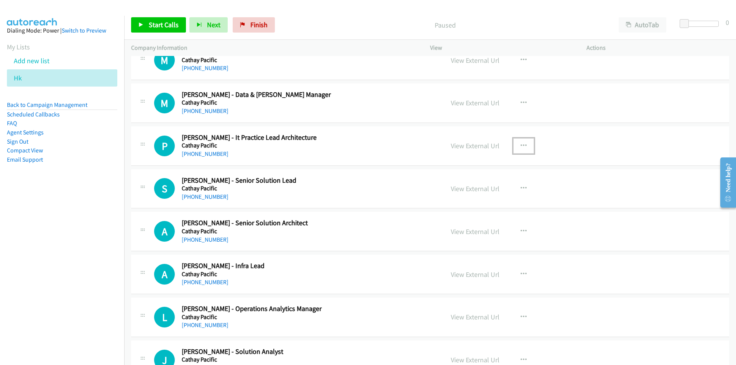
click at [521, 143] on icon "button" at bounding box center [524, 146] width 6 height 6
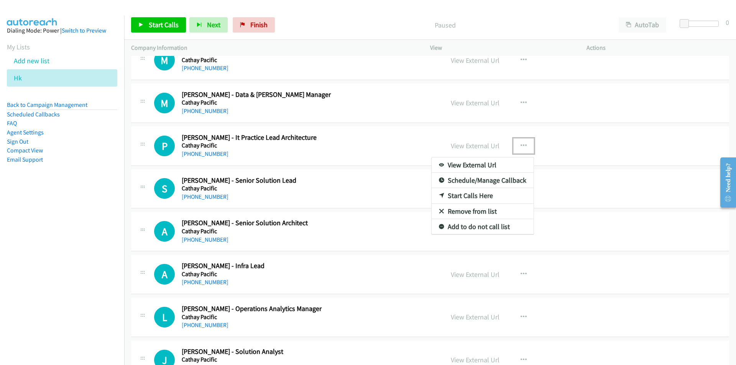
click at [455, 194] on link "Start Calls Here" at bounding box center [483, 195] width 102 height 15
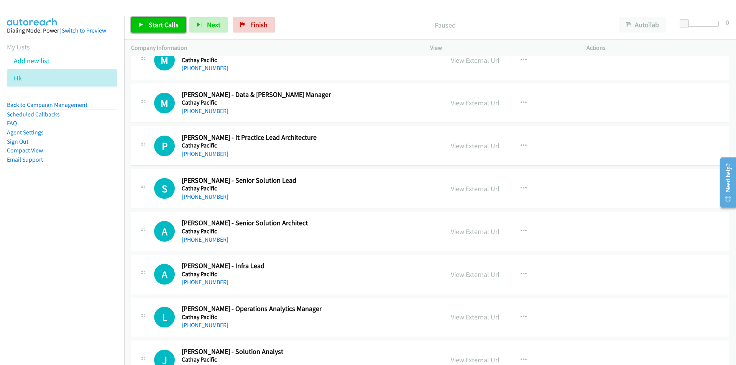
click at [144, 22] on link "Start Calls" at bounding box center [158, 24] width 55 height 15
click at [77, 242] on nav "Dialing Mode: Power | Switch to Preview My Lists Add new list Hk Back to Campai…" at bounding box center [62, 198] width 125 height 365
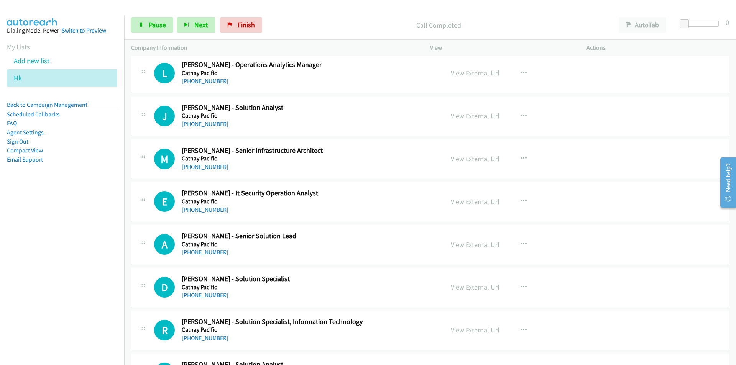
scroll to position [8625, 0]
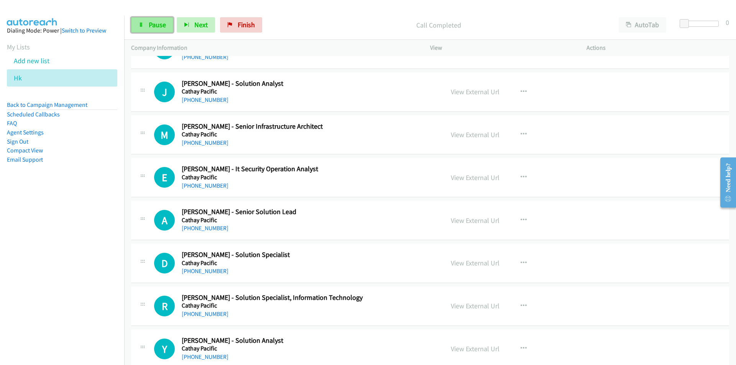
click at [153, 27] on span "Pause" at bounding box center [157, 24] width 17 height 9
click at [521, 175] on icon "button" at bounding box center [524, 177] width 6 height 6
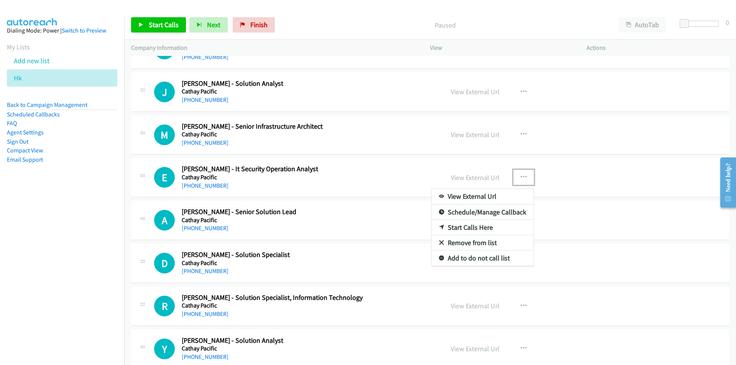
click at [470, 228] on link "Start Calls Here" at bounding box center [483, 227] width 102 height 15
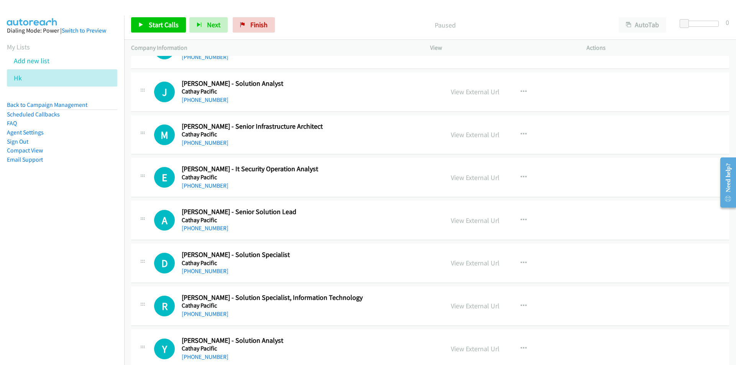
click at [130, 26] on div "Start Calls Pause Next Finish Paused AutoTab AutoTab 0" at bounding box center [430, 25] width 612 height 30
click at [154, 26] on span "Start Calls" at bounding box center [164, 24] width 30 height 9
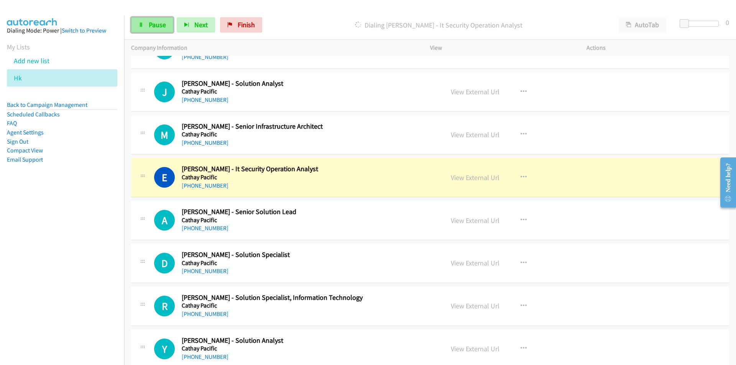
click at [149, 27] on span "Pause" at bounding box center [157, 24] width 17 height 9
drag, startPoint x: 79, startPoint y: 228, endPoint x: 181, endPoint y: 201, distance: 105.1
click at [79, 228] on nav "Dialing Mode: Power | Switch to Preview My Lists Add new list Hk Back to Campai…" at bounding box center [62, 198] width 125 height 365
click at [455, 176] on link "View External Url" at bounding box center [475, 177] width 49 height 9
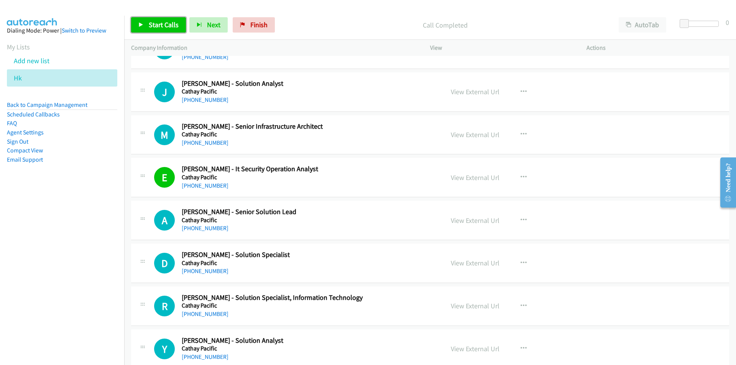
click at [165, 25] on span "Start Calls" at bounding box center [164, 24] width 30 height 9
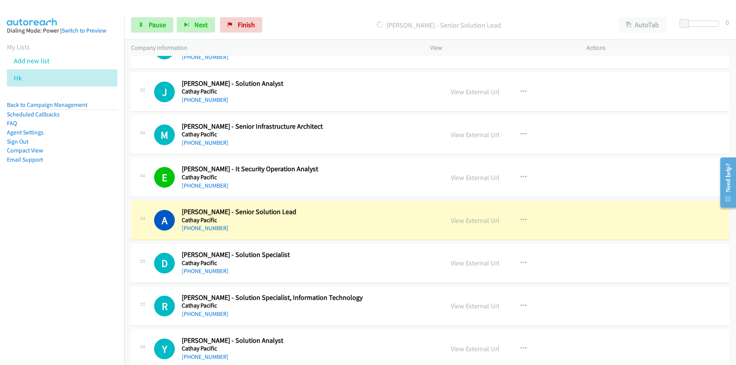
click at [81, 293] on nav "Dialing Mode: Power | Switch to Preview My Lists Add new list Hk Back to Campai…" at bounding box center [62, 198] width 125 height 365
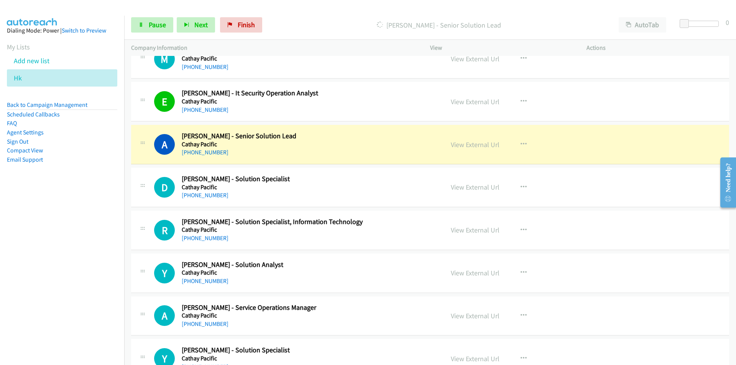
scroll to position [8702, 0]
click at [151, 28] on span "Pause" at bounding box center [157, 24] width 17 height 9
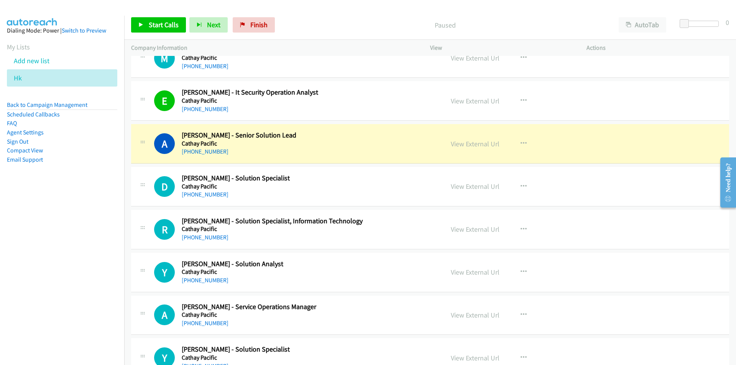
click at [86, 233] on nav "Dialing Mode: Power | Switch to Preview My Lists Add new list Hk Back to Campai…" at bounding box center [62, 198] width 125 height 365
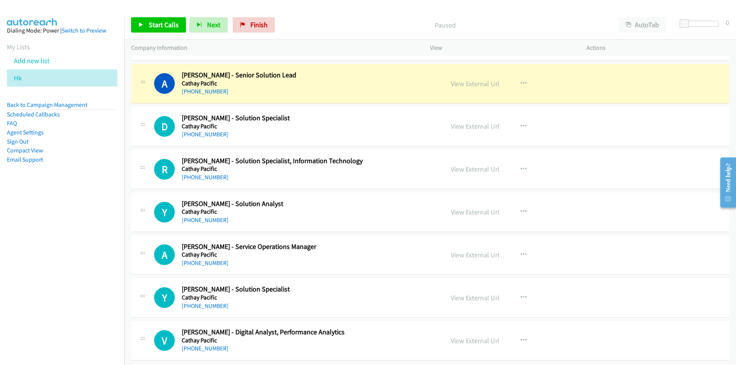
scroll to position [8778, 0]
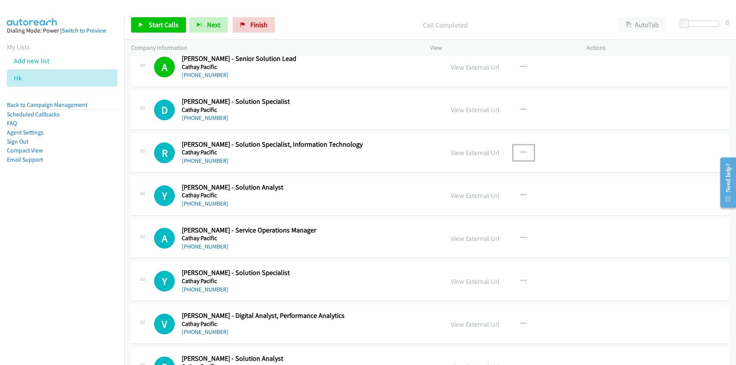
click at [521, 152] on icon "button" at bounding box center [524, 153] width 6 height 6
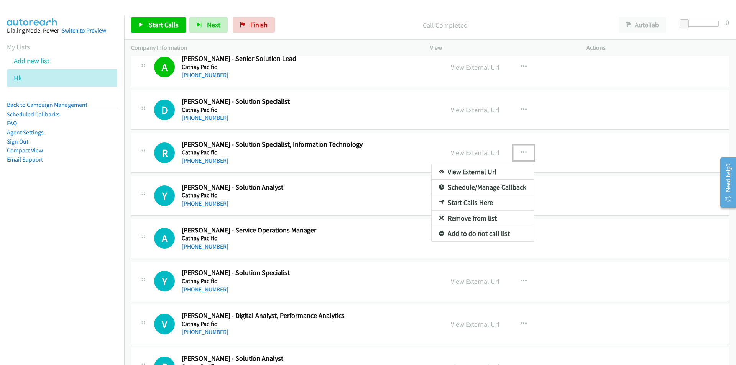
click at [480, 202] on link "Start Calls Here" at bounding box center [483, 202] width 102 height 15
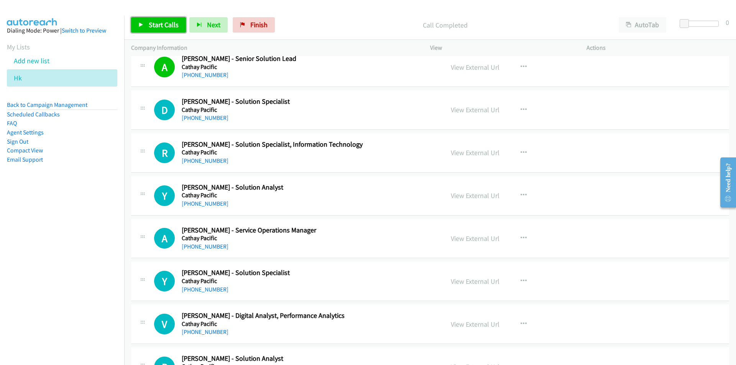
click at [156, 18] on link "Start Calls" at bounding box center [158, 24] width 55 height 15
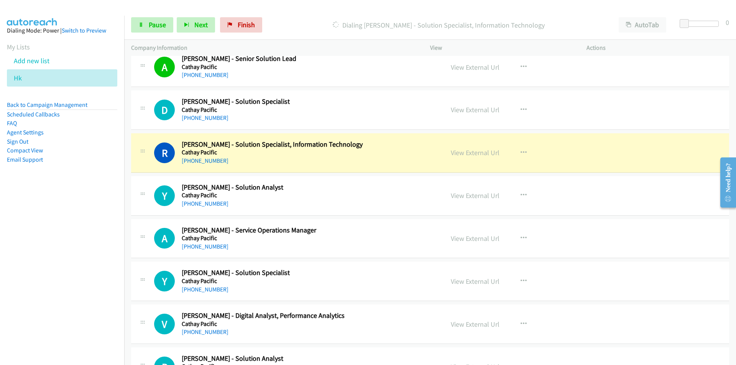
click at [48, 205] on nav "Dialing Mode: Power | Switch to Preview My Lists Add new list Hk Back to Campai…" at bounding box center [62, 198] width 125 height 365
click at [457, 156] on link "View External Url" at bounding box center [475, 152] width 49 height 9
click at [145, 21] on link "Pause" at bounding box center [152, 24] width 42 height 15
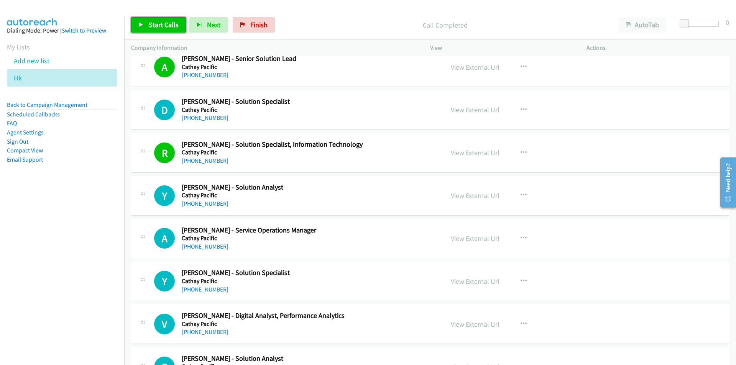
click at [154, 24] on span "Start Calls" at bounding box center [164, 24] width 30 height 9
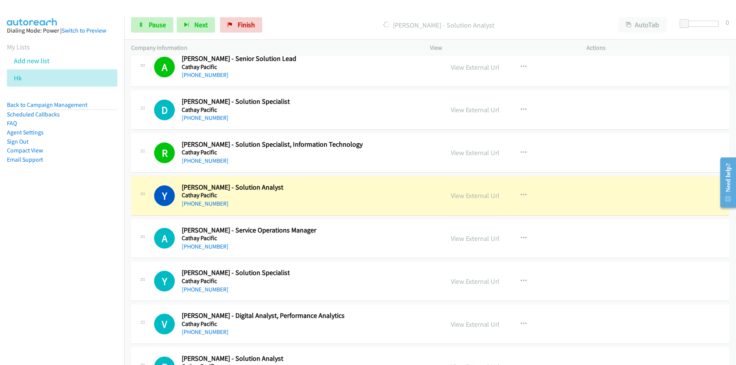
drag, startPoint x: 34, startPoint y: 253, endPoint x: 54, endPoint y: 248, distance: 19.8
click at [35, 253] on nav "Dialing Mode: Power | Switch to Preview My Lists Add new list Hk Back to Campai…" at bounding box center [62, 198] width 125 height 365
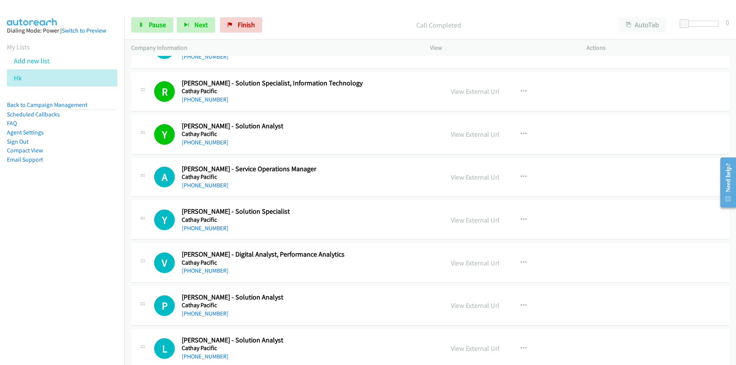
scroll to position [8893, 0]
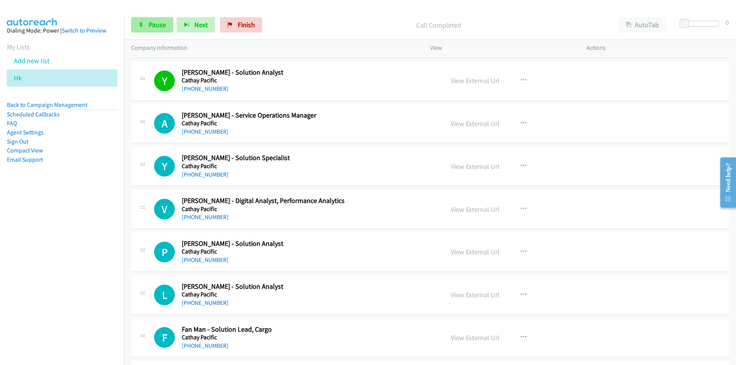
click at [155, 20] on link "Pause" at bounding box center [152, 24] width 42 height 15
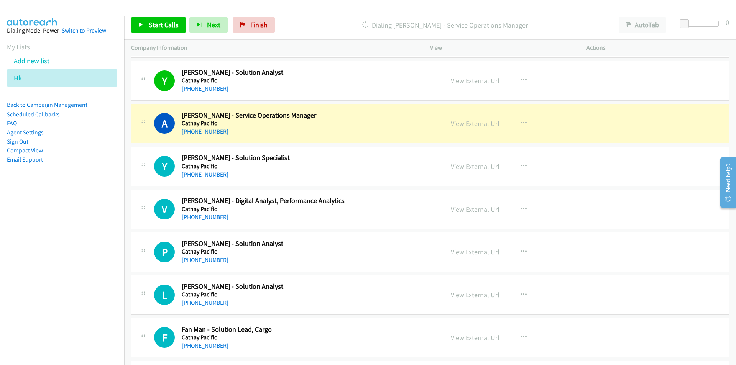
click at [79, 266] on nav "Dialing Mode: Power | Switch to Preview My Lists Add new list Hk Back to Campai…" at bounding box center [62, 198] width 125 height 365
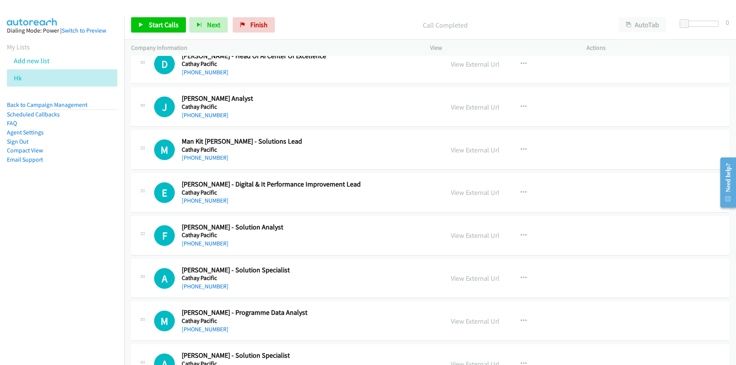
scroll to position [9890, 0]
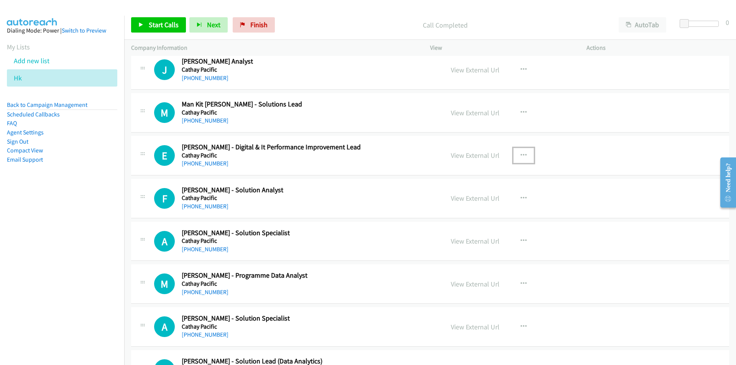
click at [523, 154] on icon "button" at bounding box center [524, 156] width 6 height 6
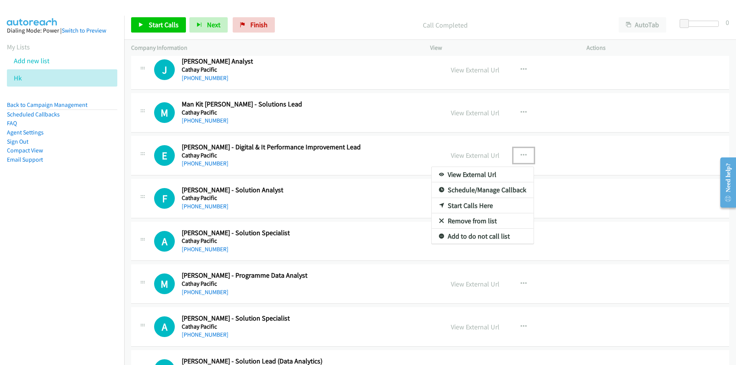
click at [473, 205] on link "Start Calls Here" at bounding box center [483, 205] width 102 height 15
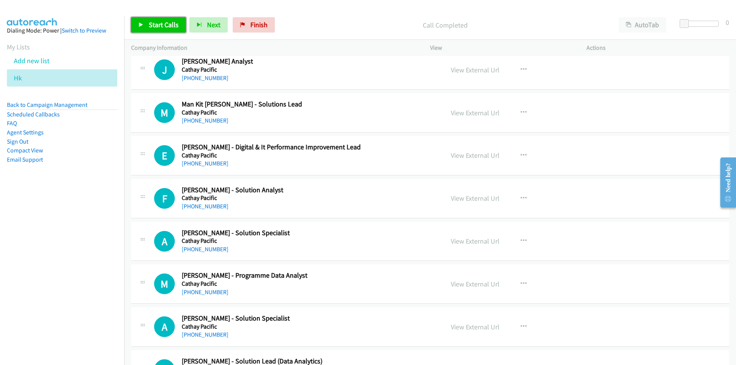
click at [163, 24] on span "Start Calls" at bounding box center [164, 24] width 30 height 9
click at [64, 261] on nav "Dialing Mode: Power | Switch to Preview My Lists Add new list Hk Back to Campai…" at bounding box center [62, 198] width 125 height 365
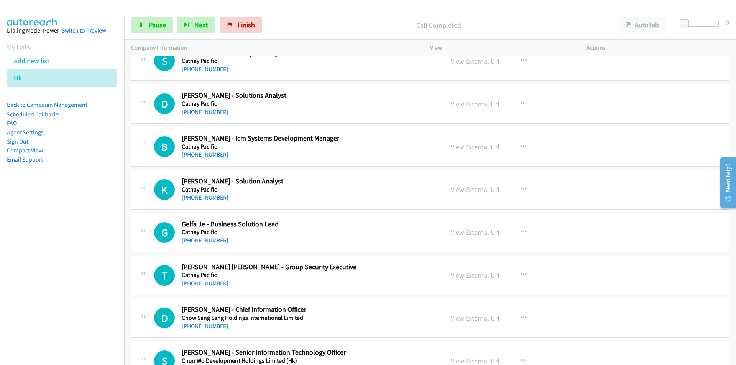
scroll to position [10657, 0]
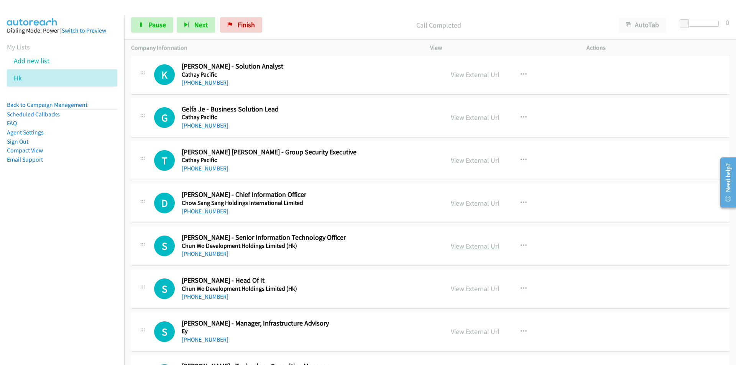
click at [485, 245] on link "View External Url" at bounding box center [475, 246] width 49 height 9
click at [149, 30] on link "Pause" at bounding box center [152, 24] width 42 height 15
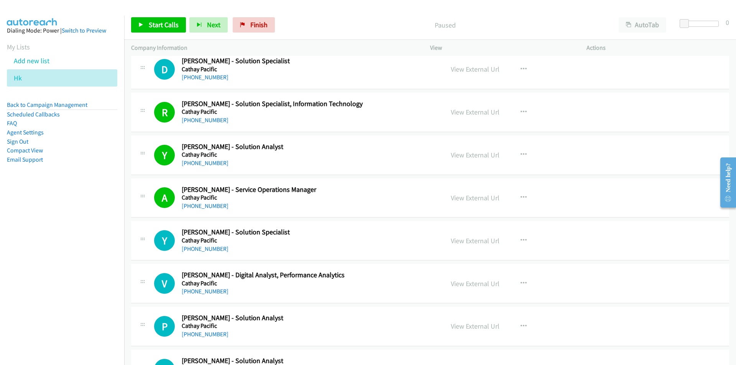
scroll to position [8817, 0]
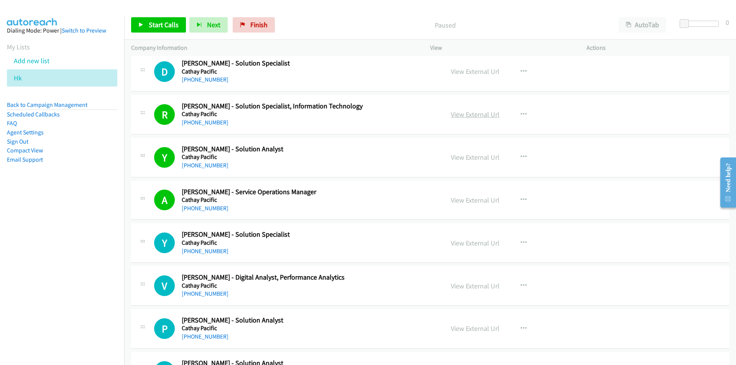
click at [472, 115] on link "View External Url" at bounding box center [475, 114] width 49 height 9
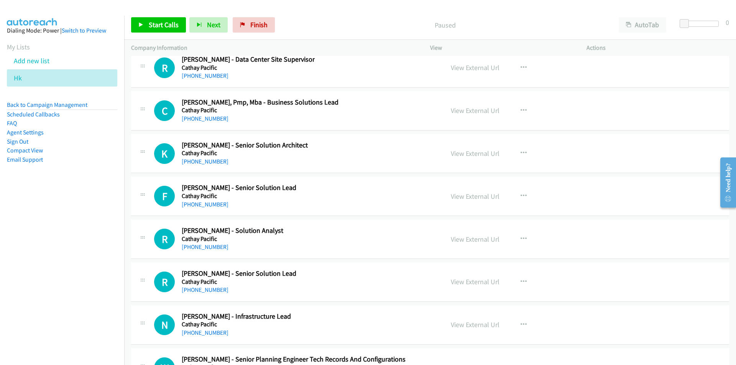
scroll to position [9315, 0]
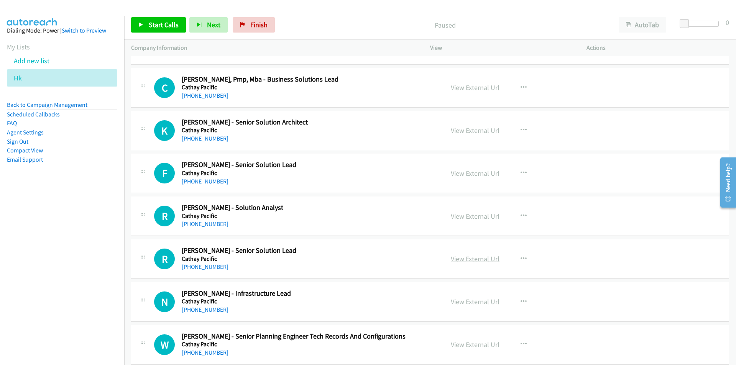
click at [468, 261] on link "View External Url" at bounding box center [475, 259] width 49 height 9
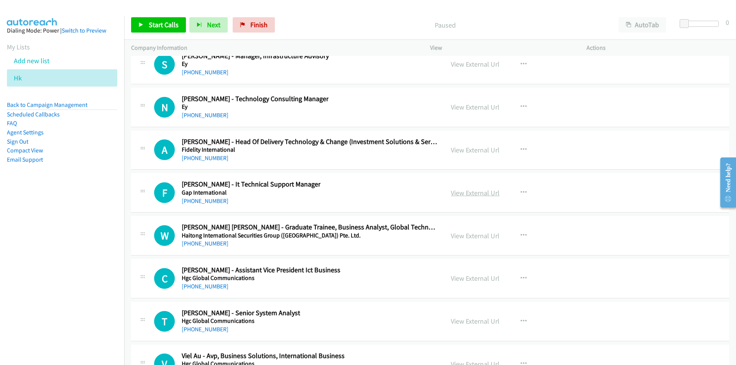
scroll to position [10925, 0]
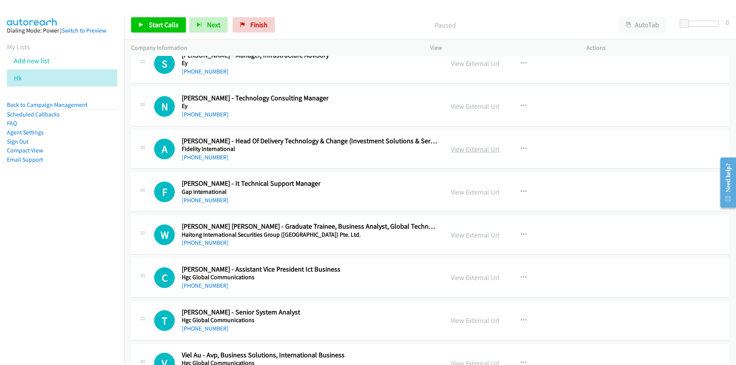
click at [467, 148] on link "View External Url" at bounding box center [475, 149] width 49 height 9
click at [475, 191] on link "View External Url" at bounding box center [475, 192] width 49 height 9
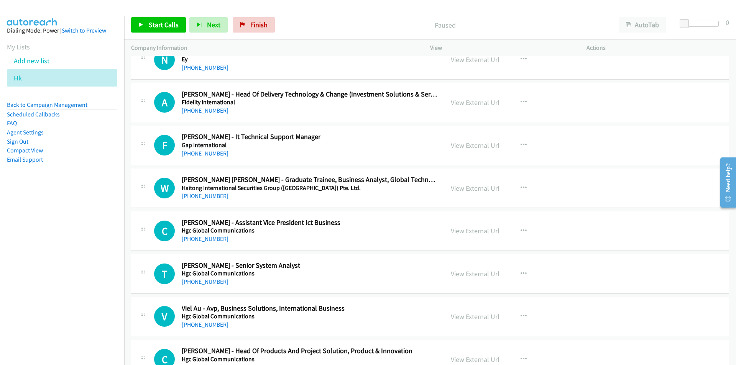
scroll to position [11002, 0]
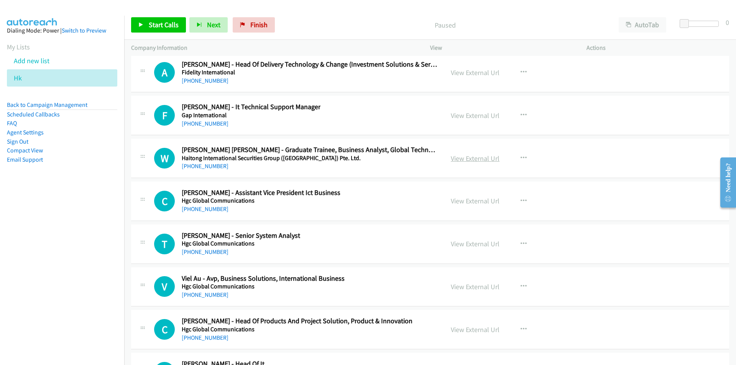
click at [463, 158] on link "View External Url" at bounding box center [475, 158] width 49 height 9
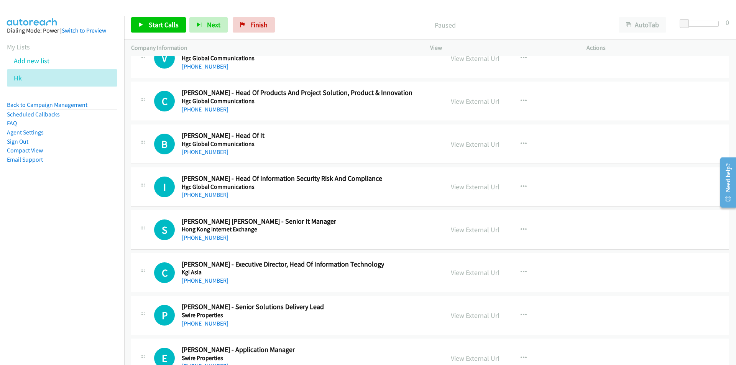
scroll to position [11232, 0]
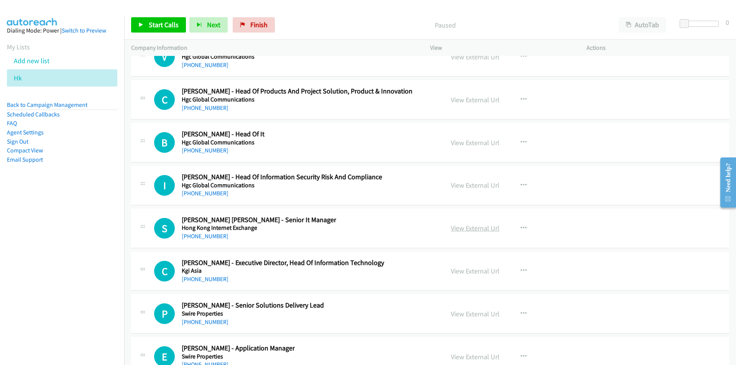
click at [469, 231] on link "View External Url" at bounding box center [475, 228] width 49 height 9
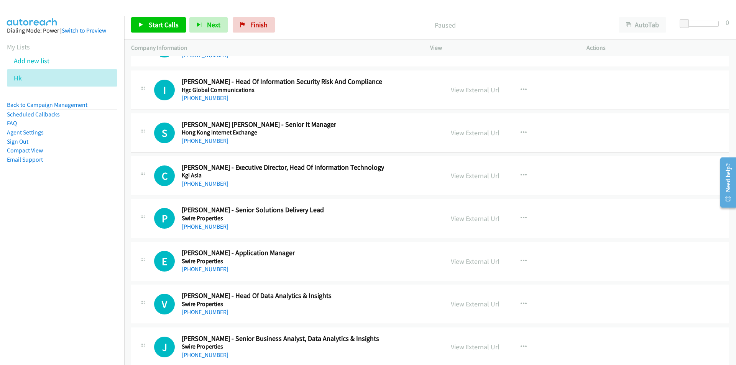
scroll to position [11347, 0]
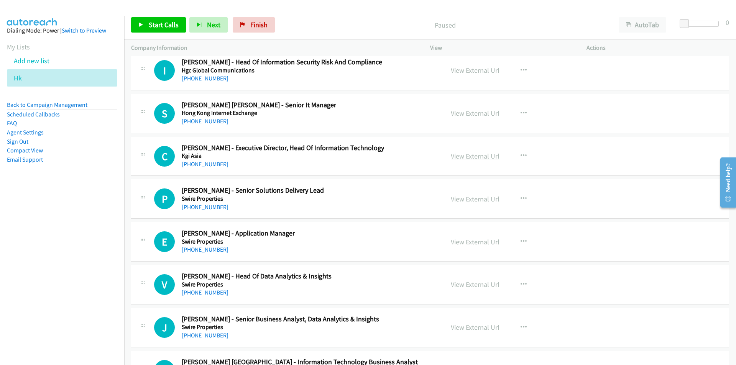
click at [468, 154] on link "View External Url" at bounding box center [475, 156] width 49 height 9
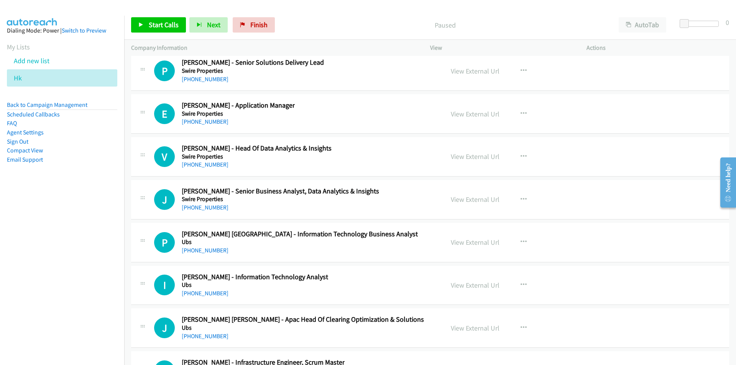
scroll to position [11500, 0]
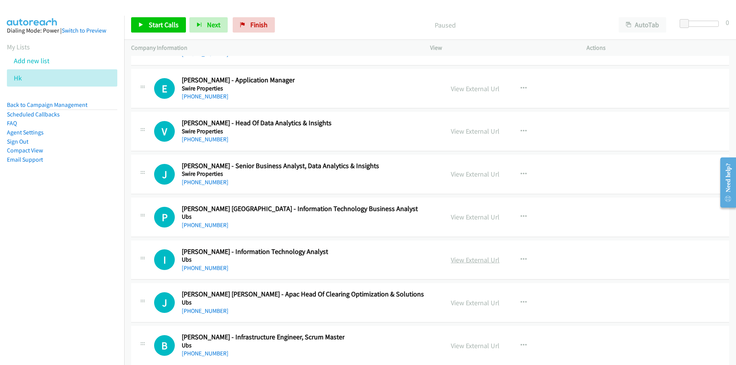
click at [466, 261] on link "View External Url" at bounding box center [475, 260] width 49 height 9
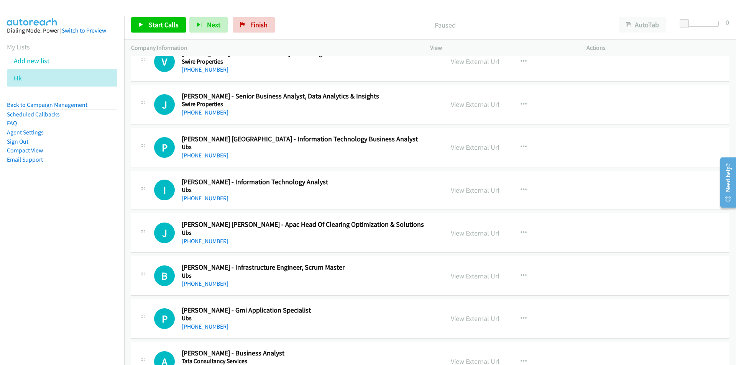
scroll to position [11597, 0]
